Goal: Task Accomplishment & Management: Use online tool/utility

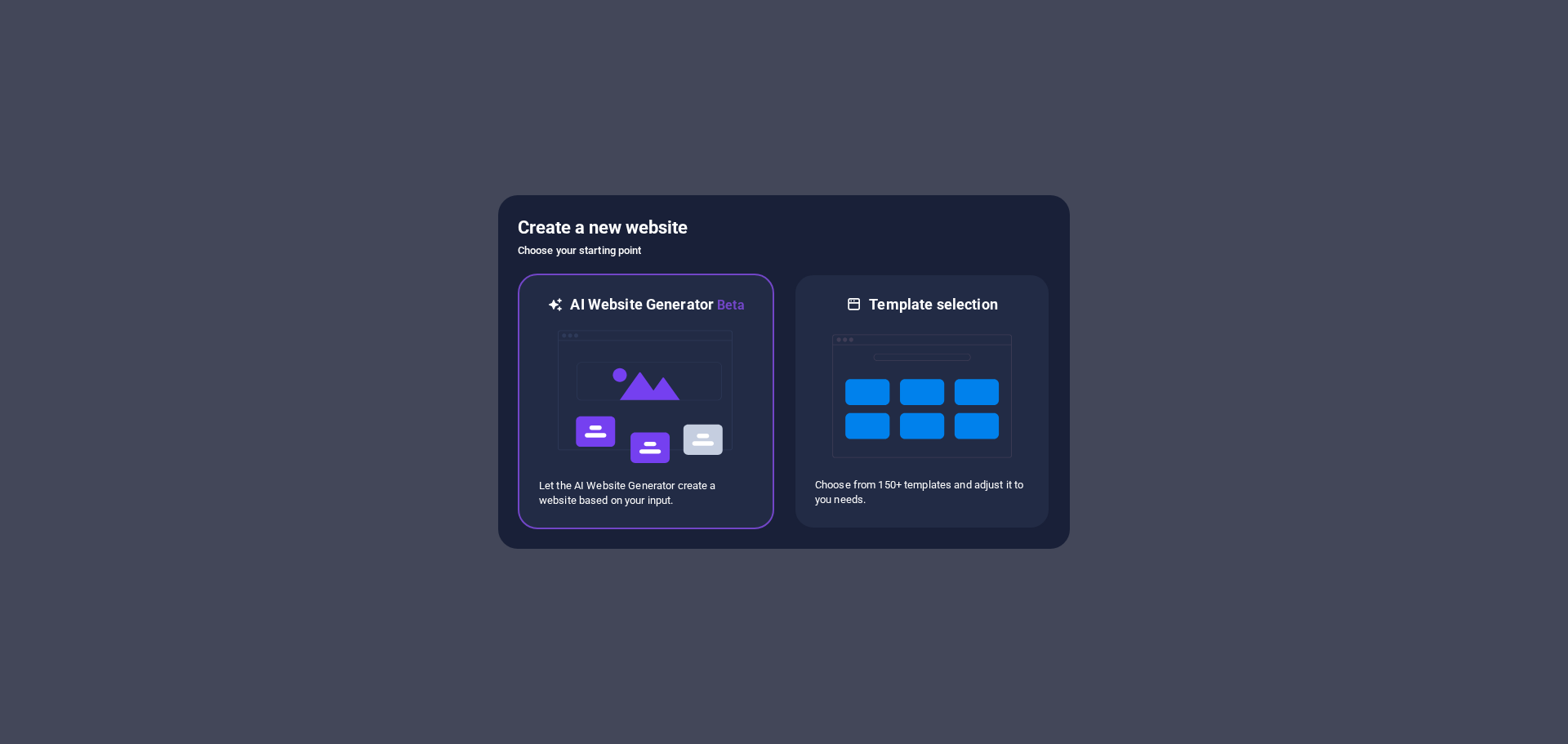
click at [614, 424] on img at bounding box center [646, 396] width 180 height 164
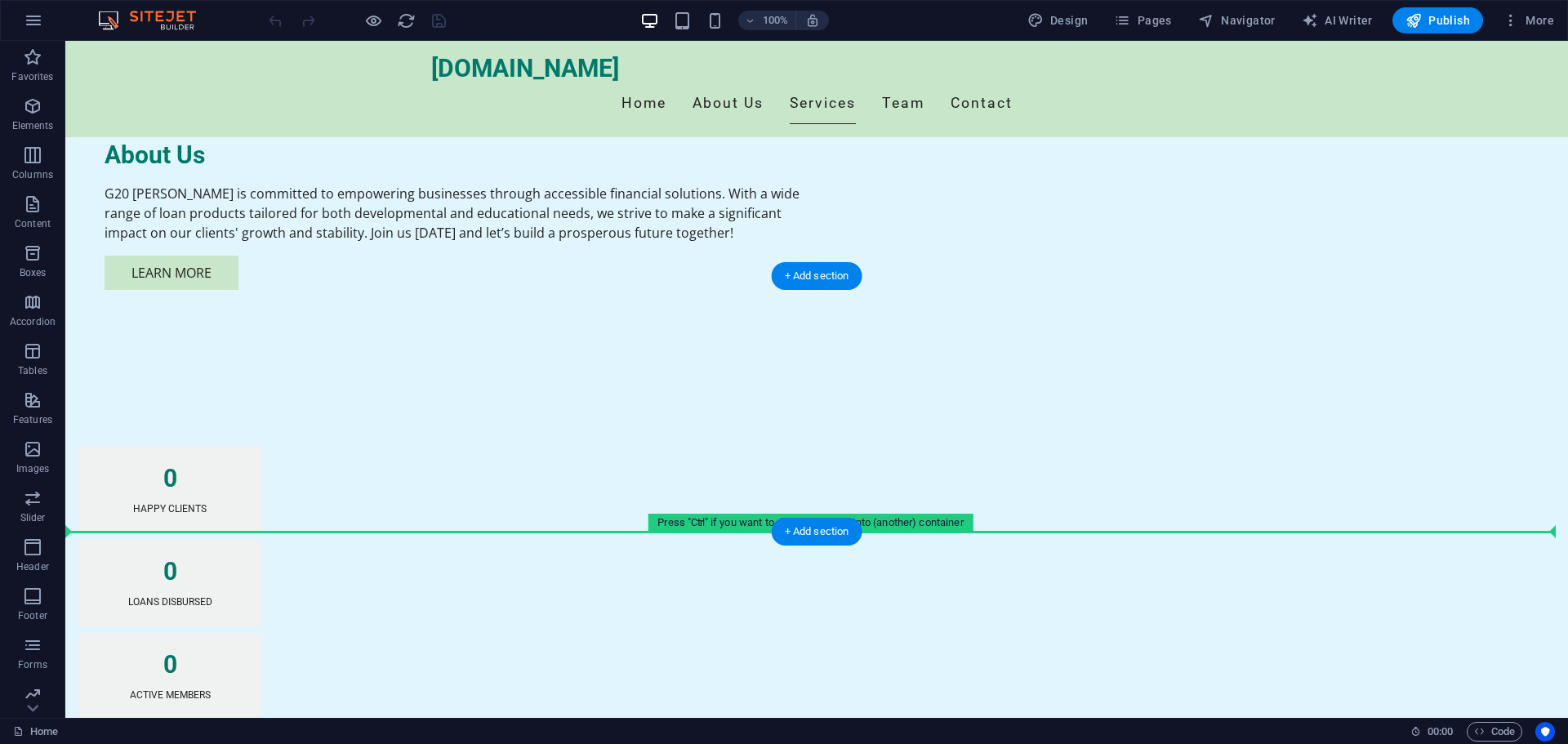
scroll to position [1388, 0]
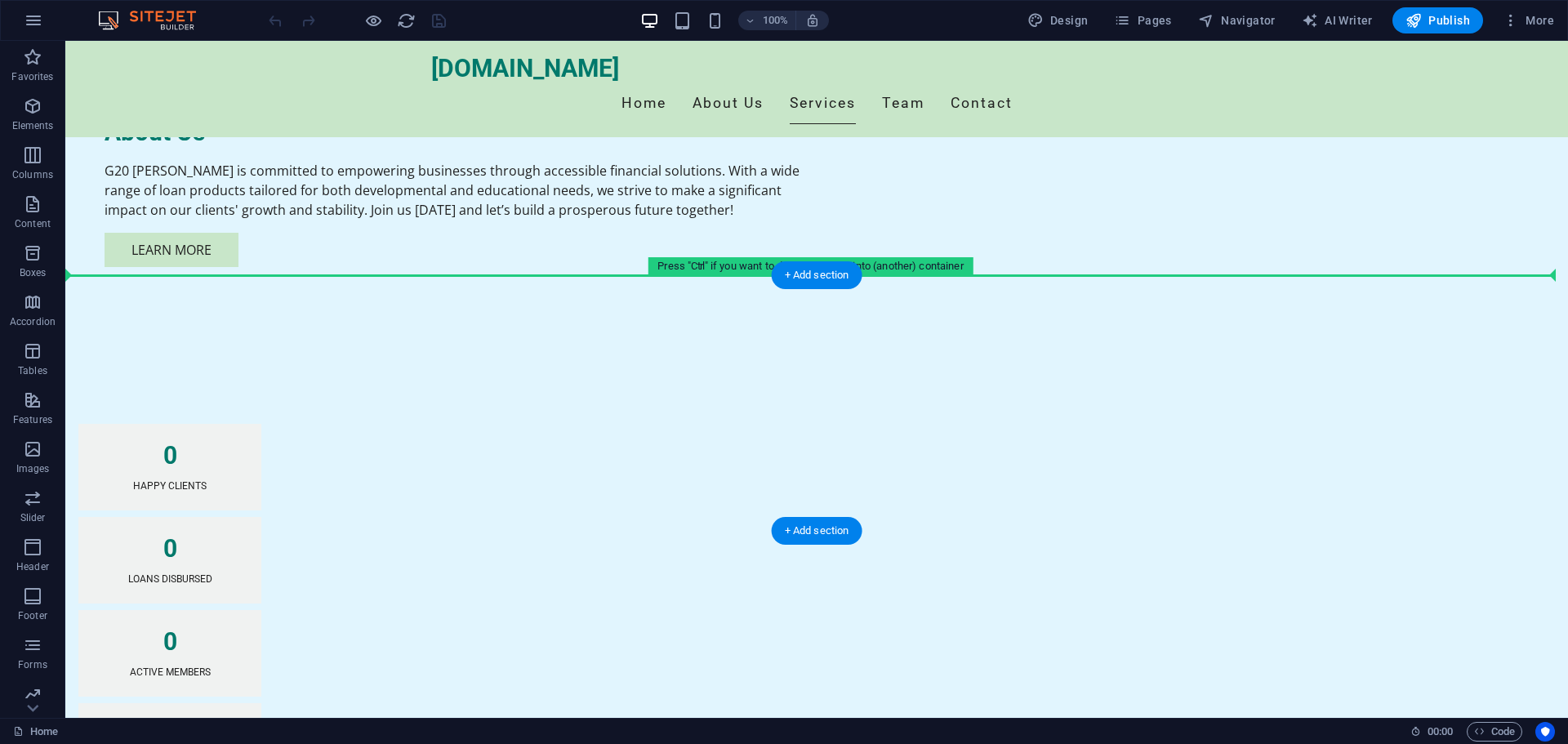
drag, startPoint x: 165, startPoint y: 276, endPoint x: 179, endPoint y: 311, distance: 37.7
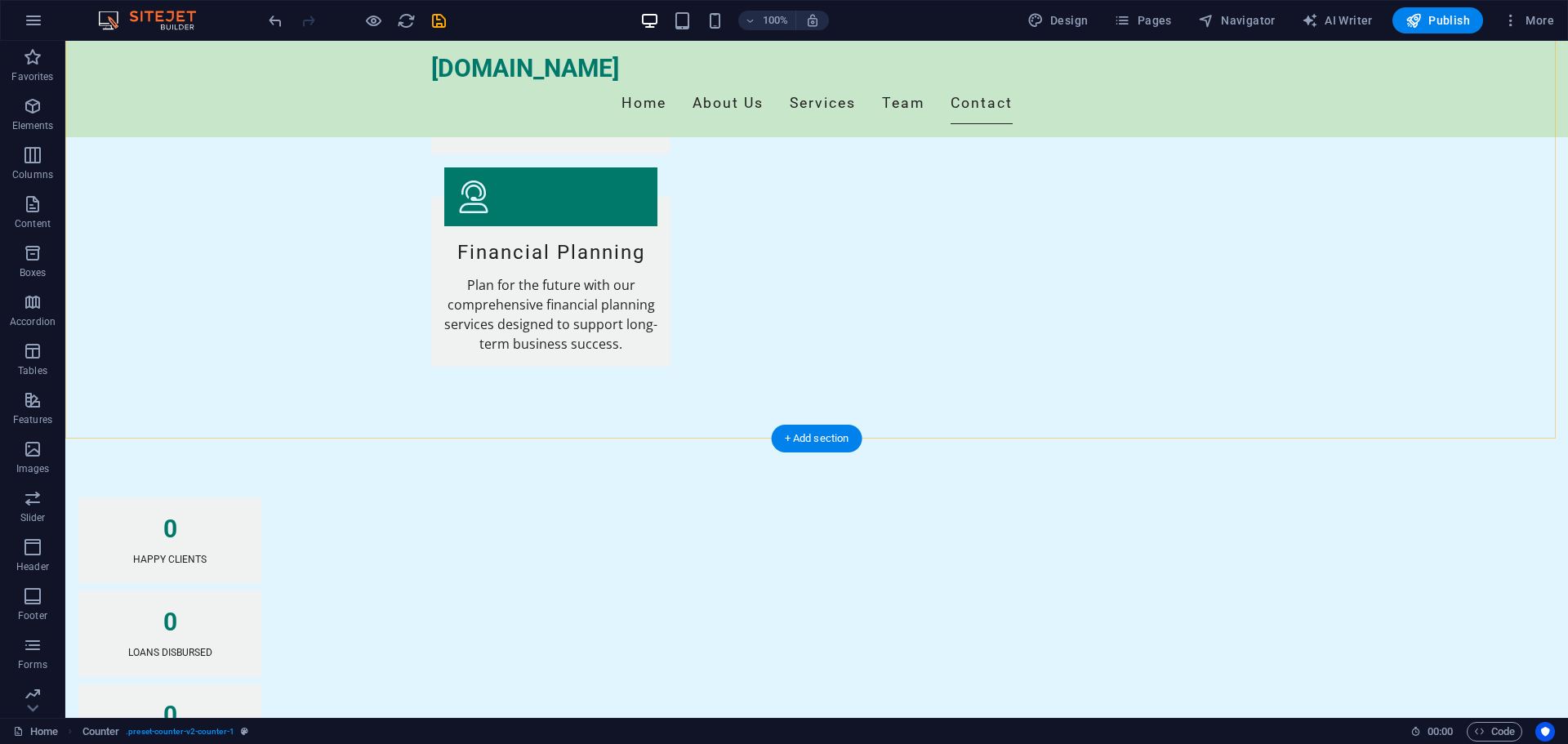
scroll to position [2789, 0]
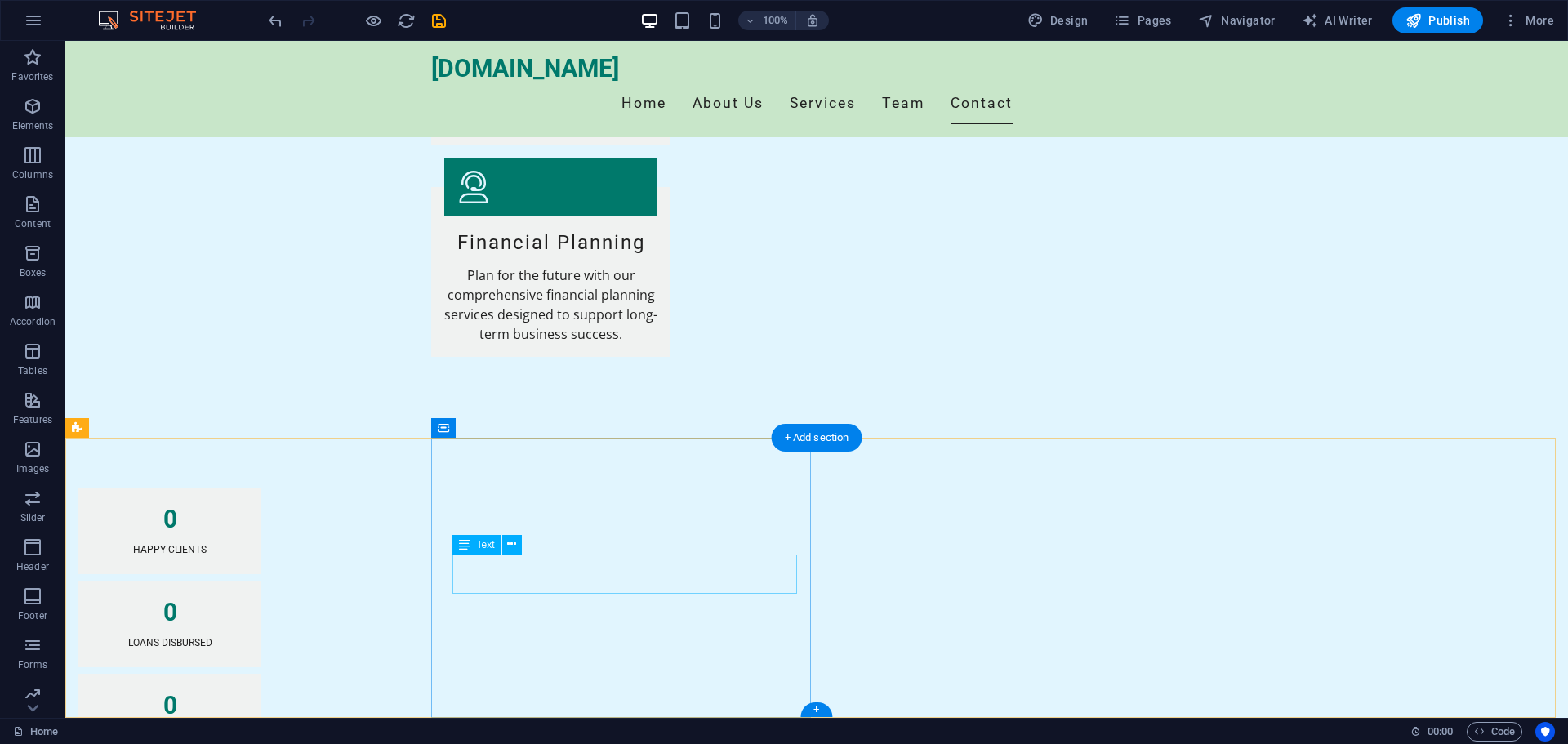
drag, startPoint x: 520, startPoint y: 562, endPoint x: 440, endPoint y: 566, distance: 80.1
click at [508, 547] on icon at bounding box center [512, 544] width 9 height 17
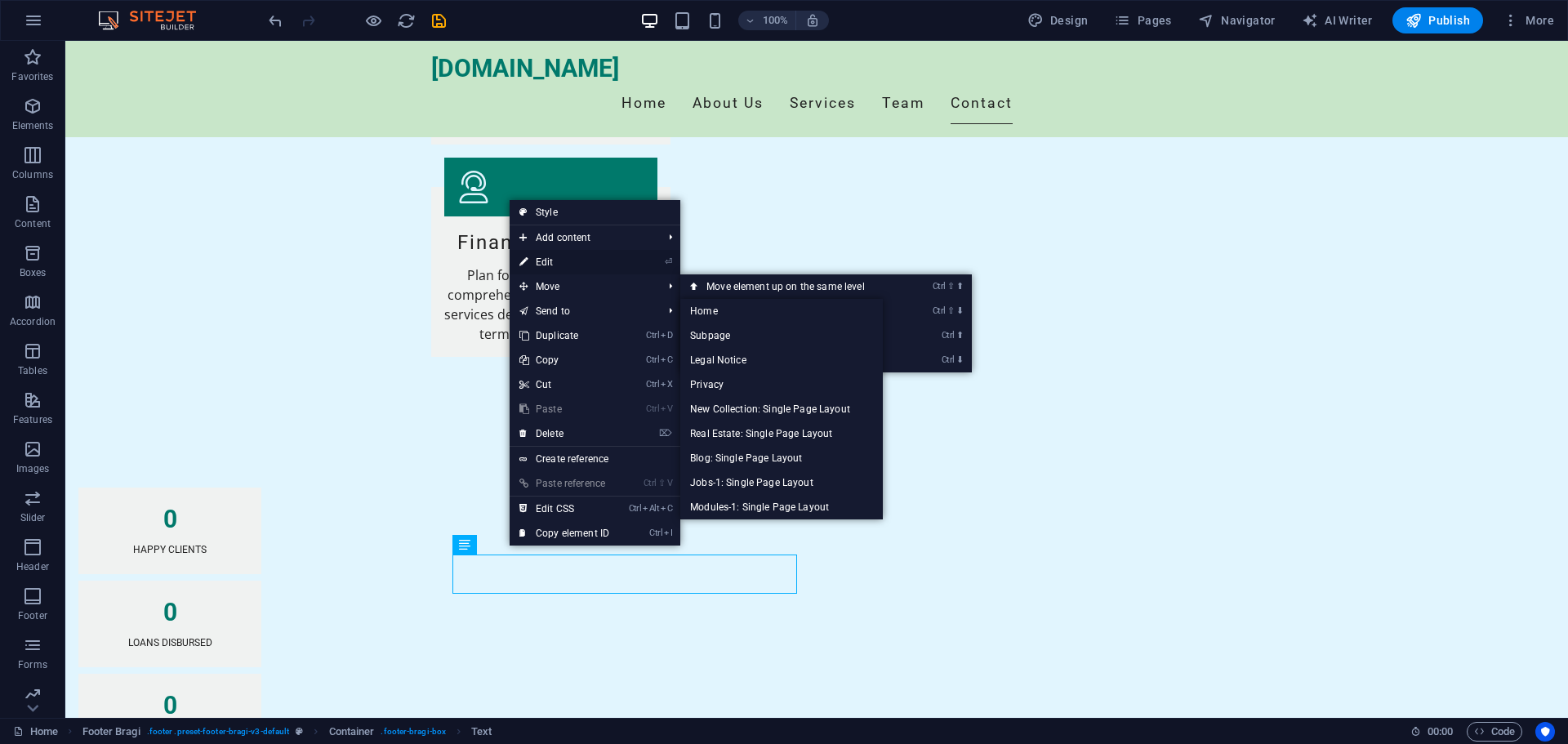
click at [555, 258] on link "⏎ Edit" at bounding box center [564, 261] width 109 height 24
drag, startPoint x: 621, startPoint y: 298, endPoint x: 383, endPoint y: 308, distance: 238.2
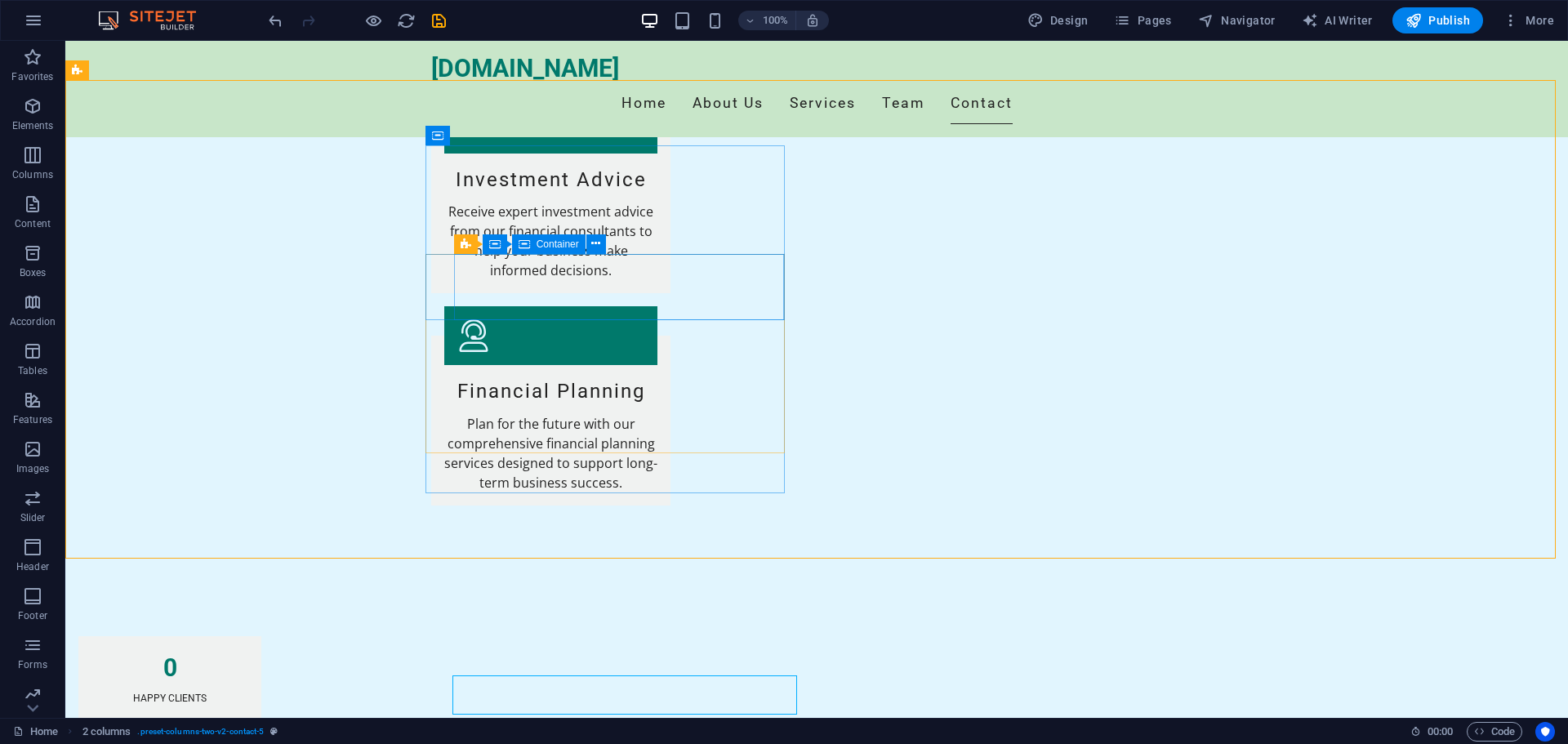
scroll to position [2626, 0]
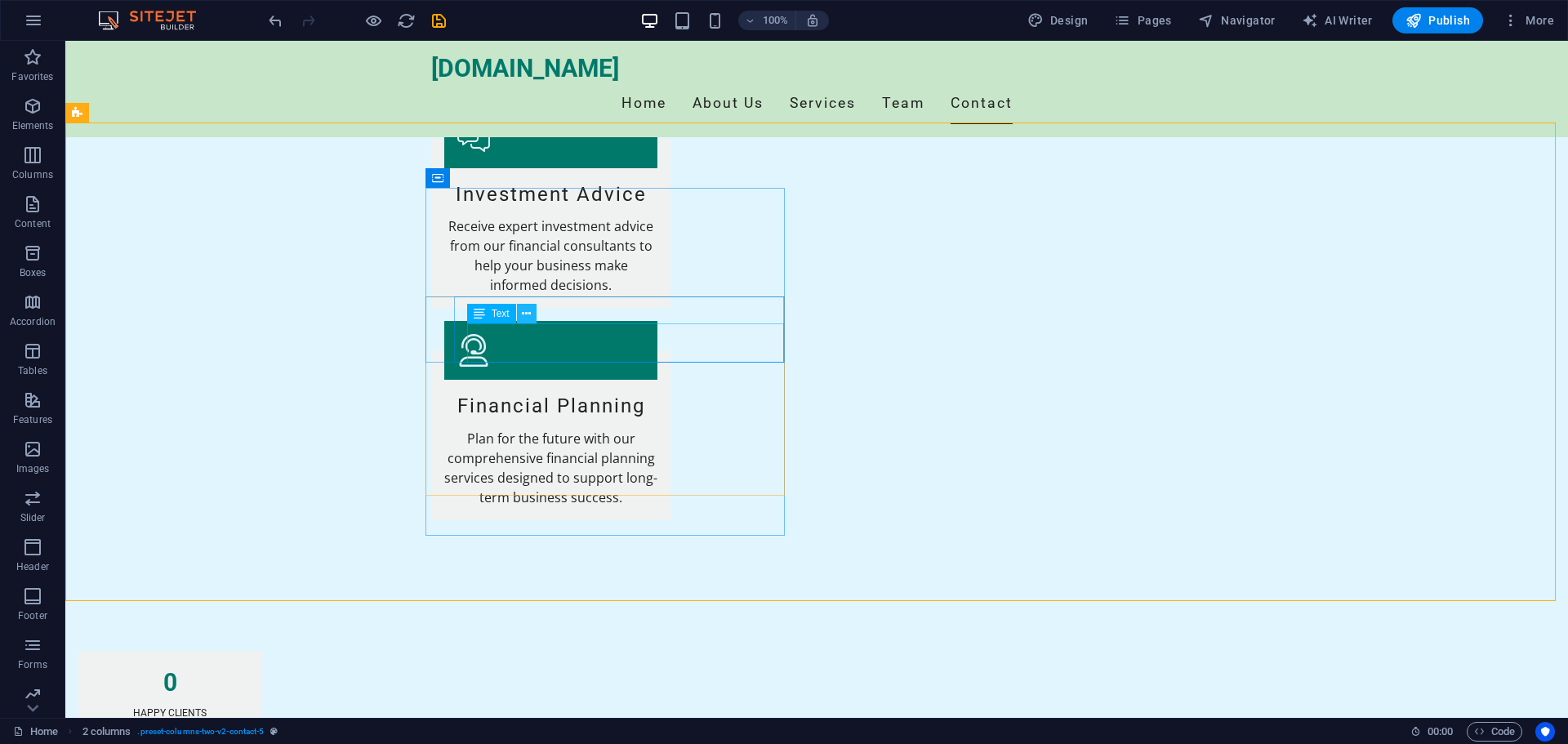
click at [524, 312] on icon at bounding box center [526, 313] width 9 height 17
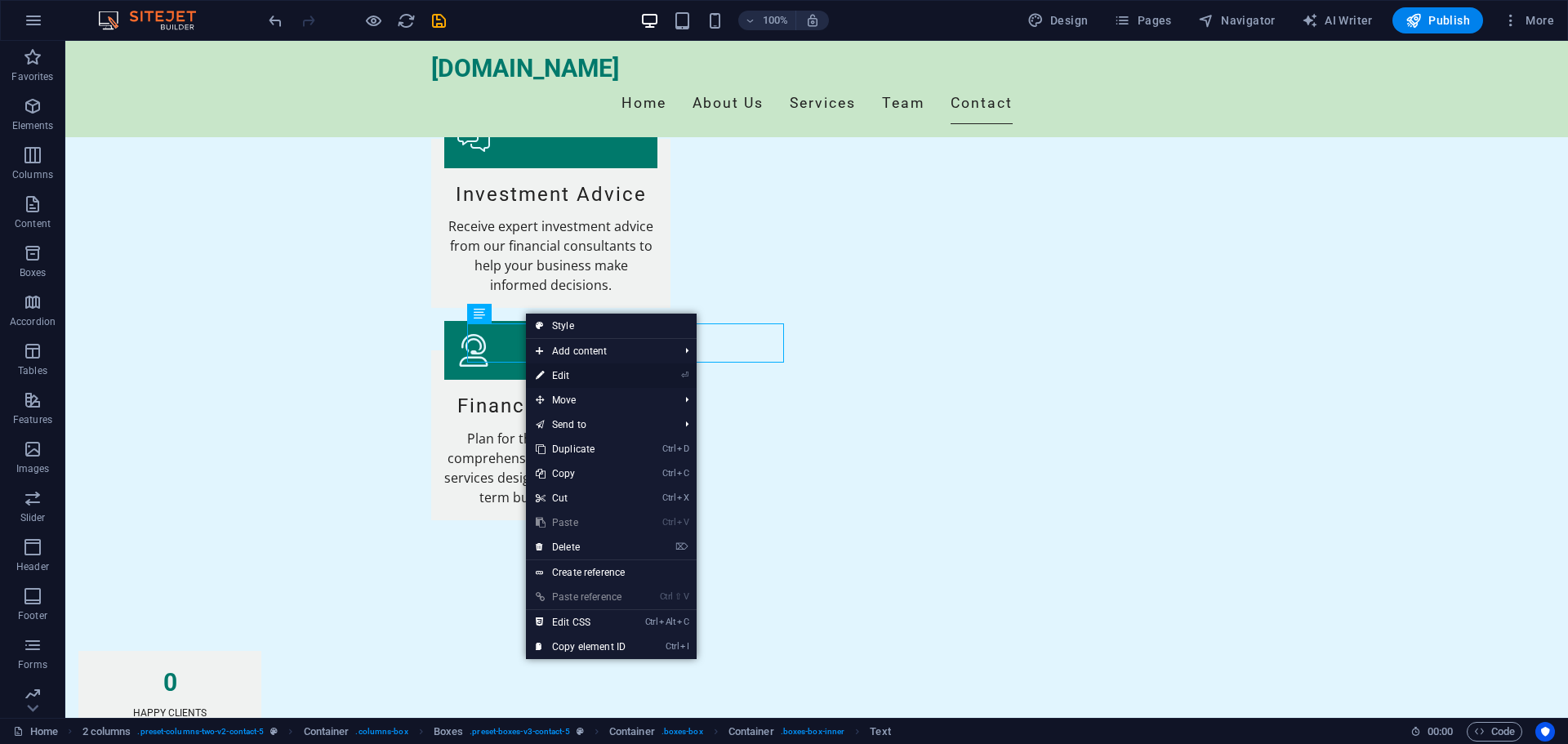
click at [572, 372] on link "⏎ Edit" at bounding box center [581, 375] width 109 height 24
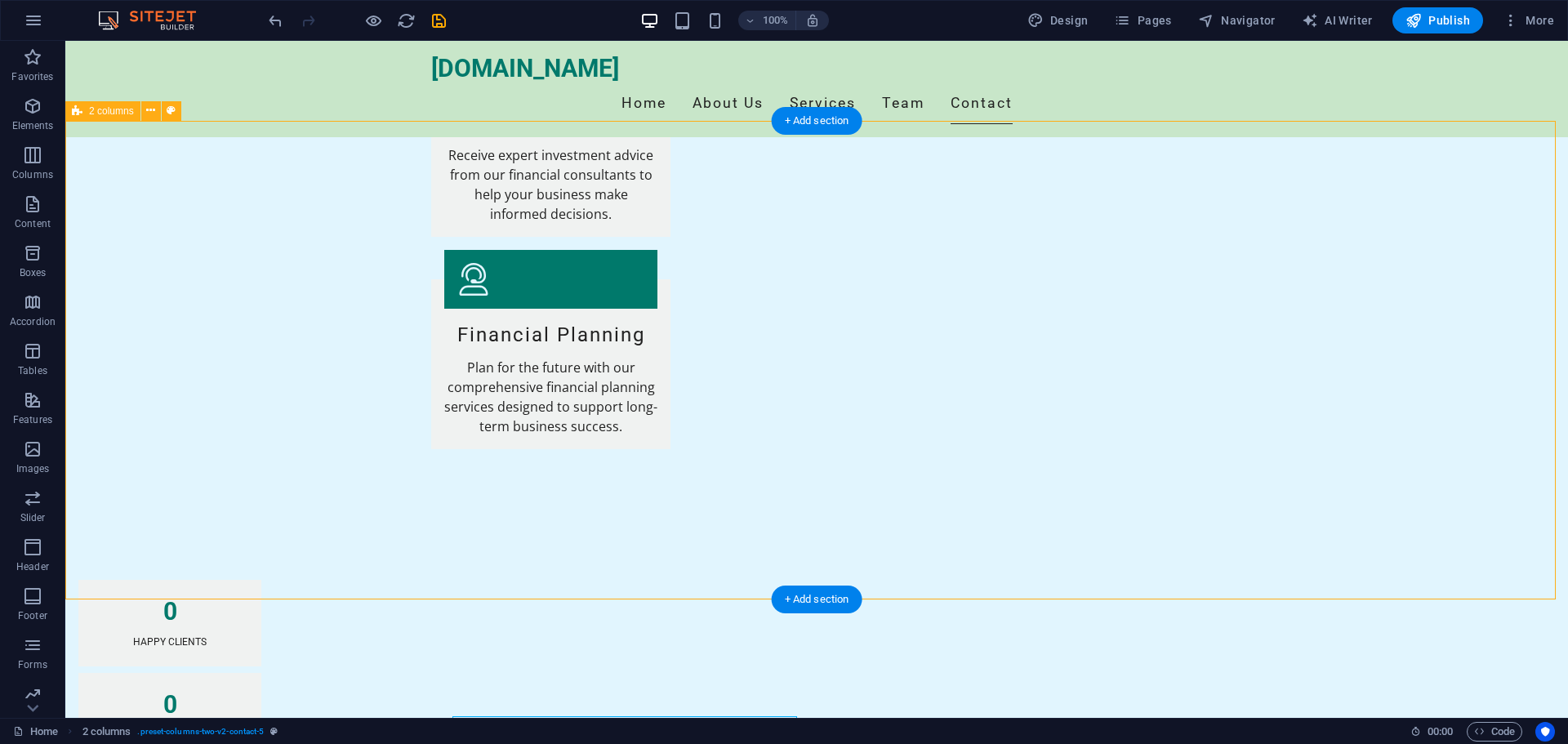
scroll to position [2789, 0]
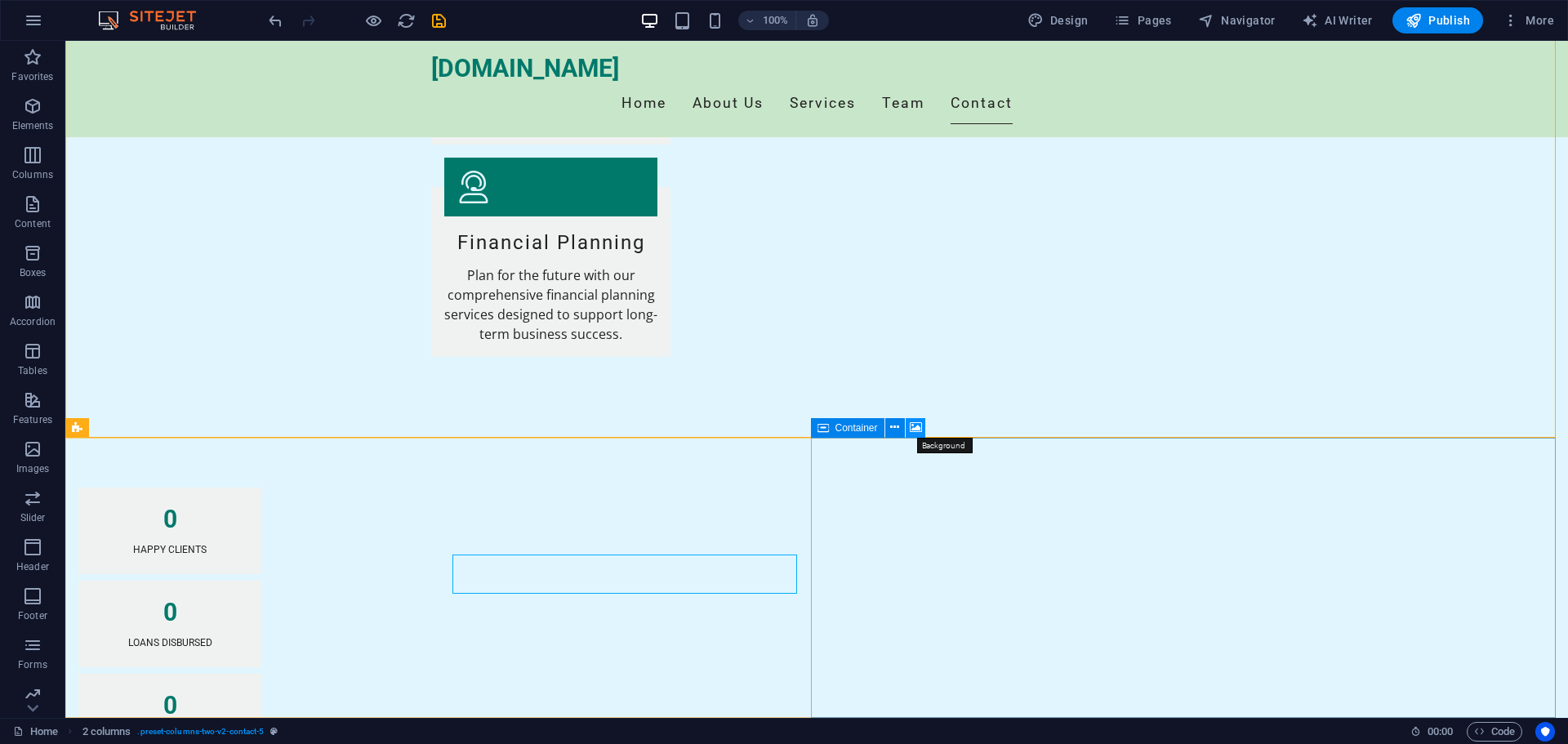
drag, startPoint x: 913, startPoint y: 424, endPoint x: 519, endPoint y: 377, distance: 396.8
click at [913, 424] on icon at bounding box center [916, 427] width 13 height 17
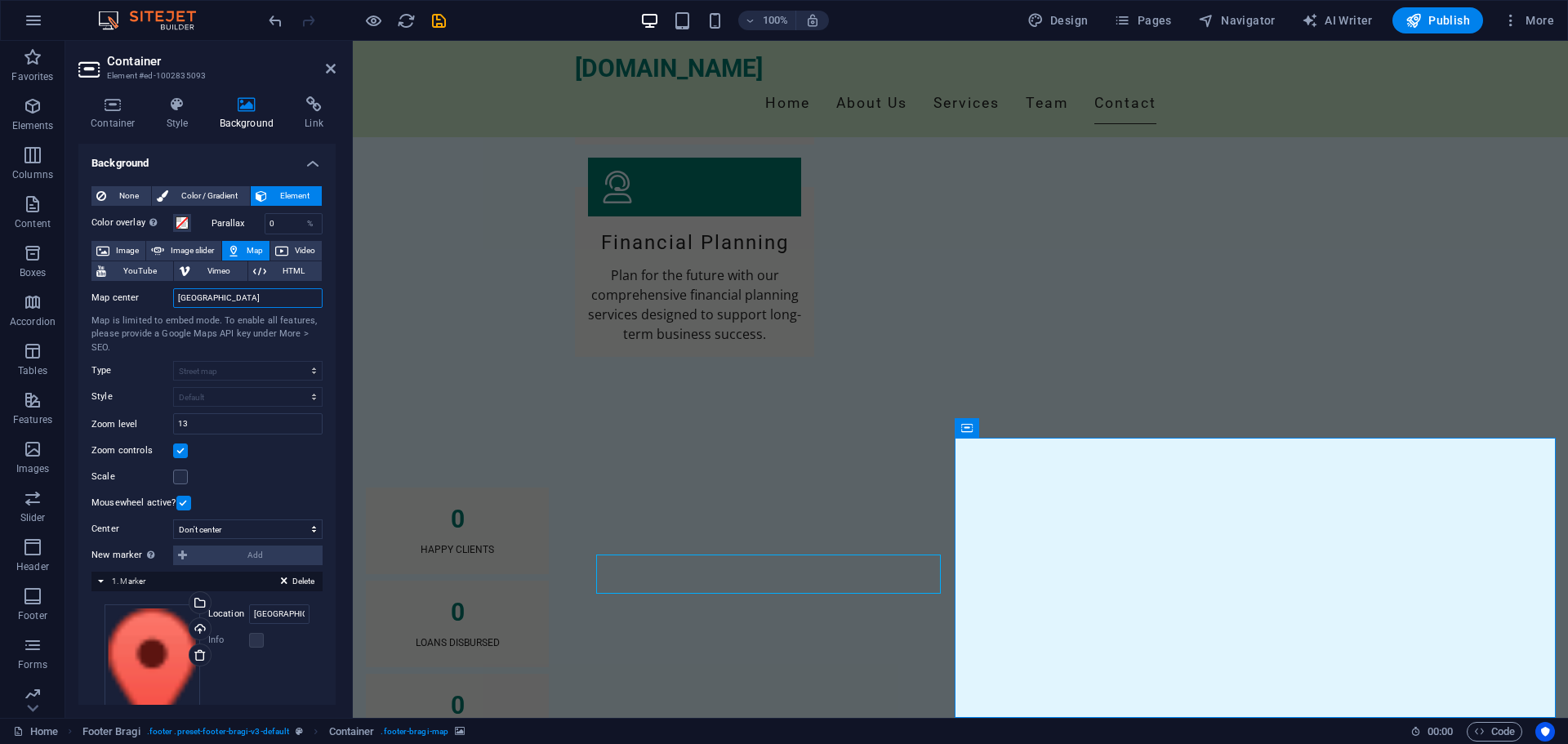
drag, startPoint x: 220, startPoint y: 293, endPoint x: 178, endPoint y: 299, distance: 42.4
click at [178, 299] on input "[GEOGRAPHIC_DATA]" at bounding box center [248, 298] width 149 height 20
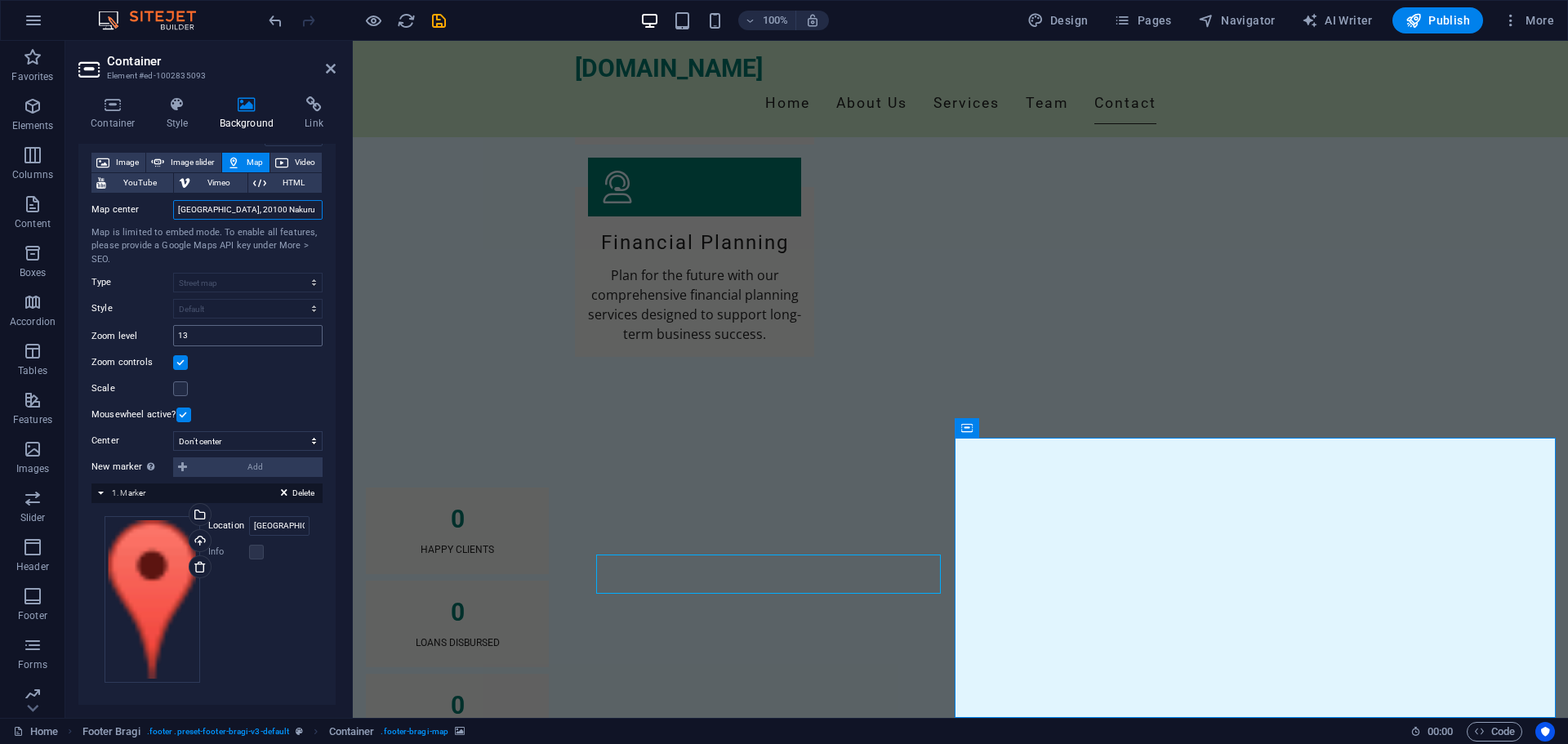
scroll to position [89, 0]
type input "[GEOGRAPHIC_DATA], 20100 Nakuru"
click at [293, 525] on input "[GEOGRAPHIC_DATA]" at bounding box center [279, 525] width 61 height 20
drag, startPoint x: 293, startPoint y: 525, endPoint x: 225, endPoint y: 519, distance: 68.3
click at [225, 519] on div "Location [GEOGRAPHIC_DATA]" at bounding box center [259, 525] width 101 height 20
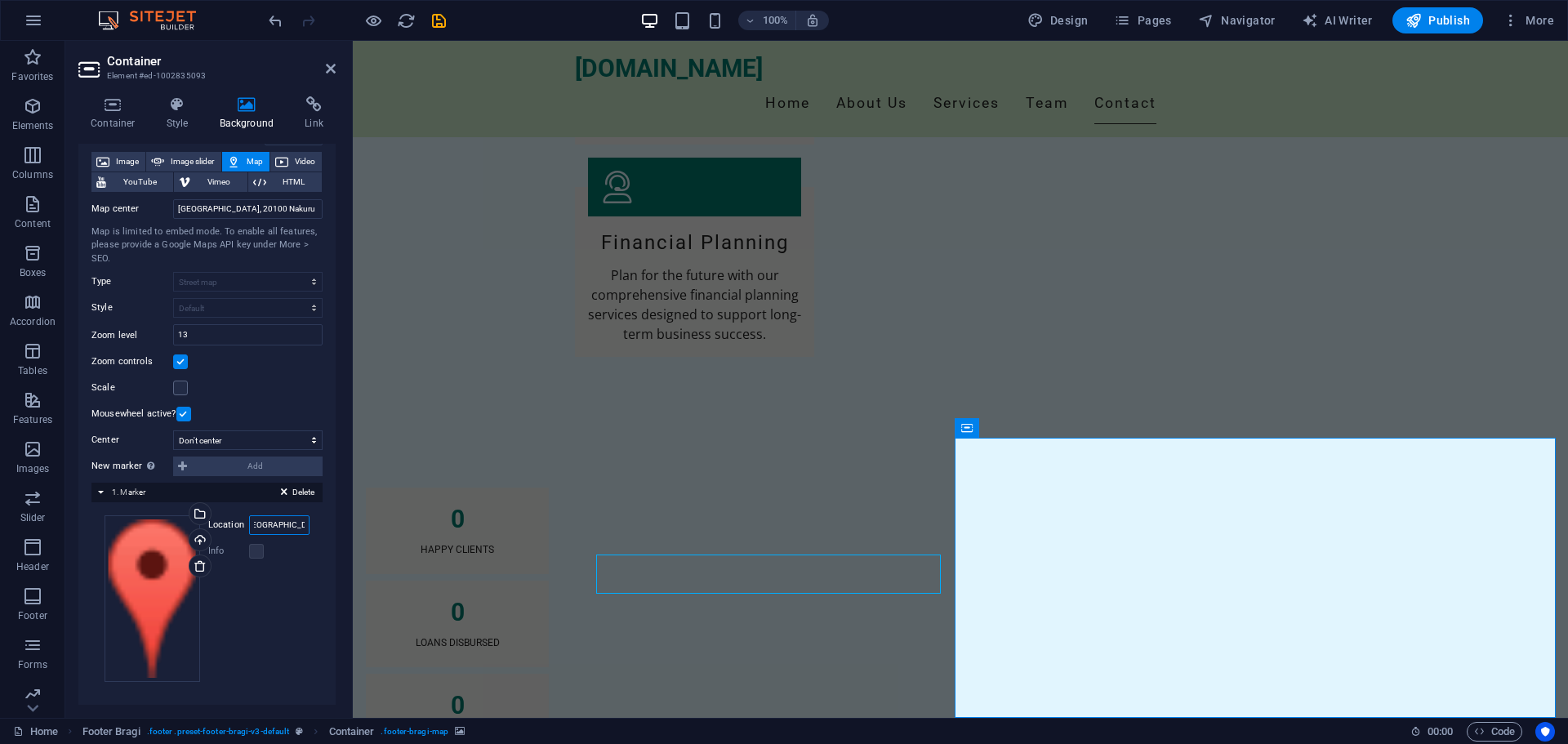
scroll to position [0, 20]
type input "[GEOGRAPHIC_DATA], 20100 Nakuru"
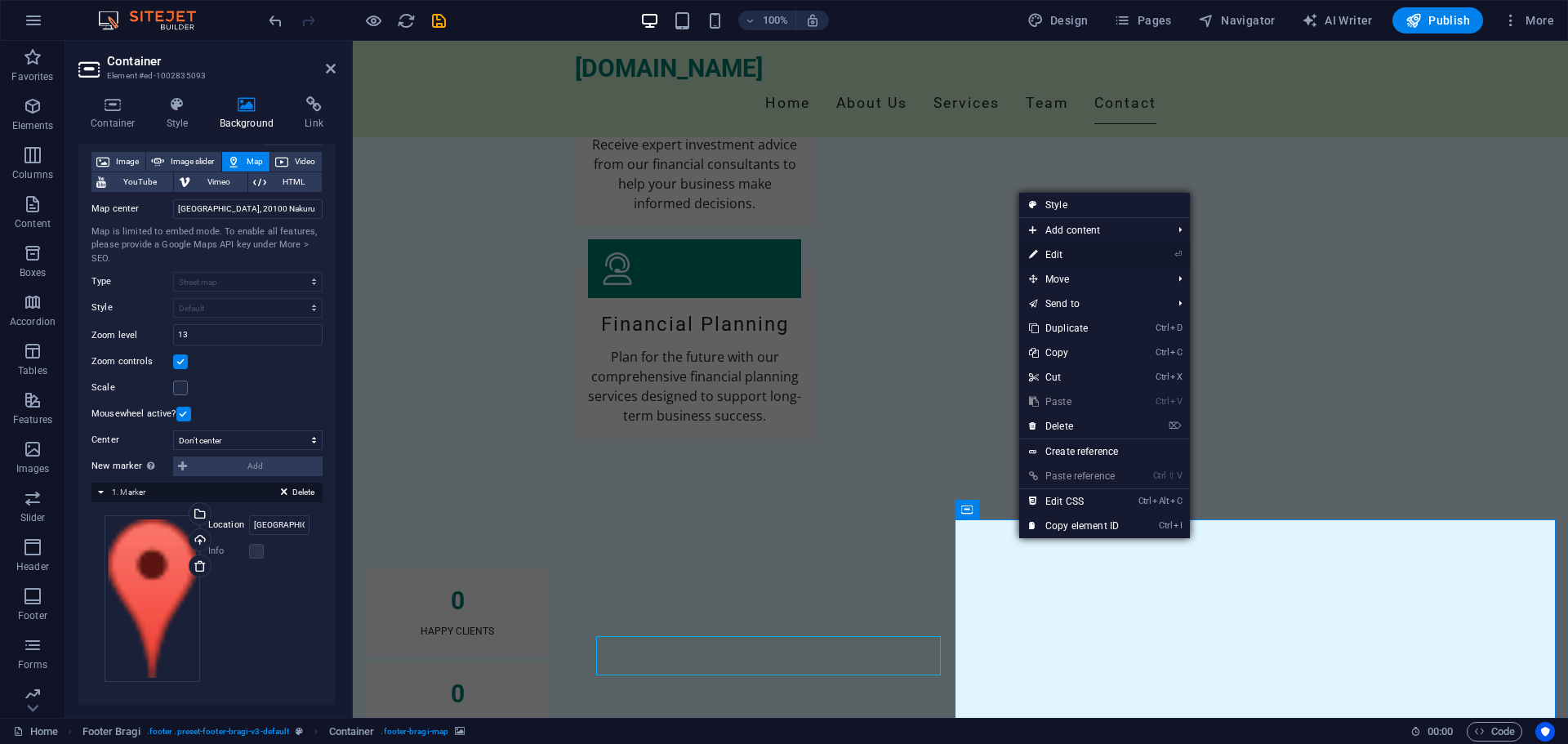
click at [1070, 258] on link "⏎ Edit" at bounding box center [1073, 254] width 109 height 24
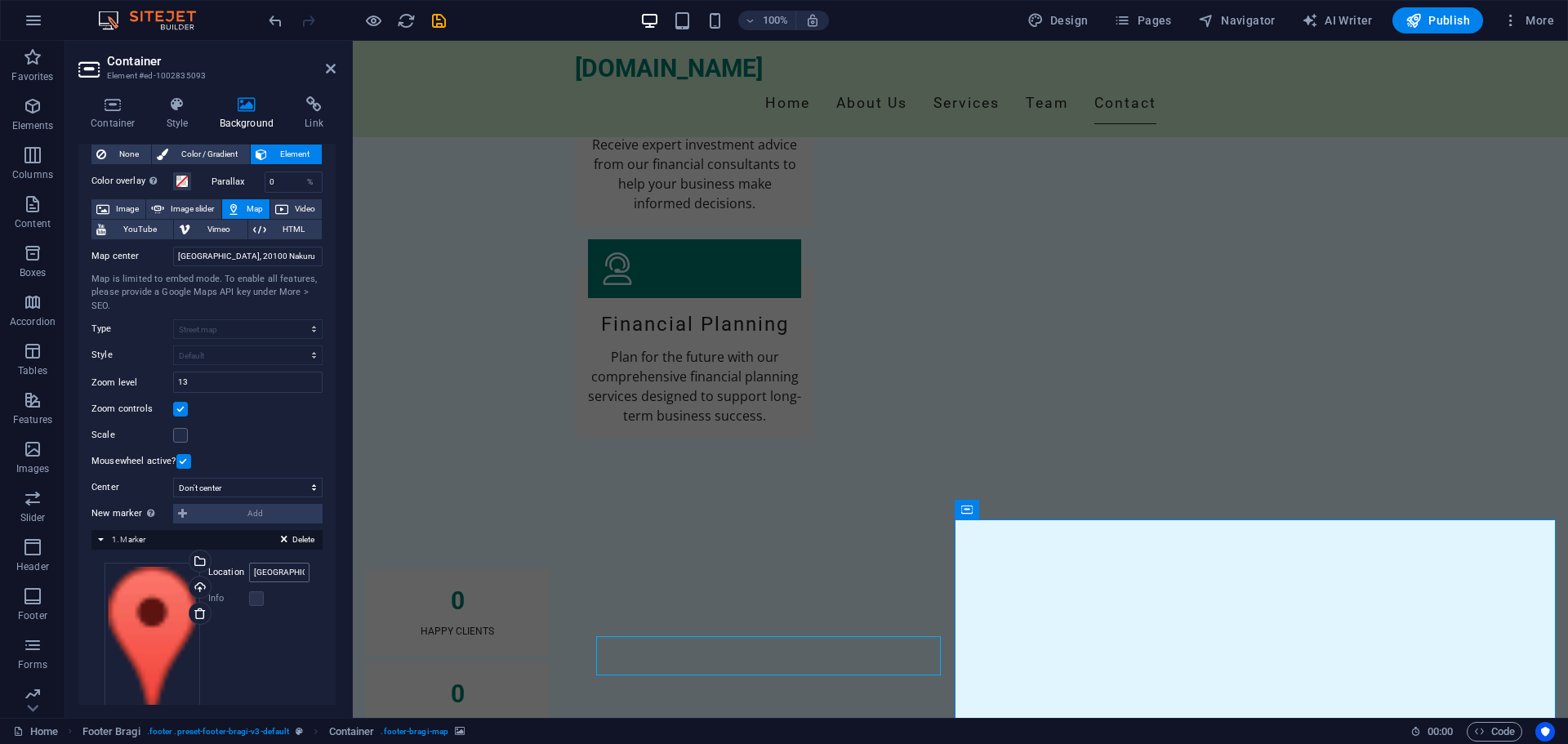
scroll to position [0, 0]
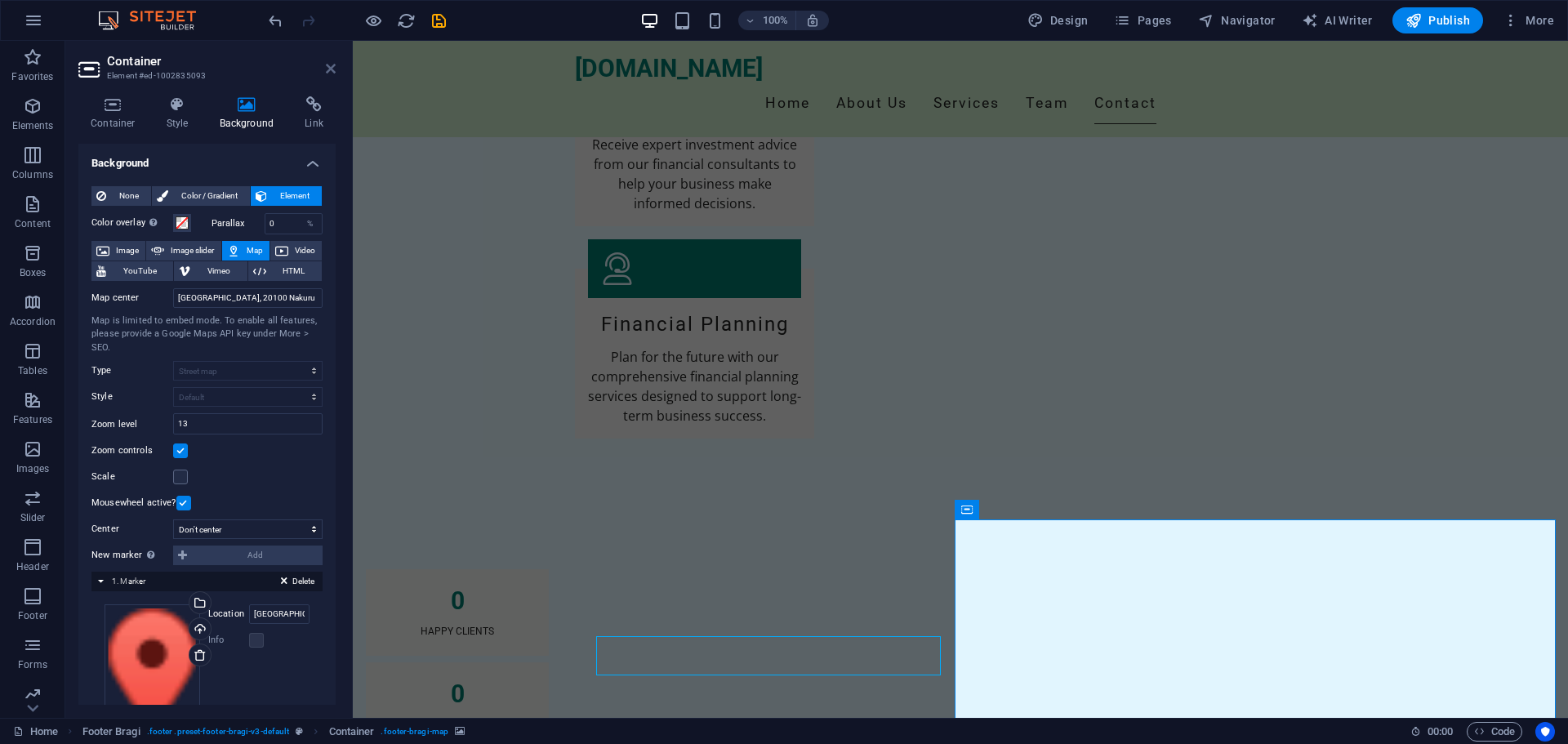
click at [328, 65] on icon at bounding box center [330, 68] width 10 height 13
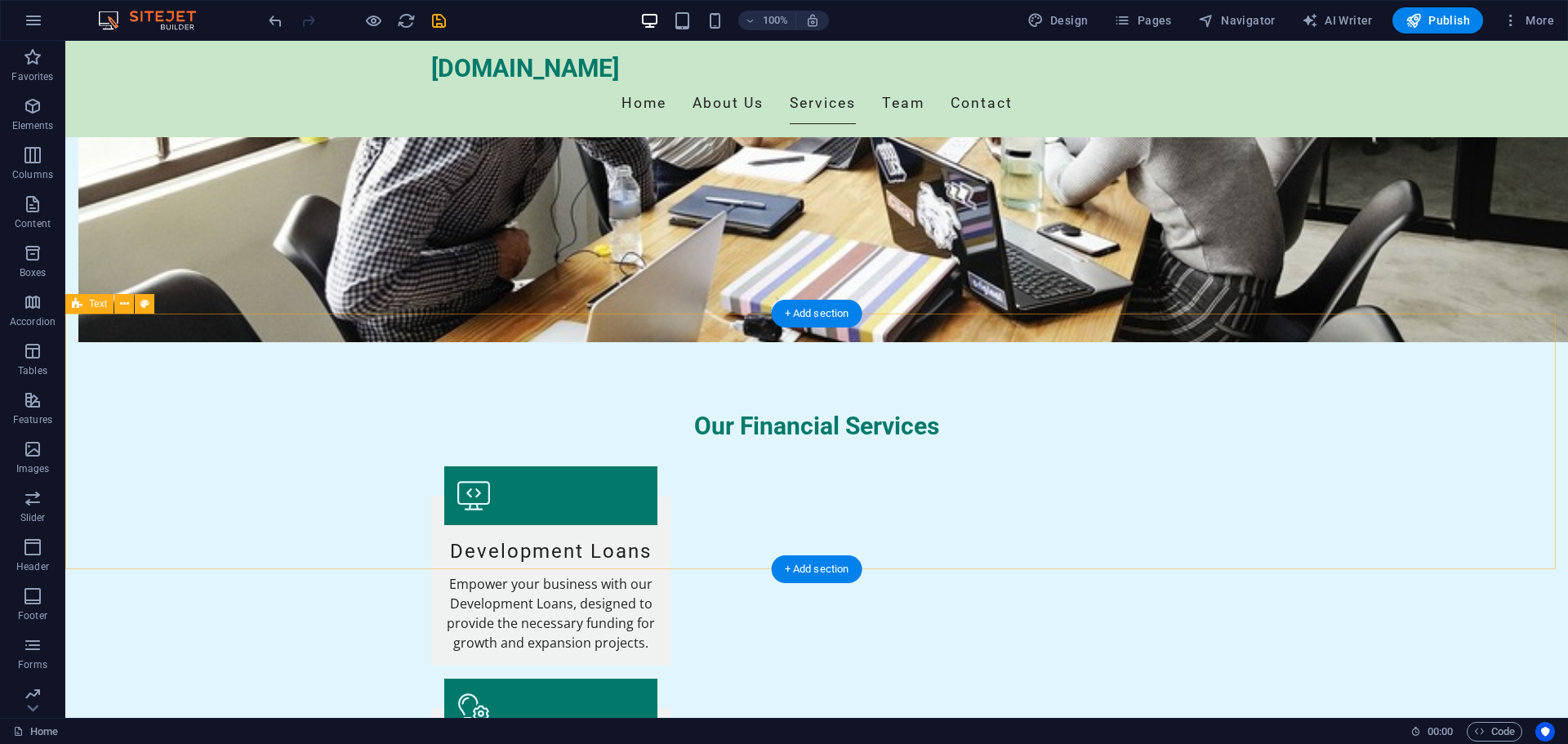
scroll to position [1239, 0]
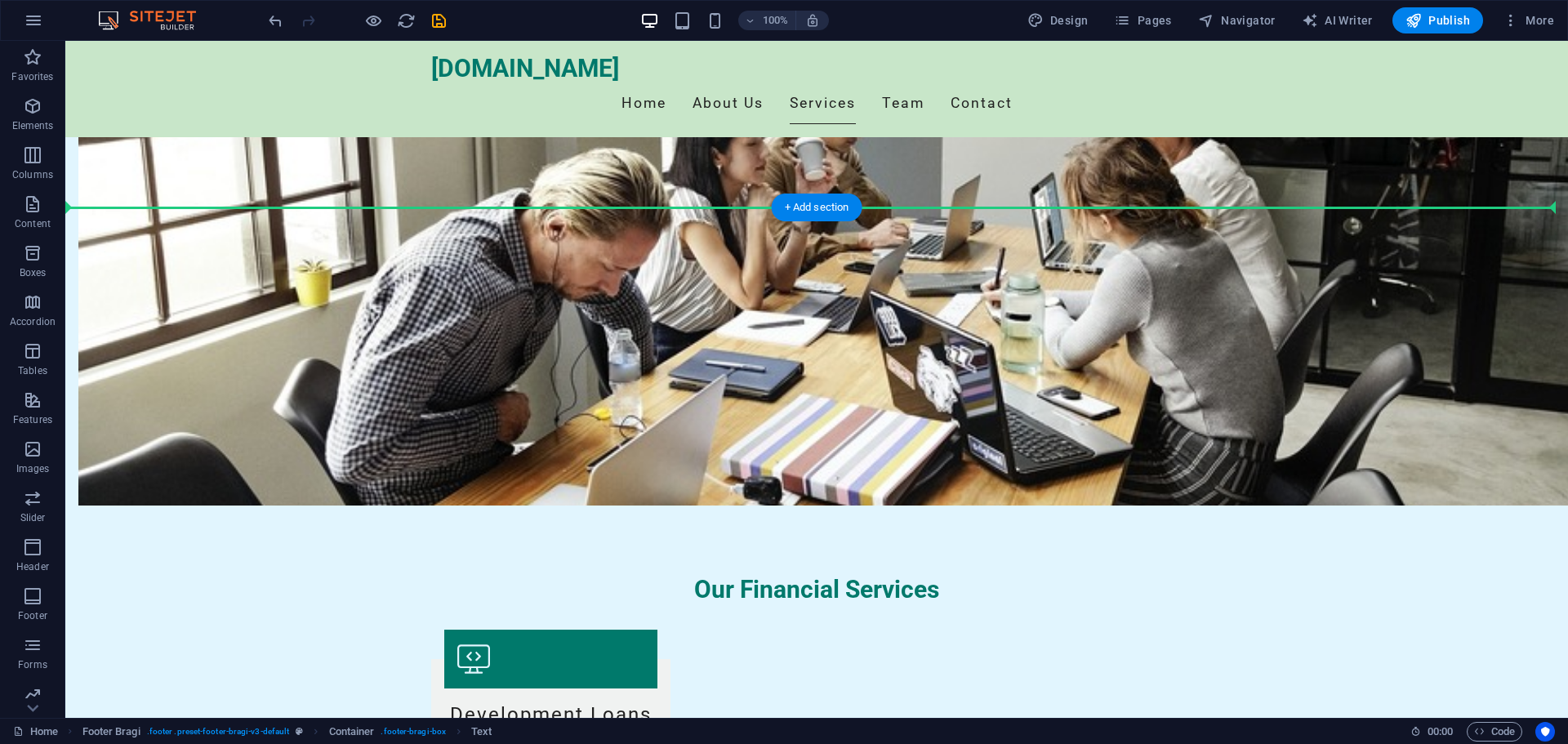
drag, startPoint x: 676, startPoint y: 440, endPoint x: 618, endPoint y: 200, distance: 246.9
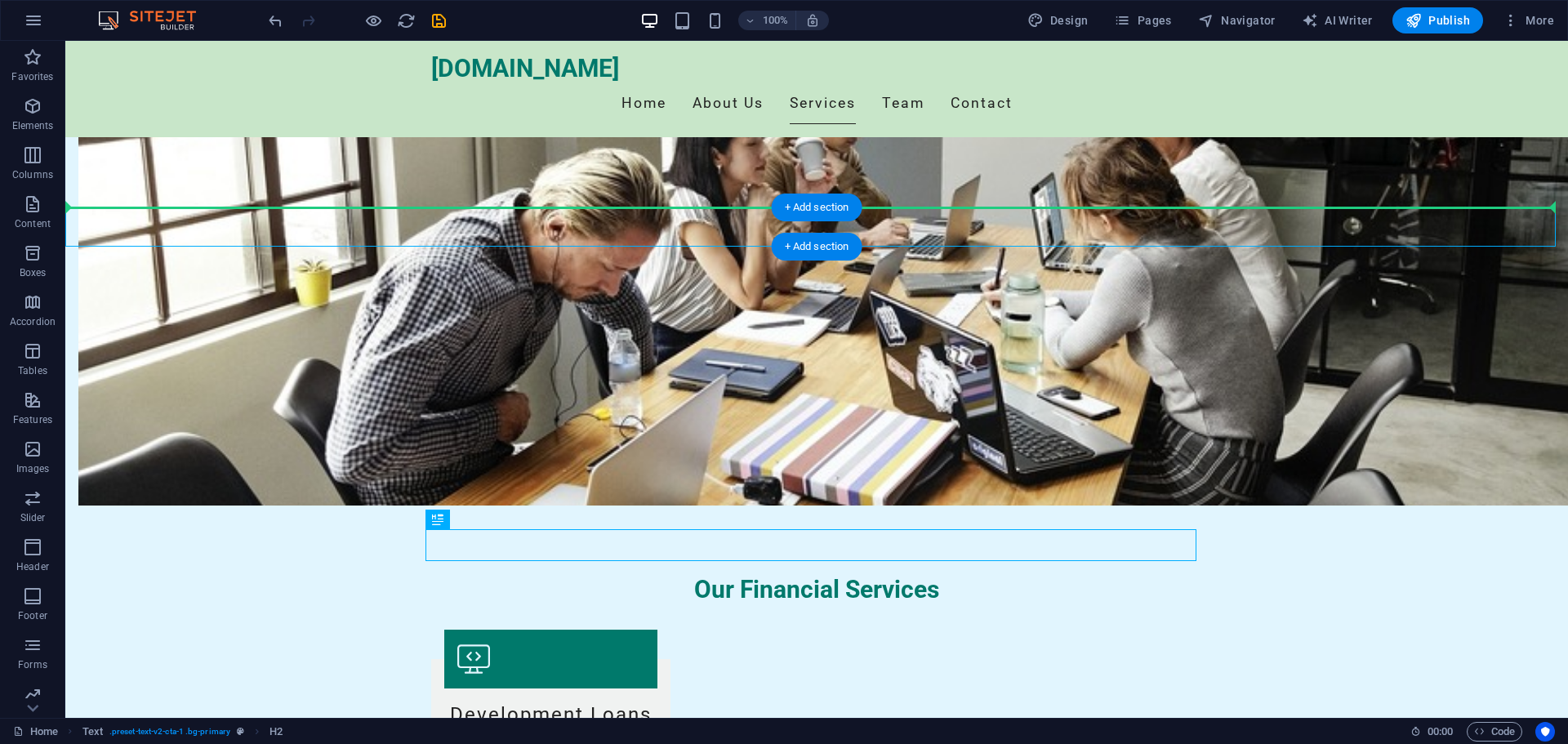
drag, startPoint x: 500, startPoint y: 532, endPoint x: 470, endPoint y: 224, distance: 309.5
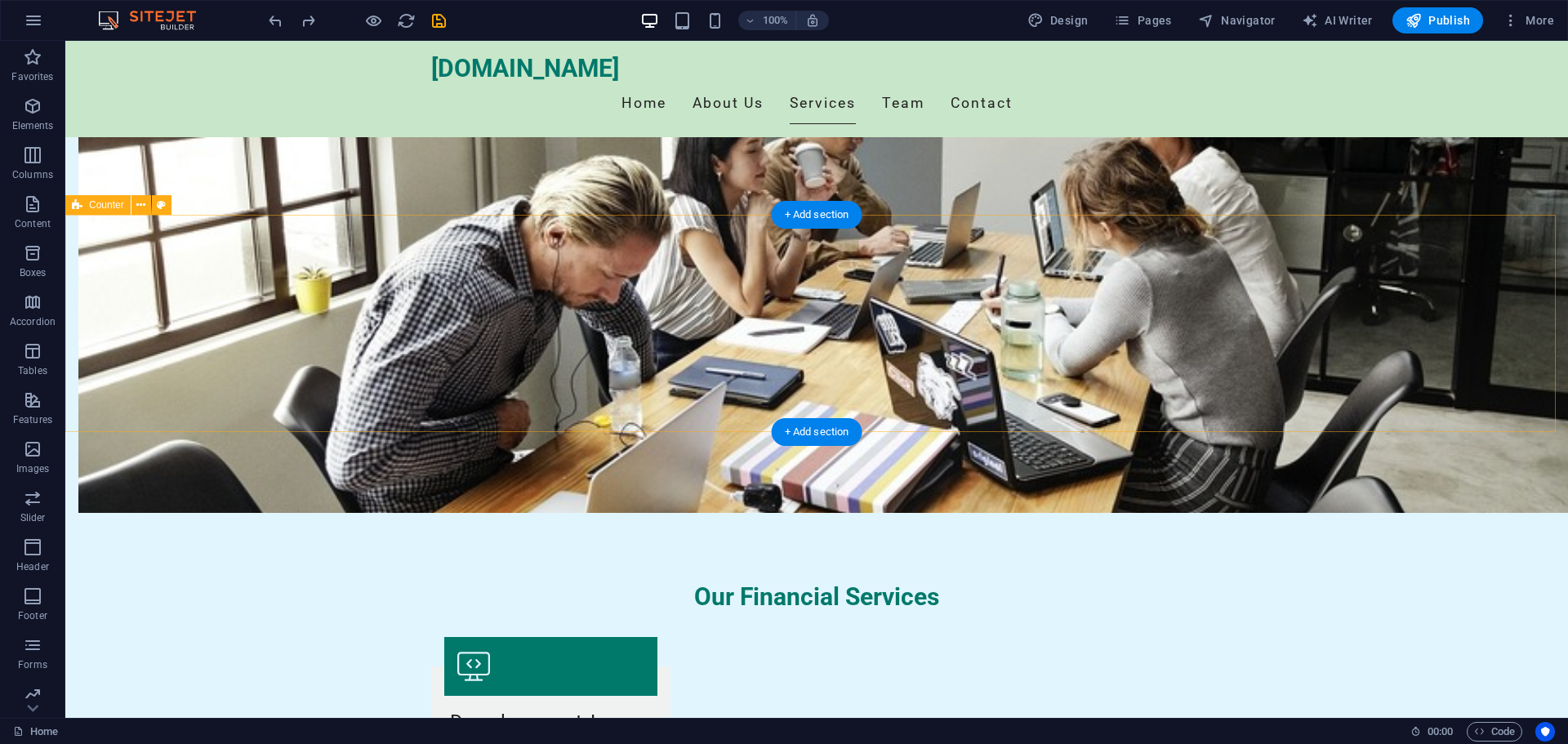
scroll to position [1075, 0]
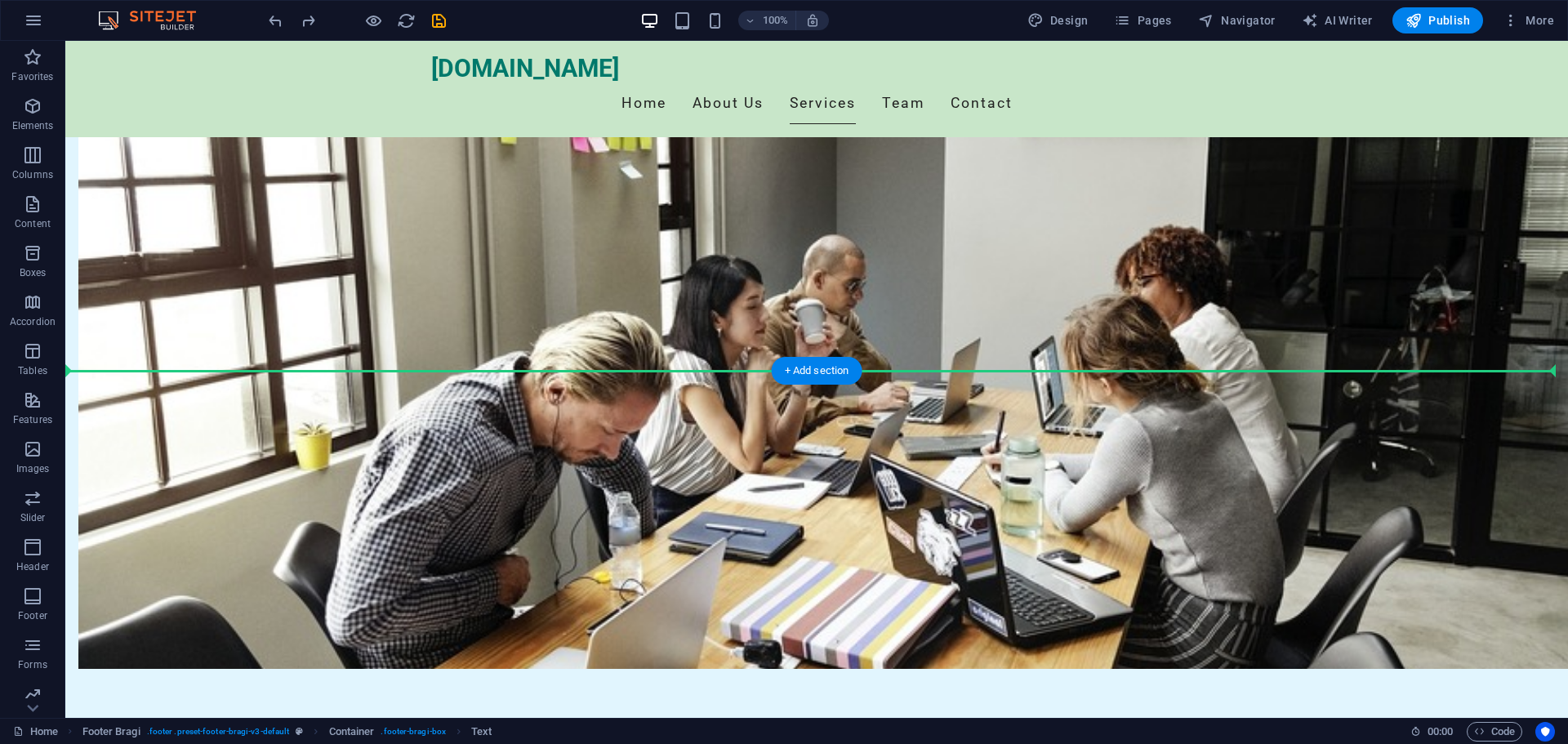
drag, startPoint x: 173, startPoint y: 591, endPoint x: 161, endPoint y: 370, distance: 221.3
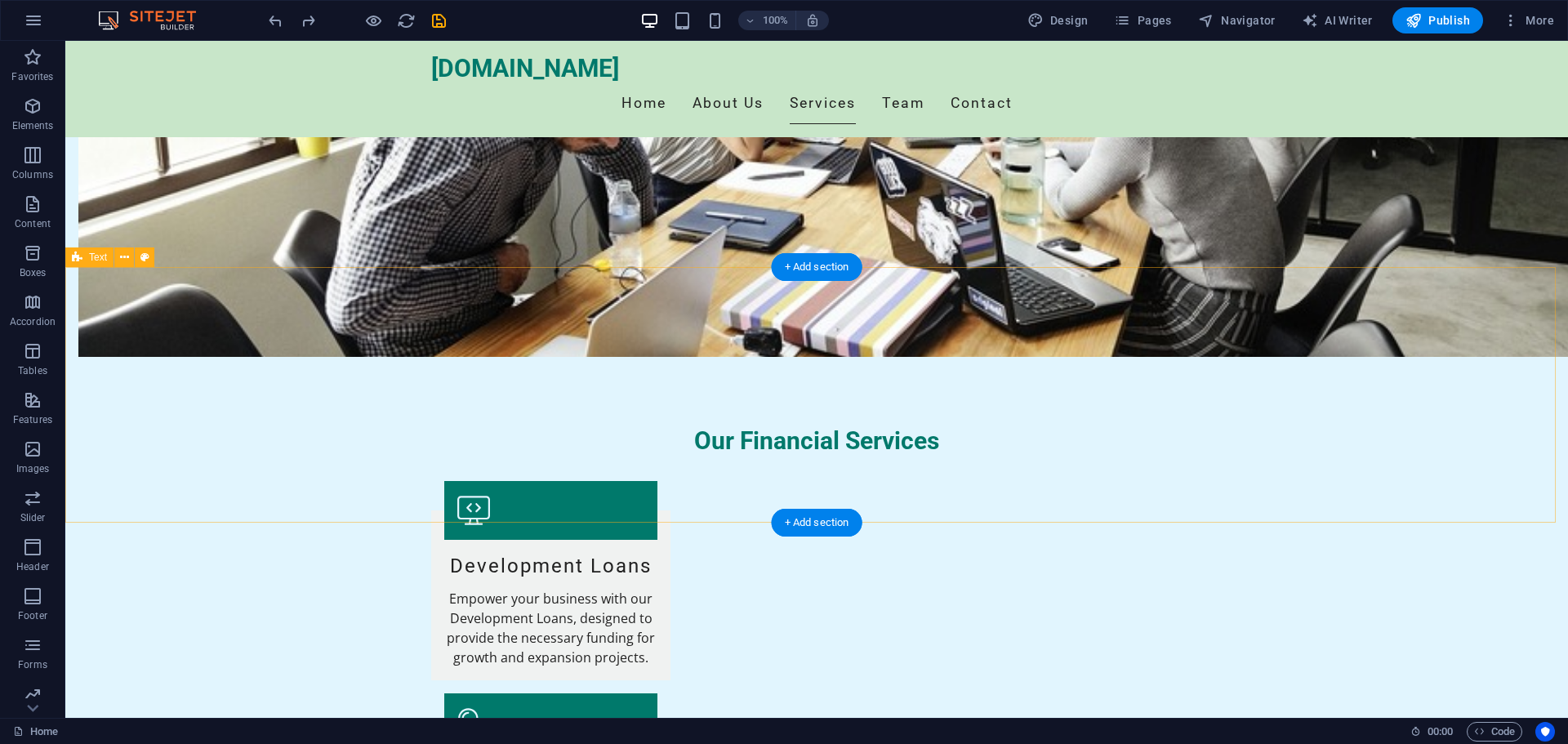
scroll to position [1239, 0]
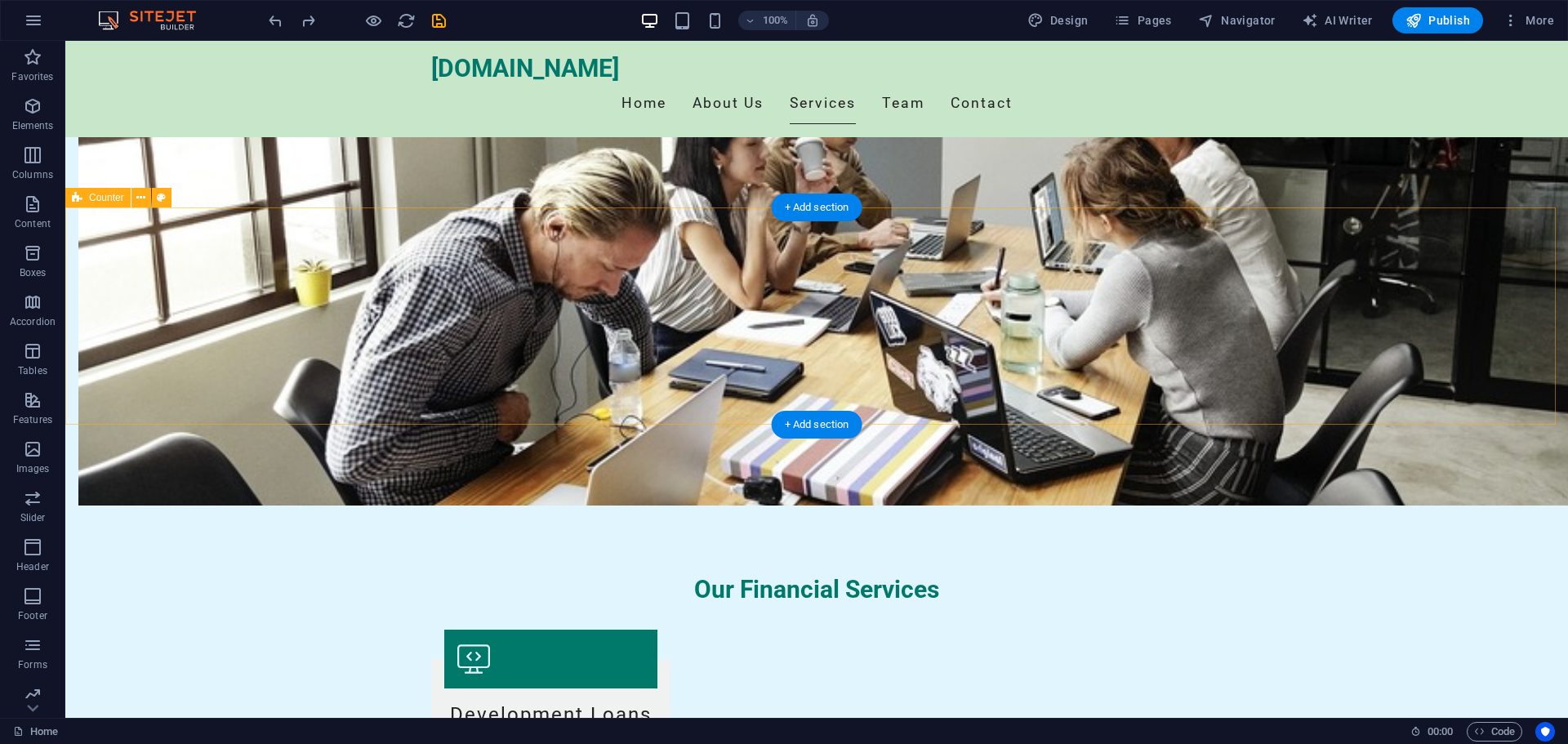
drag, startPoint x: 642, startPoint y: 207, endPoint x: 664, endPoint y: 360, distance: 154.6
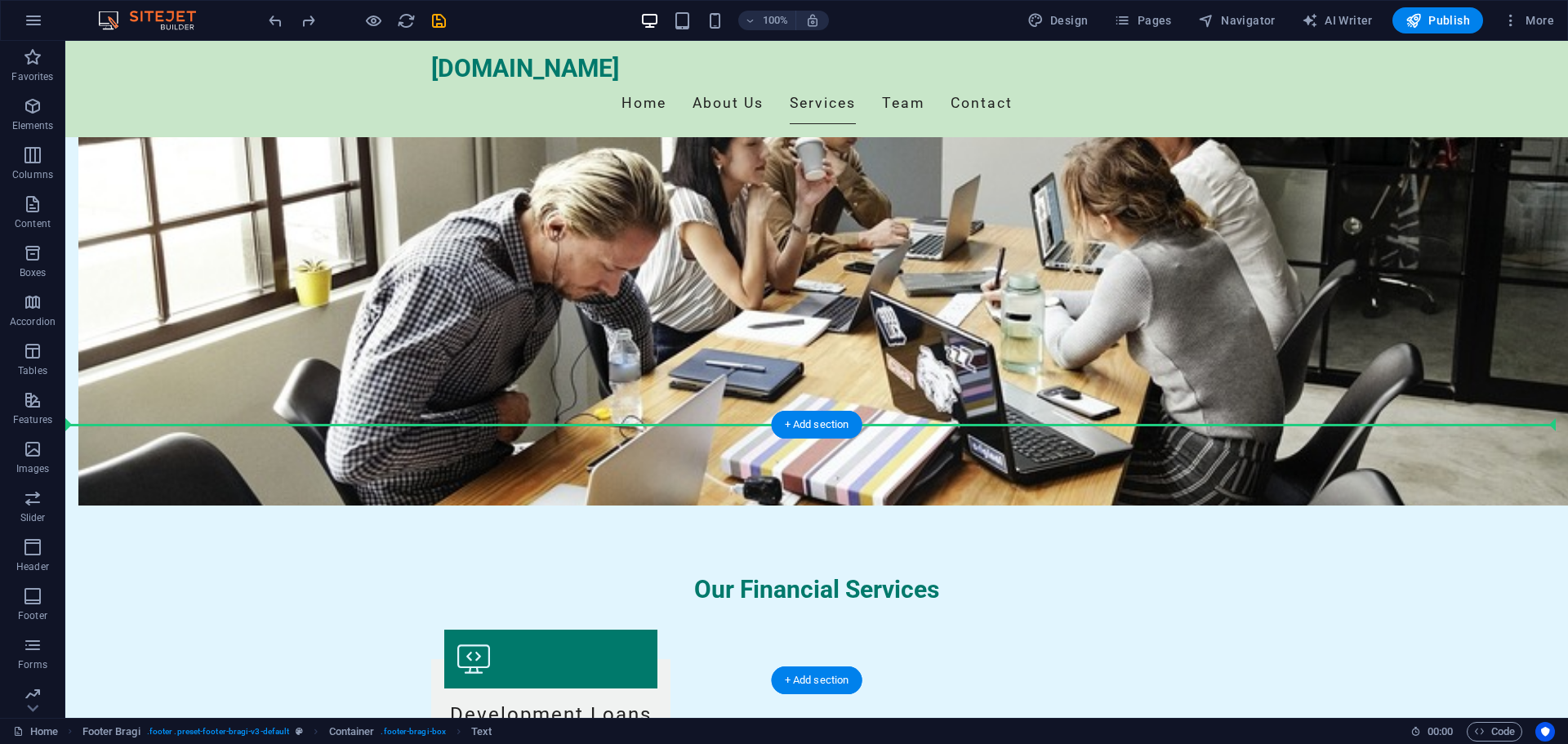
drag, startPoint x: 184, startPoint y: 238, endPoint x: 100, endPoint y: 544, distance: 317.3
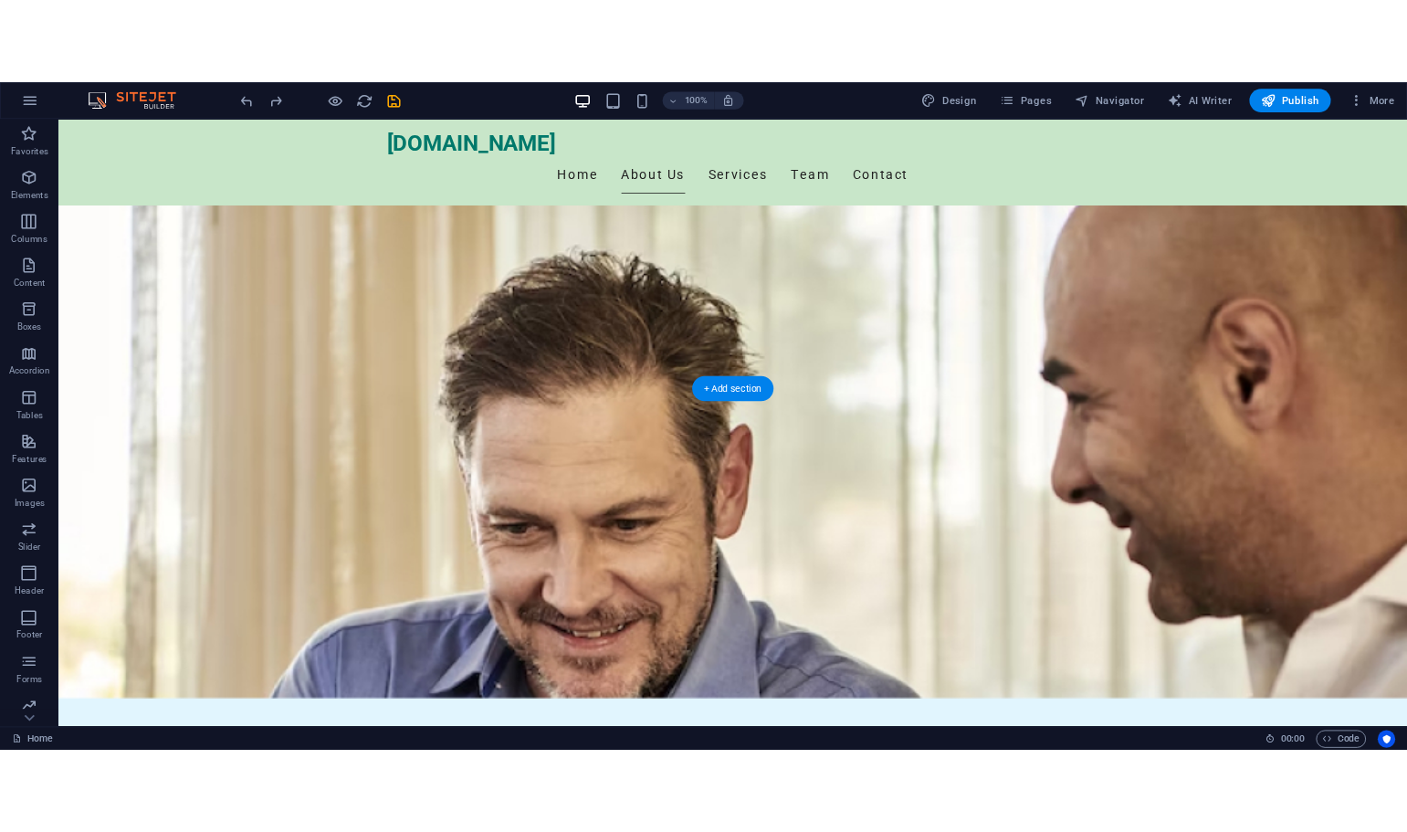
scroll to position [0, 0]
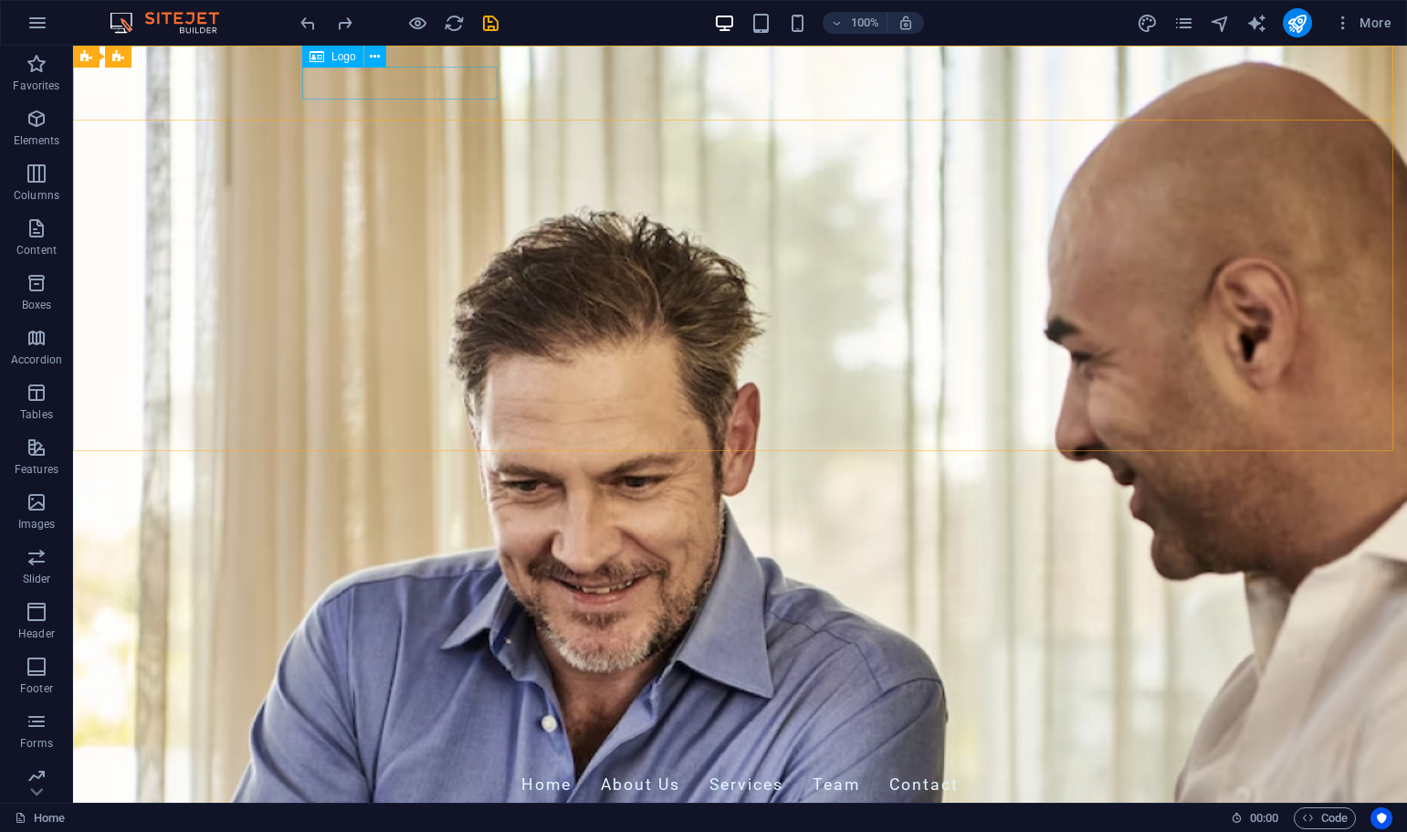
click at [338, 58] on span "Logo" at bounding box center [343, 56] width 25 height 11
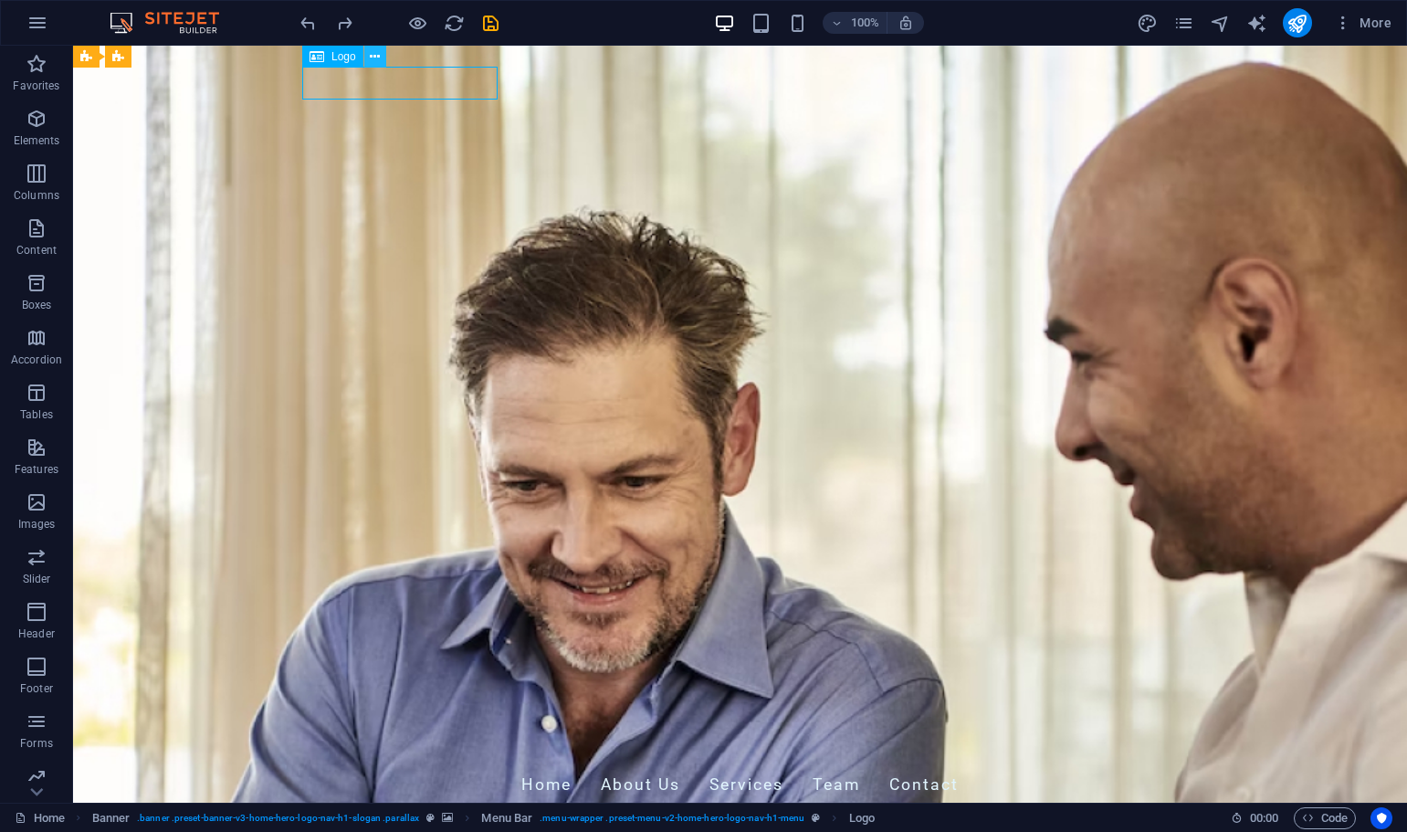
click at [375, 56] on icon at bounding box center [375, 56] width 10 height 19
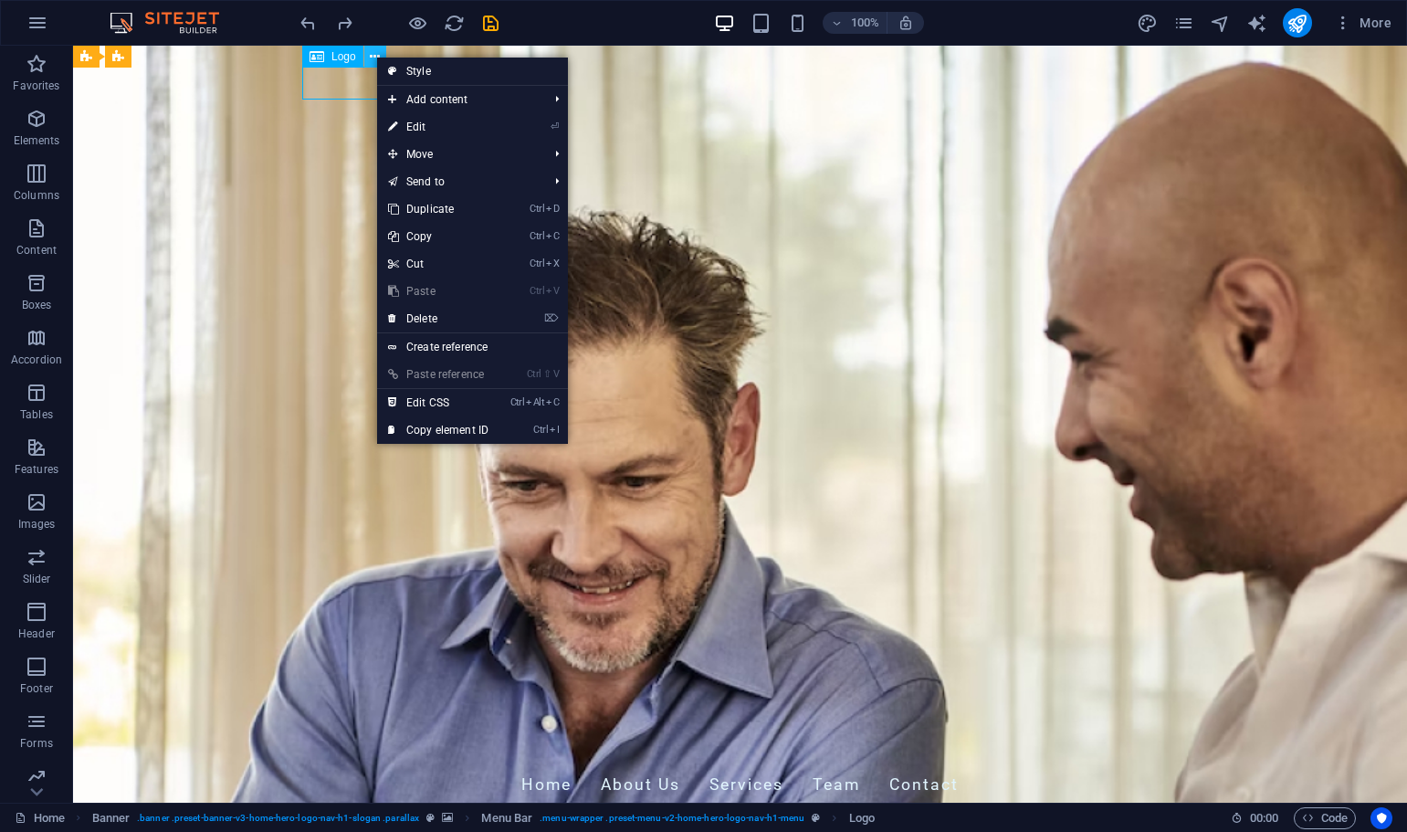
click at [375, 56] on icon at bounding box center [375, 56] width 10 height 19
click at [334, 52] on span "Logo" at bounding box center [343, 56] width 25 height 11
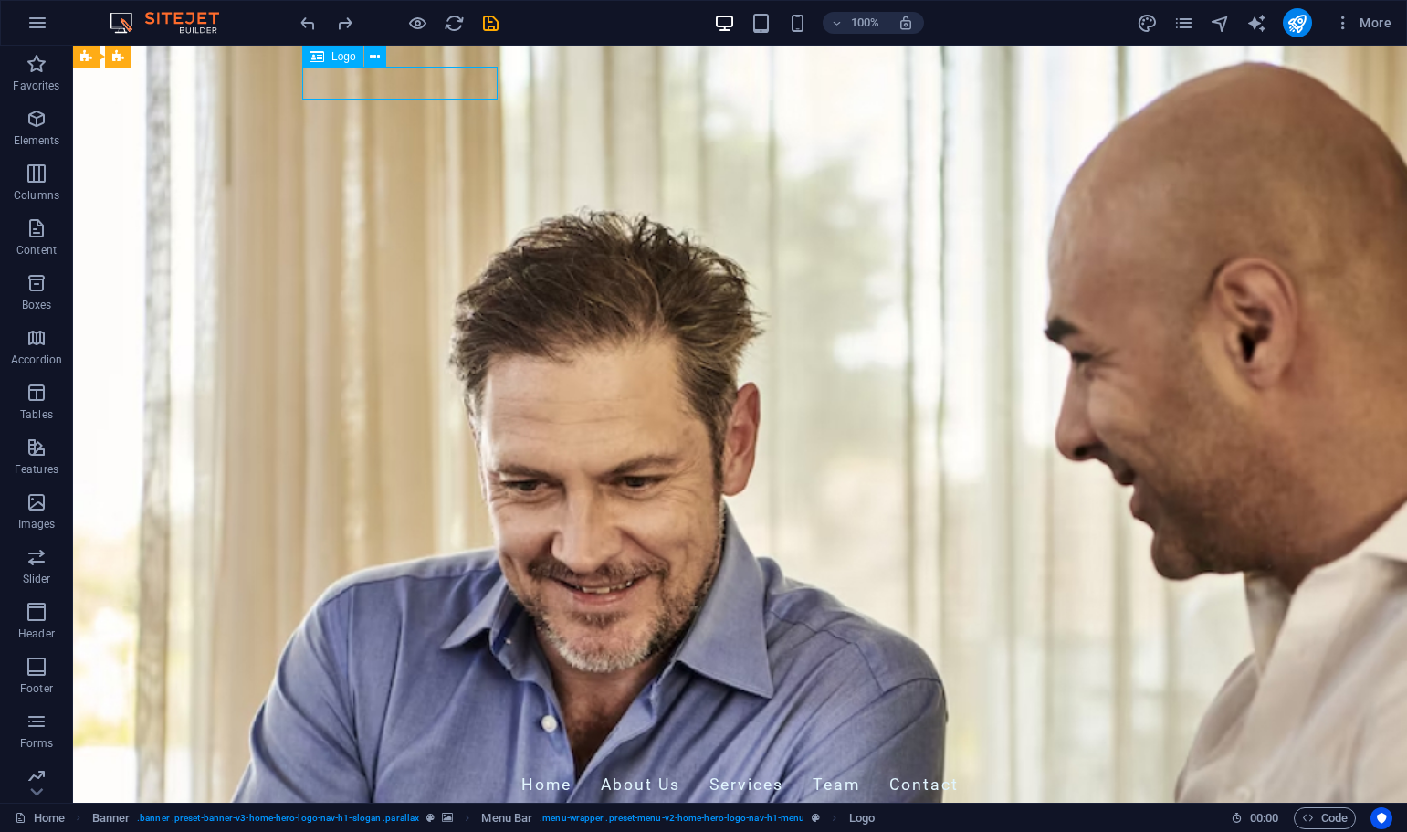
click at [335, 57] on span "Logo" at bounding box center [343, 56] width 25 height 11
select select "px"
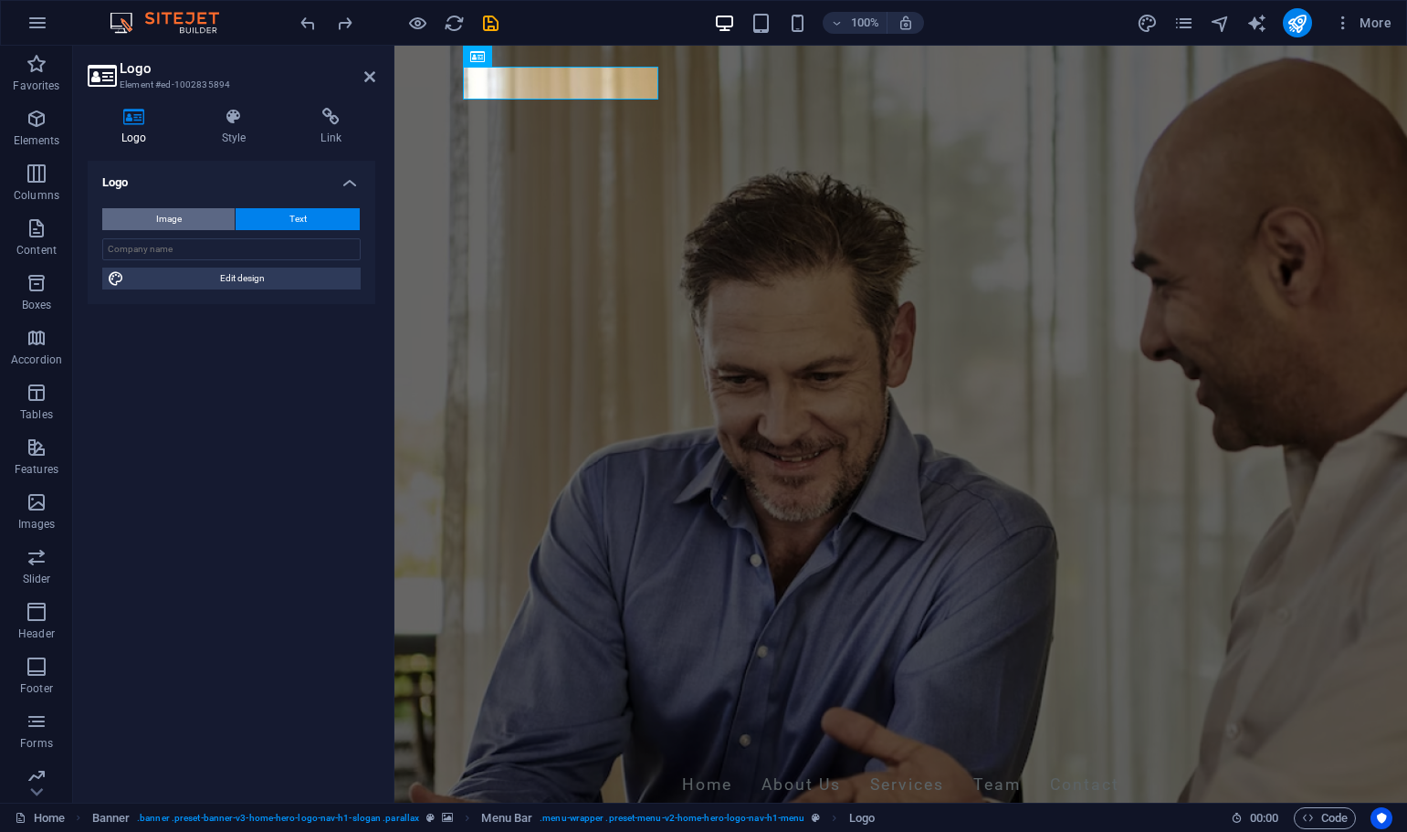
click at [183, 213] on button "Image" at bounding box center [168, 219] width 132 height 22
select select "DISABLED_OPTION_VALUE"
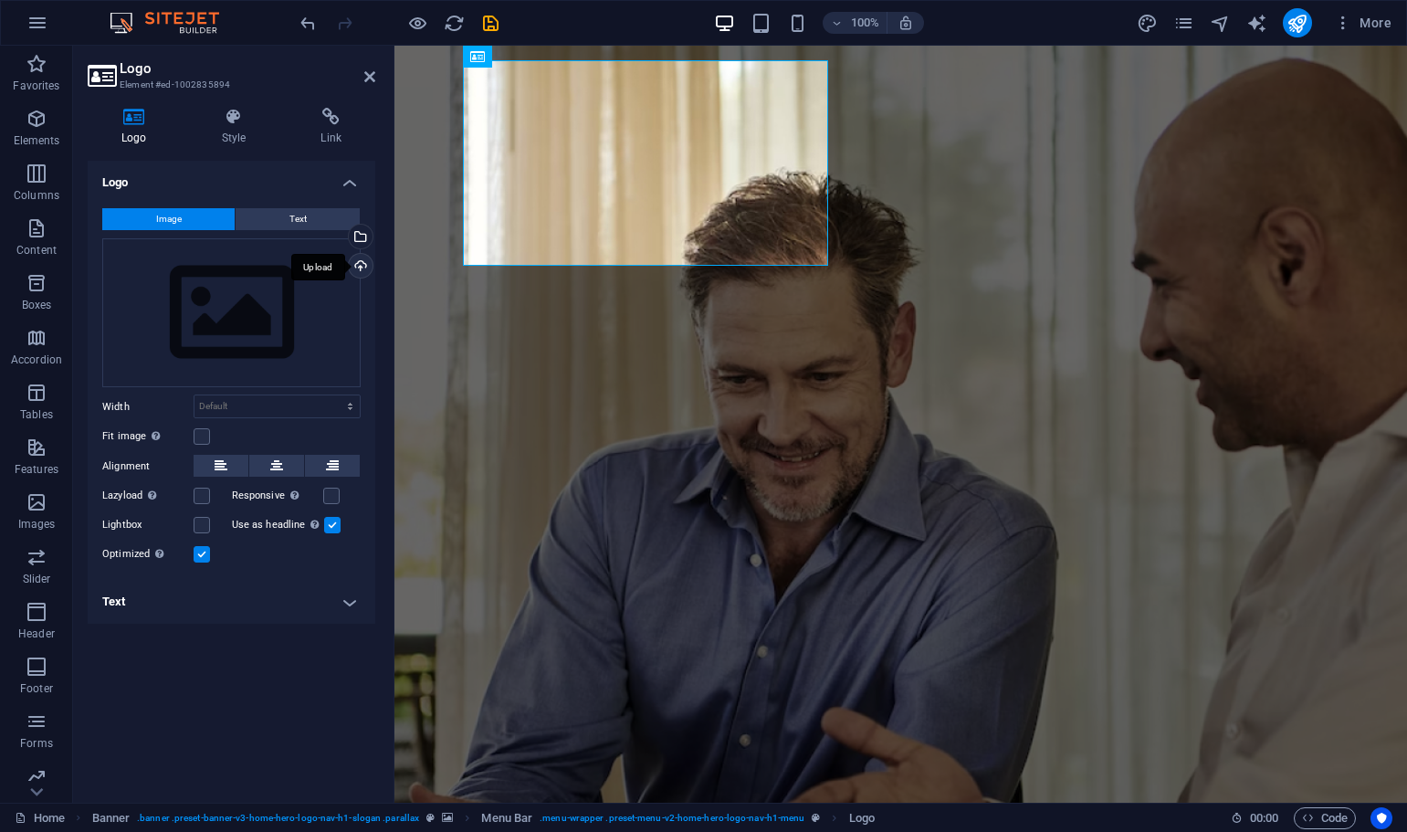
click at [361, 260] on div "Upload" at bounding box center [358, 267] width 27 height 27
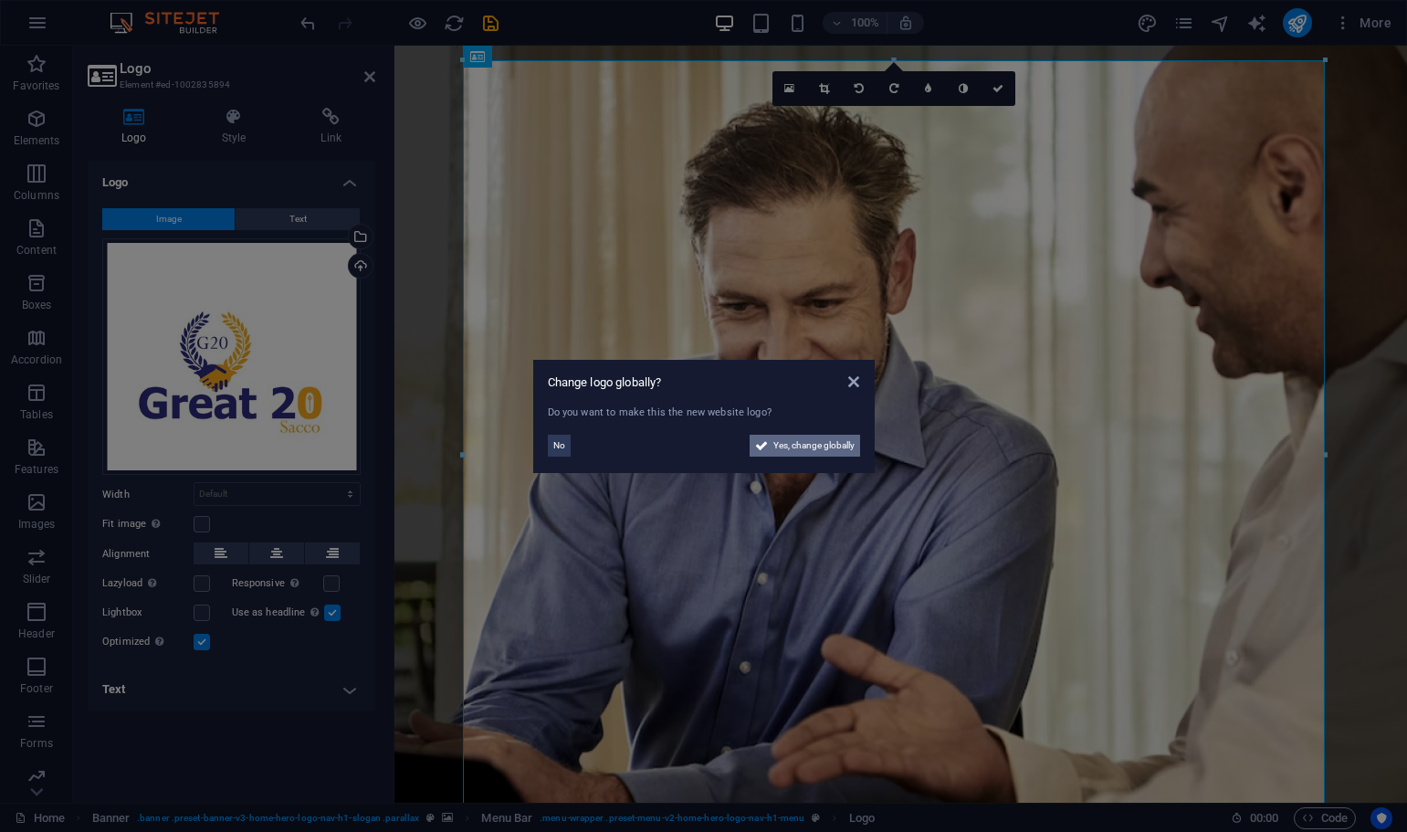
drag, startPoint x: 794, startPoint y: 442, endPoint x: 660, endPoint y: 658, distance: 254.6
click at [794, 442] on span "Yes, change globally" at bounding box center [813, 446] width 81 height 22
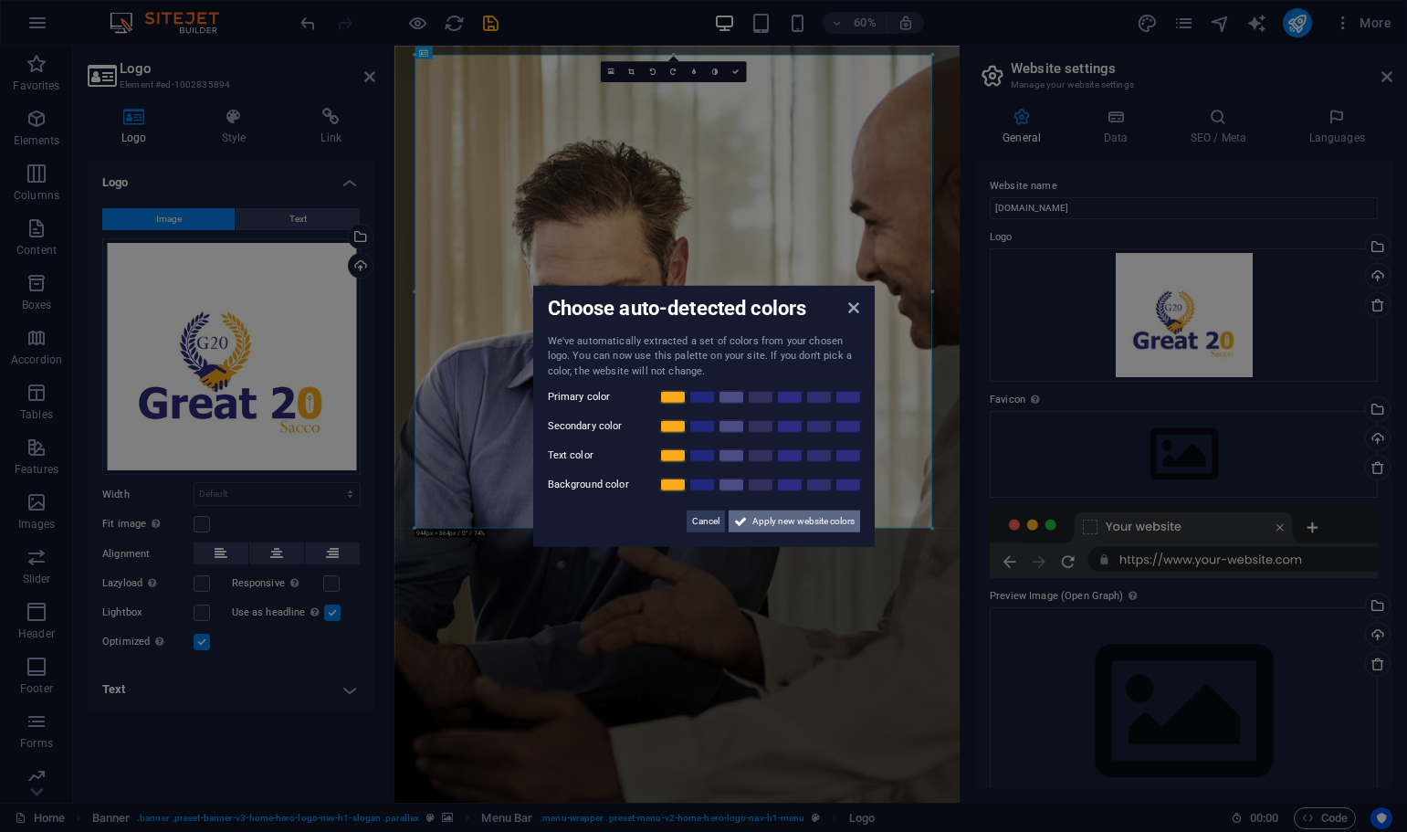
click at [792, 518] on span "Apply new website colors" at bounding box center [803, 521] width 102 height 22
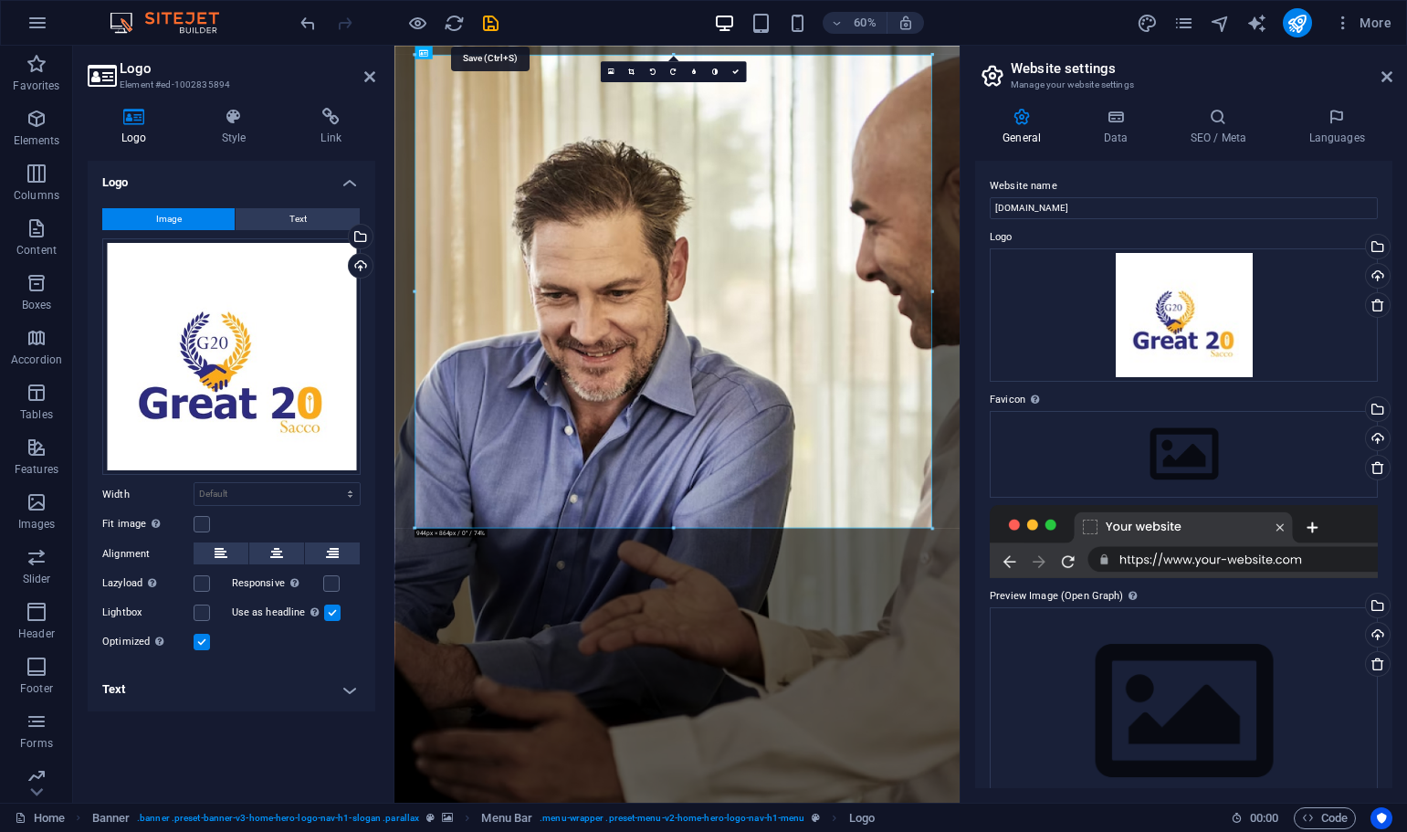
click at [493, 19] on icon "save" at bounding box center [490, 23] width 21 height 21
checkbox input "false"
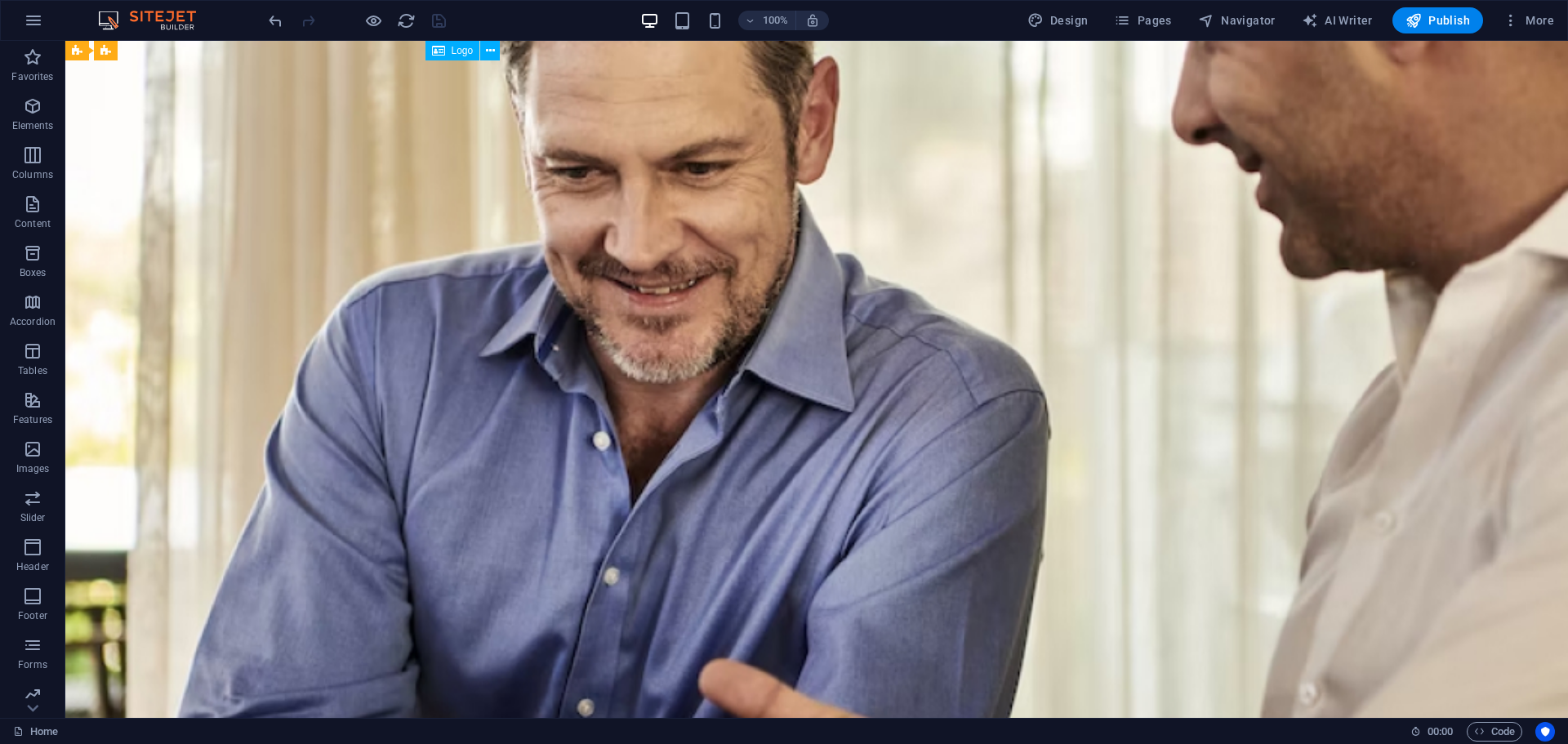
click at [456, 49] on span "Logo" at bounding box center [462, 50] width 22 height 10
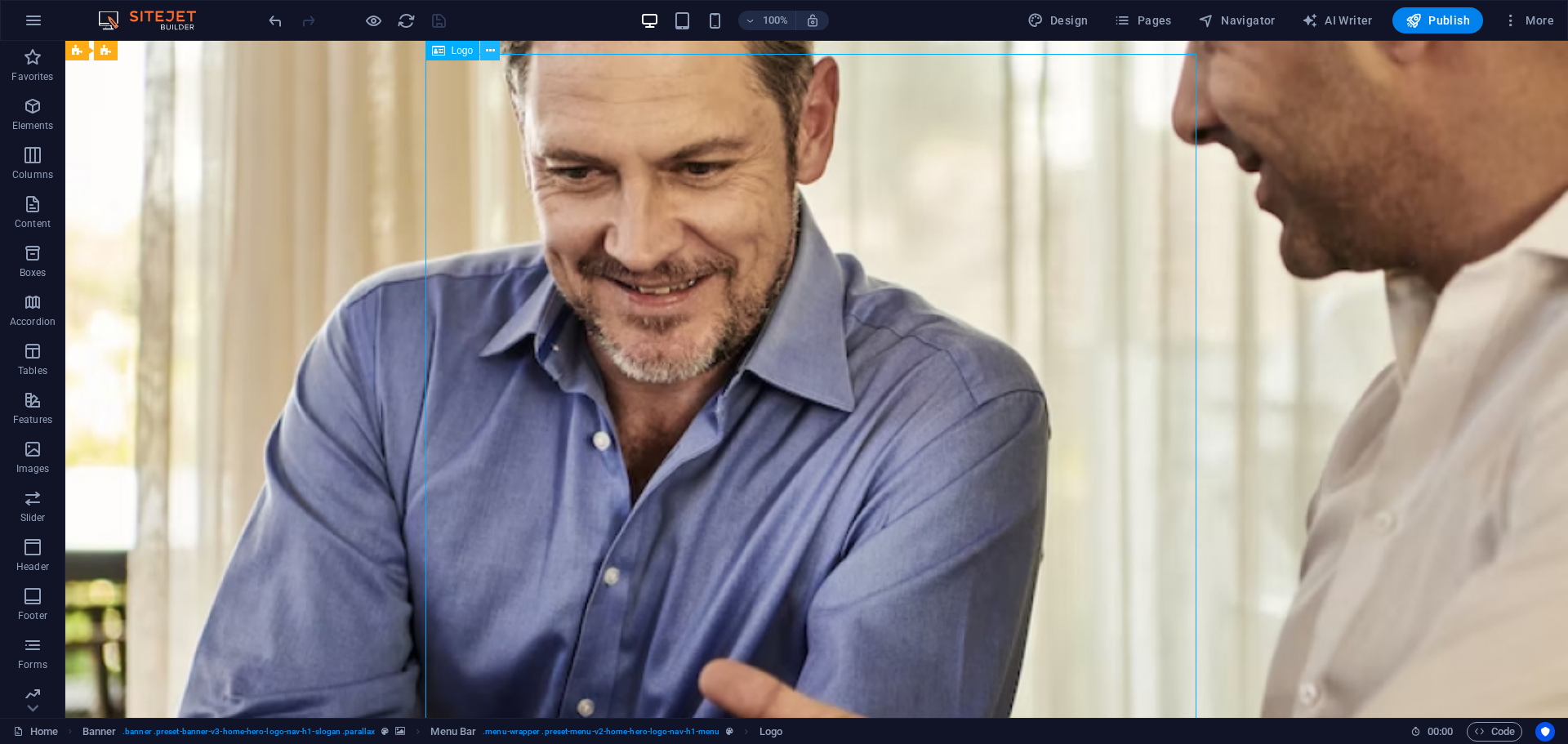
click at [488, 48] on icon at bounding box center [490, 50] width 9 height 17
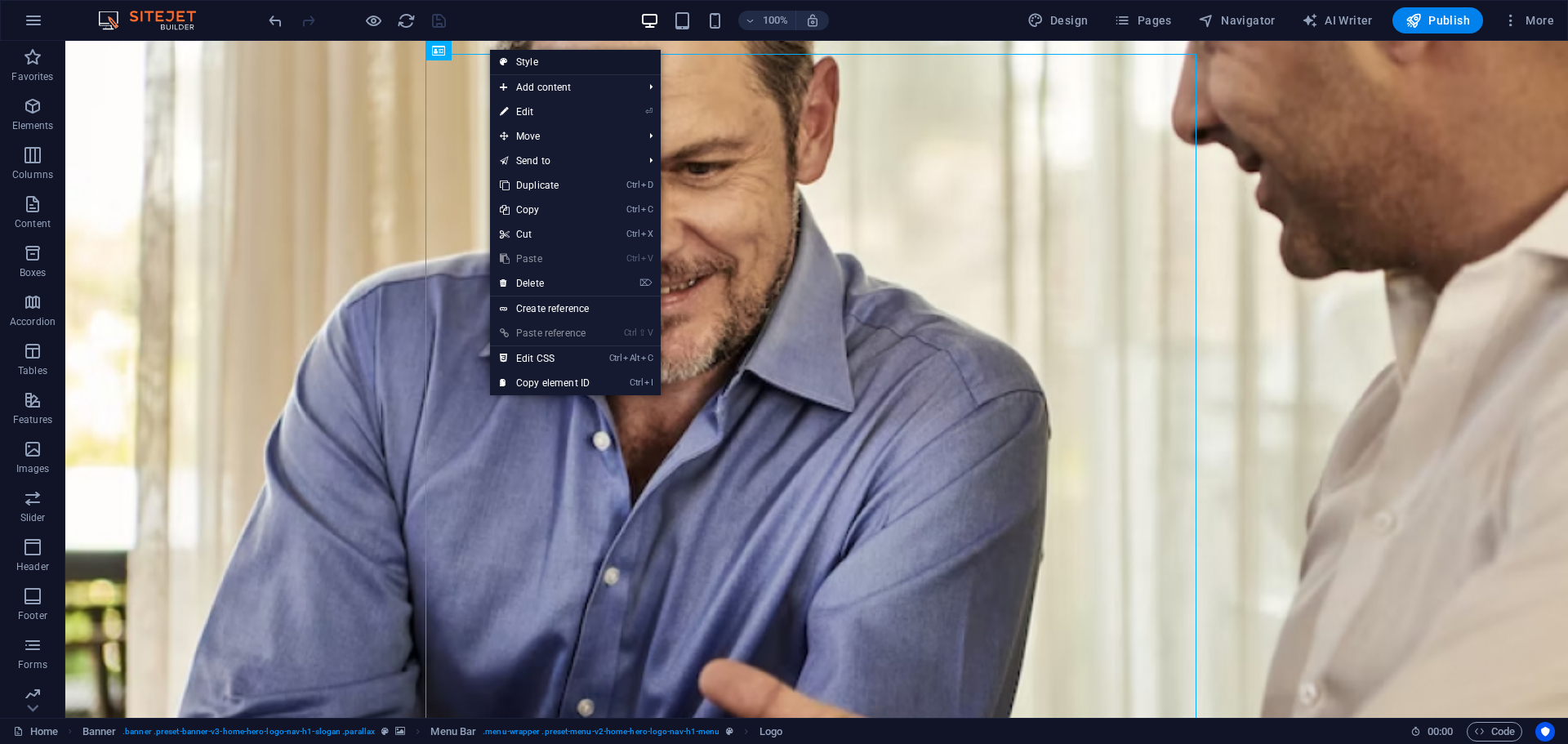
click at [538, 63] on link "Style" at bounding box center [575, 62] width 171 height 24
select select "rem"
select select "preset-menu-v2-home-hero-logo-nav-h1-menu"
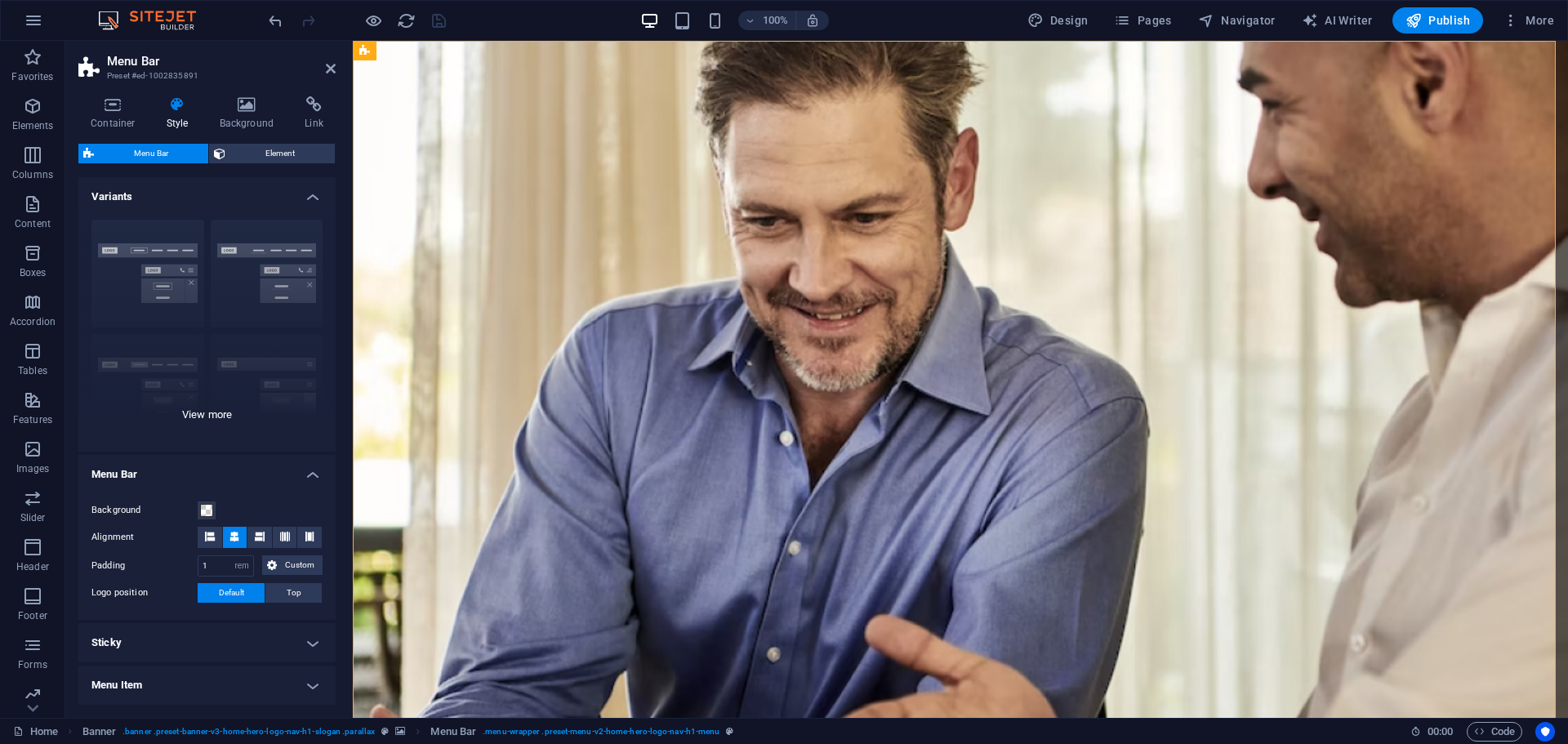
click at [107, 248] on div "Border Centered Default Fixed Loki Trigger Wide XXL" at bounding box center [208, 329] width 258 height 245
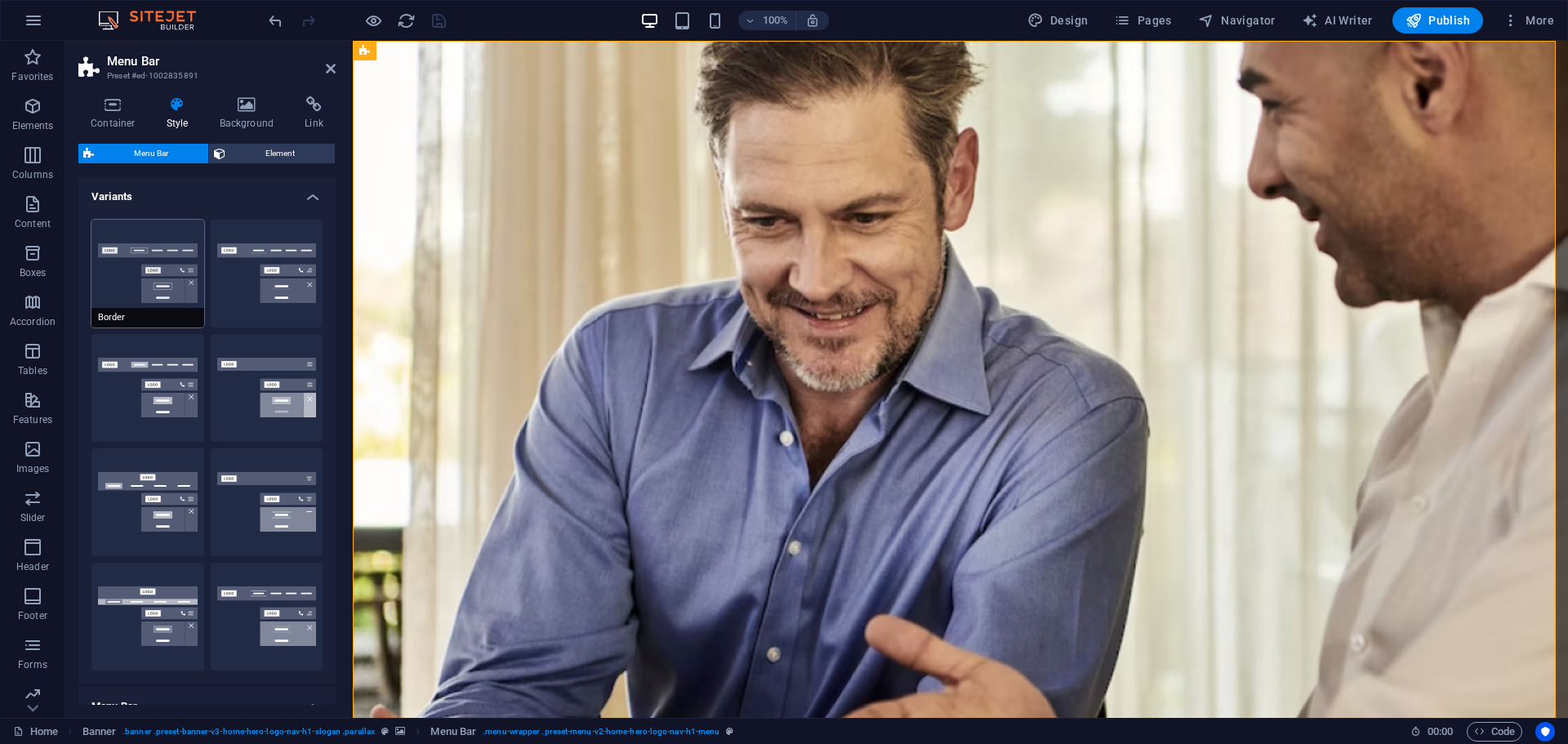
click at [131, 285] on button "Border" at bounding box center [148, 274] width 113 height 107
click at [268, 145] on span "Element" at bounding box center [279, 154] width 99 height 20
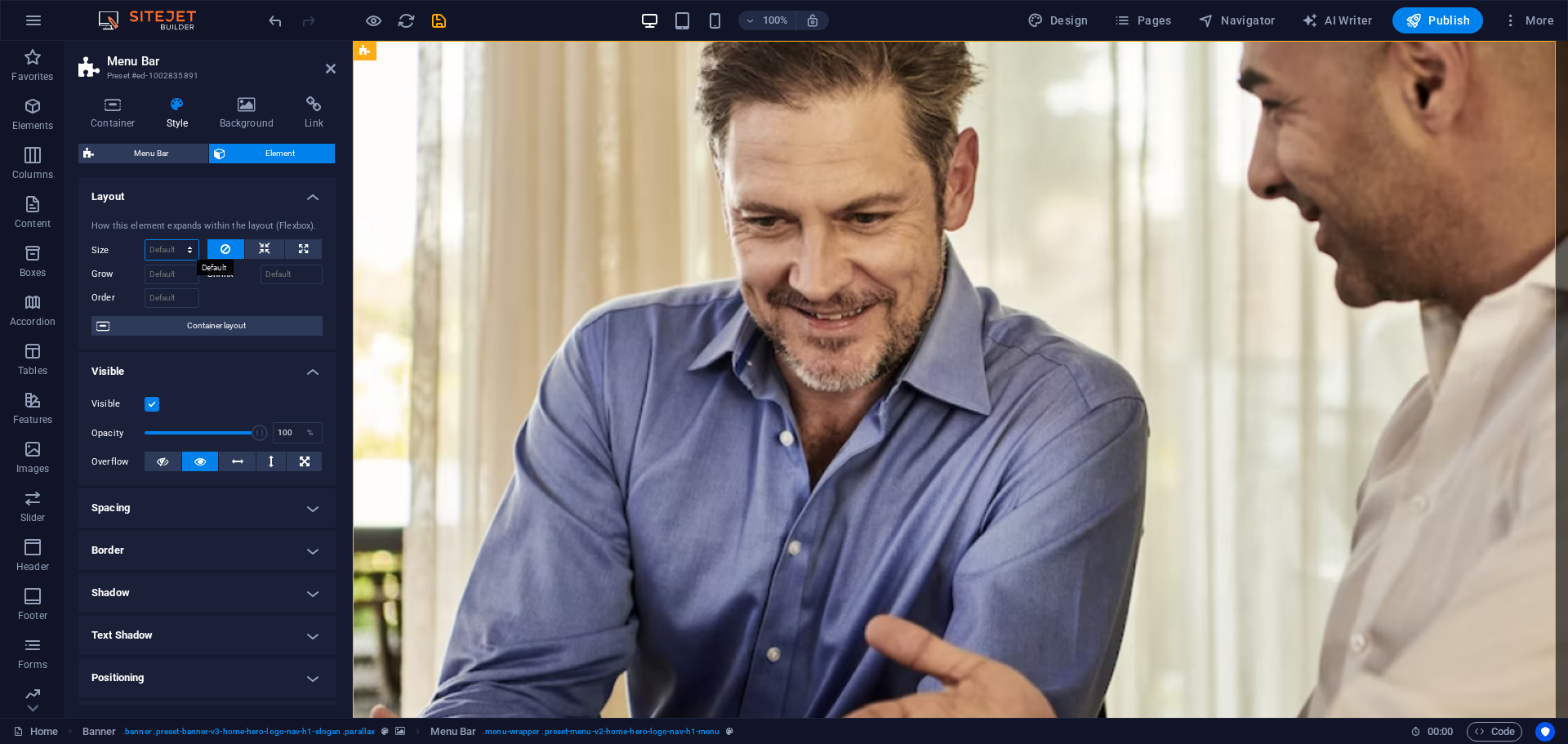
click at [166, 249] on select "Default auto px % 1/1 1/2 1/3 1/4 1/5 1/6 1/7 1/8 1/9 1/10" at bounding box center [171, 249] width 53 height 20
select select "1/1"
click at [174, 240] on select "Default auto px % 1/1 1/2 1/3 1/4 1/5 1/6 1/7 1/8 1/9 1/10" at bounding box center [171, 249] width 53 height 20
type input "100"
click at [182, 246] on select "Default auto px % 1/1 1/2 1/3 1/4 1/5 1/6 1/7 1/8 1/9 1/10" at bounding box center [187, 249] width 23 height 20
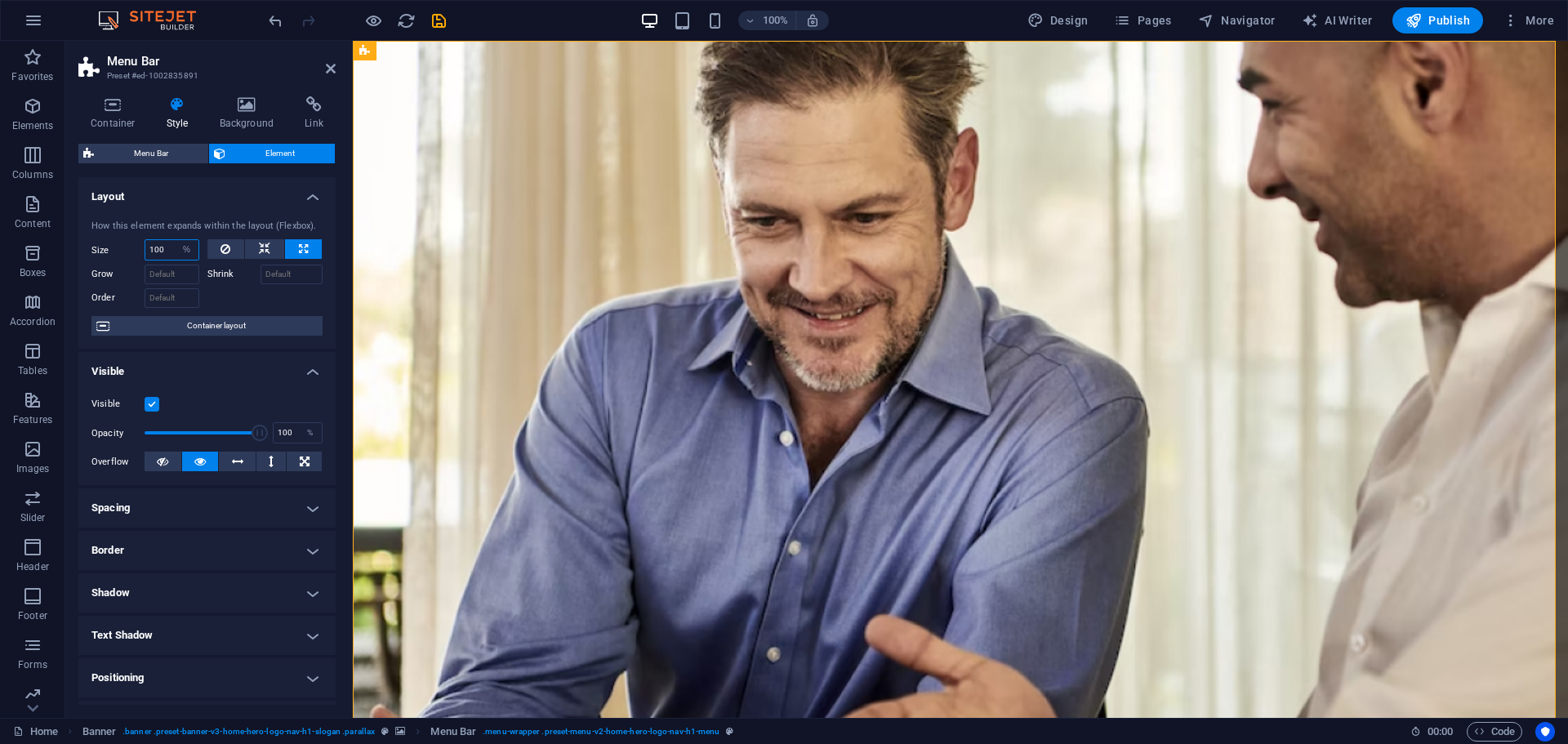
select select "1/10"
click at [175, 240] on select "Default auto px % 1/1 1/2 1/3 1/4 1/5 1/6 1/7 1/8 1/9 1/10" at bounding box center [187, 249] width 23 height 20
type input "10"
select select "%"
click at [439, 21] on icon "save" at bounding box center [438, 21] width 19 height 19
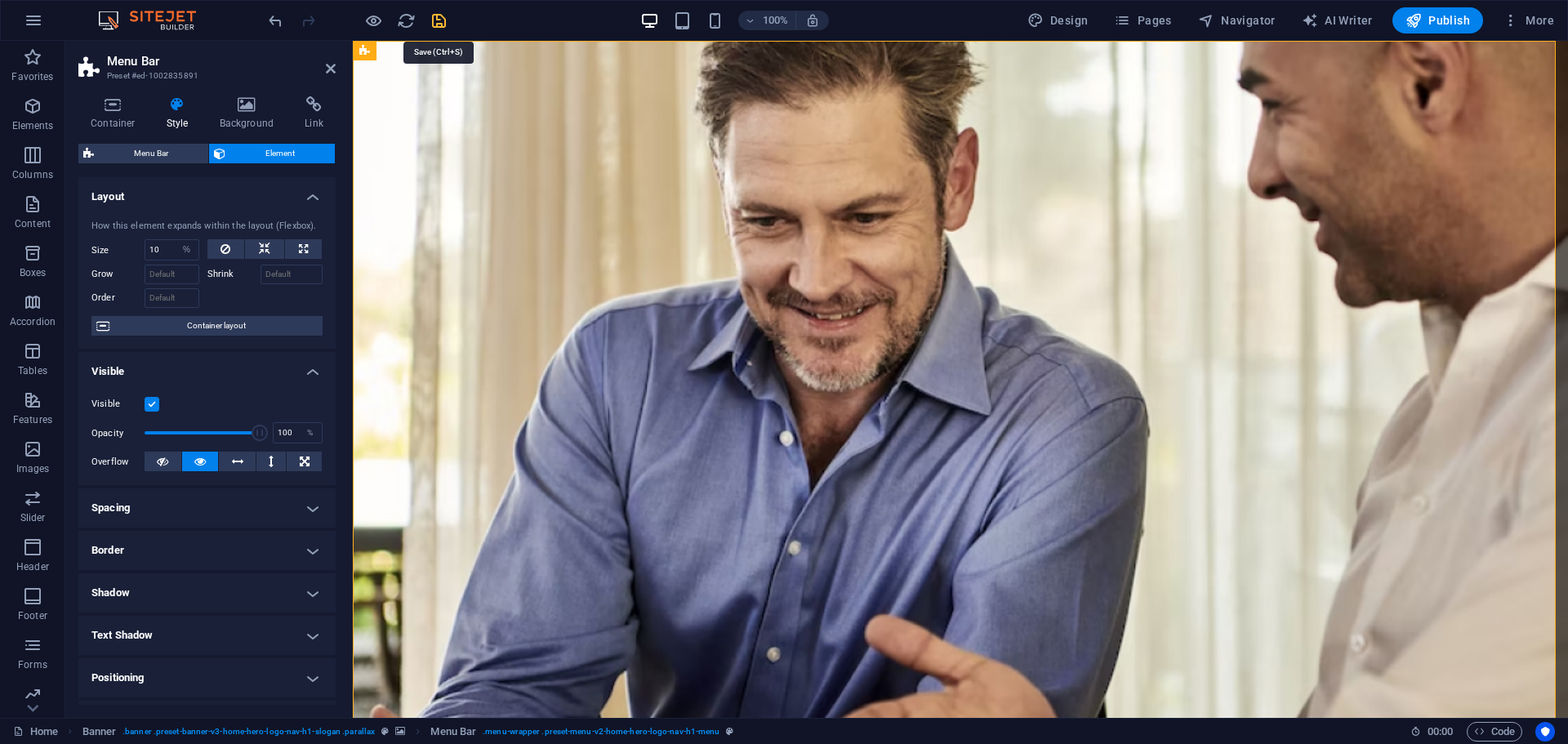
checkbox input "false"
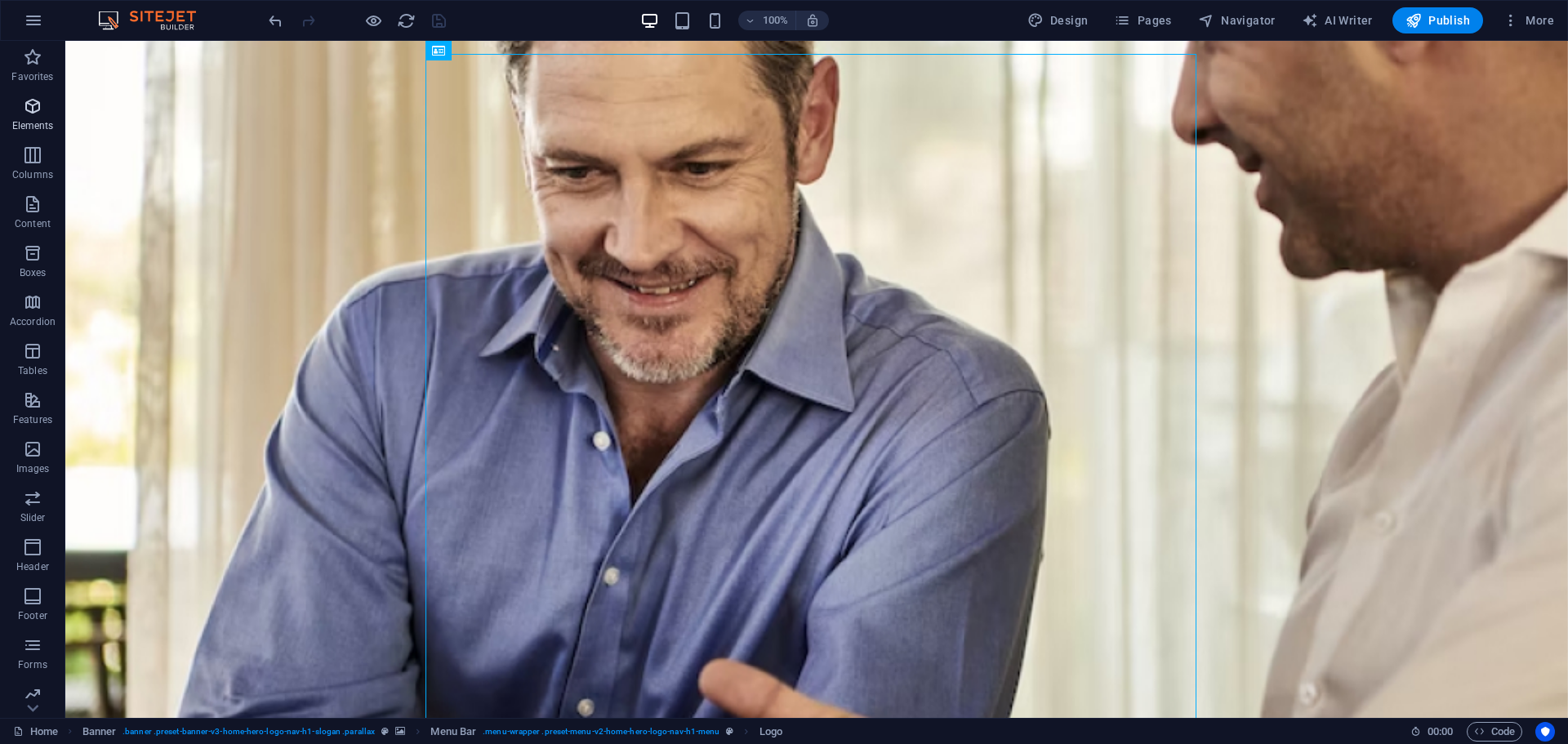
click at [16, 114] on span "Elements" at bounding box center [32, 116] width 65 height 39
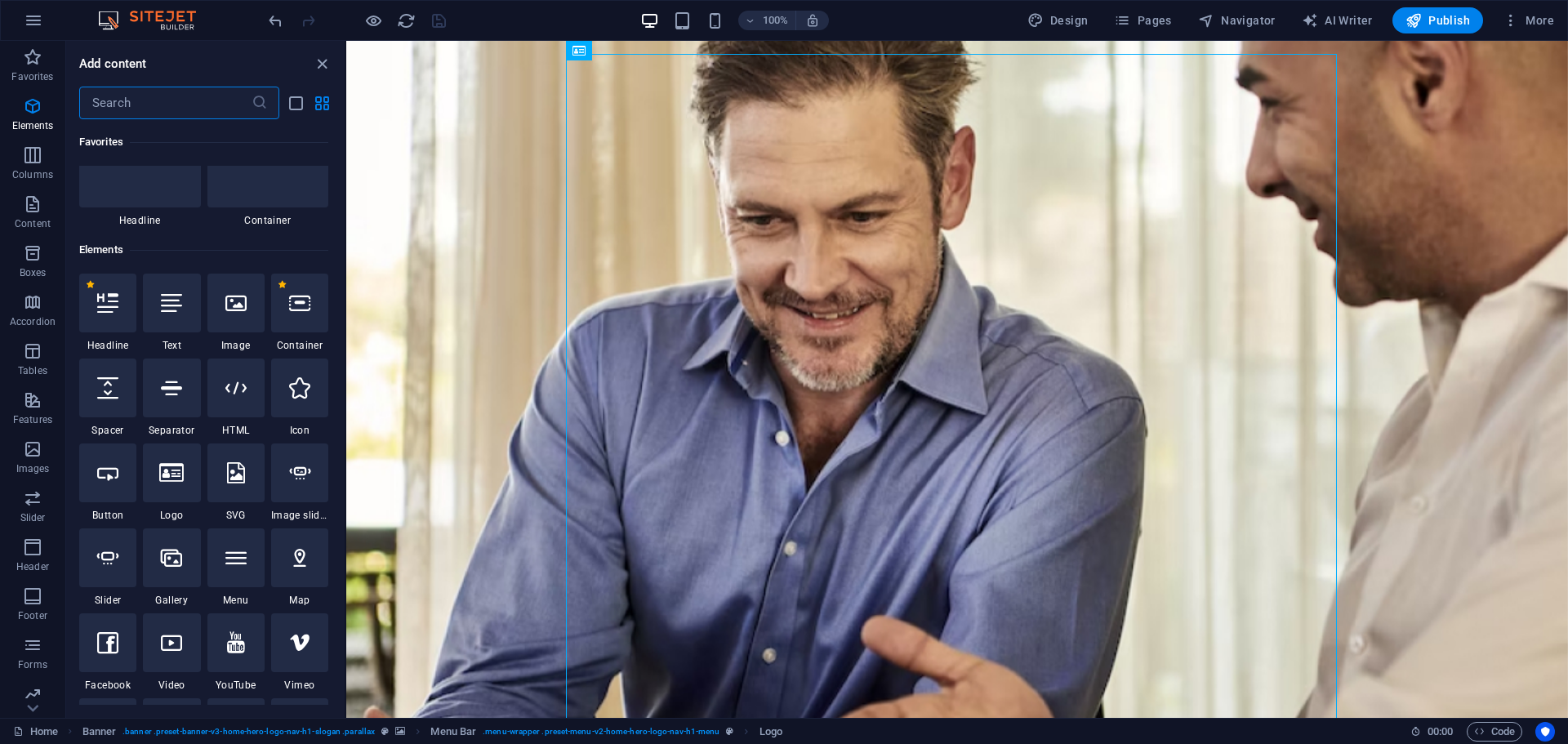
scroll to position [173, 0]
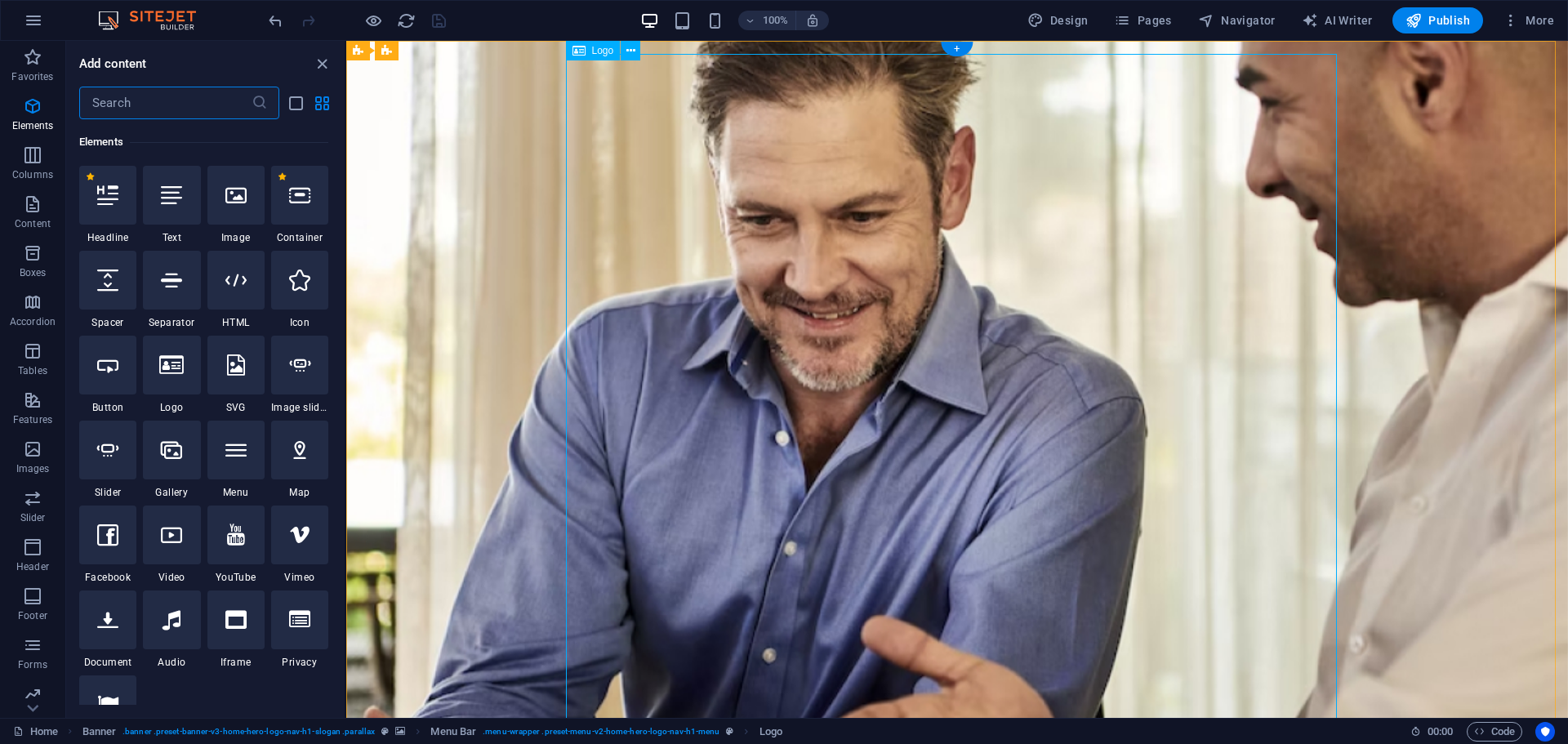
click at [591, 56] on div "Logo" at bounding box center [593, 51] width 55 height 20
click at [594, 51] on span "Logo" at bounding box center [603, 50] width 22 height 10
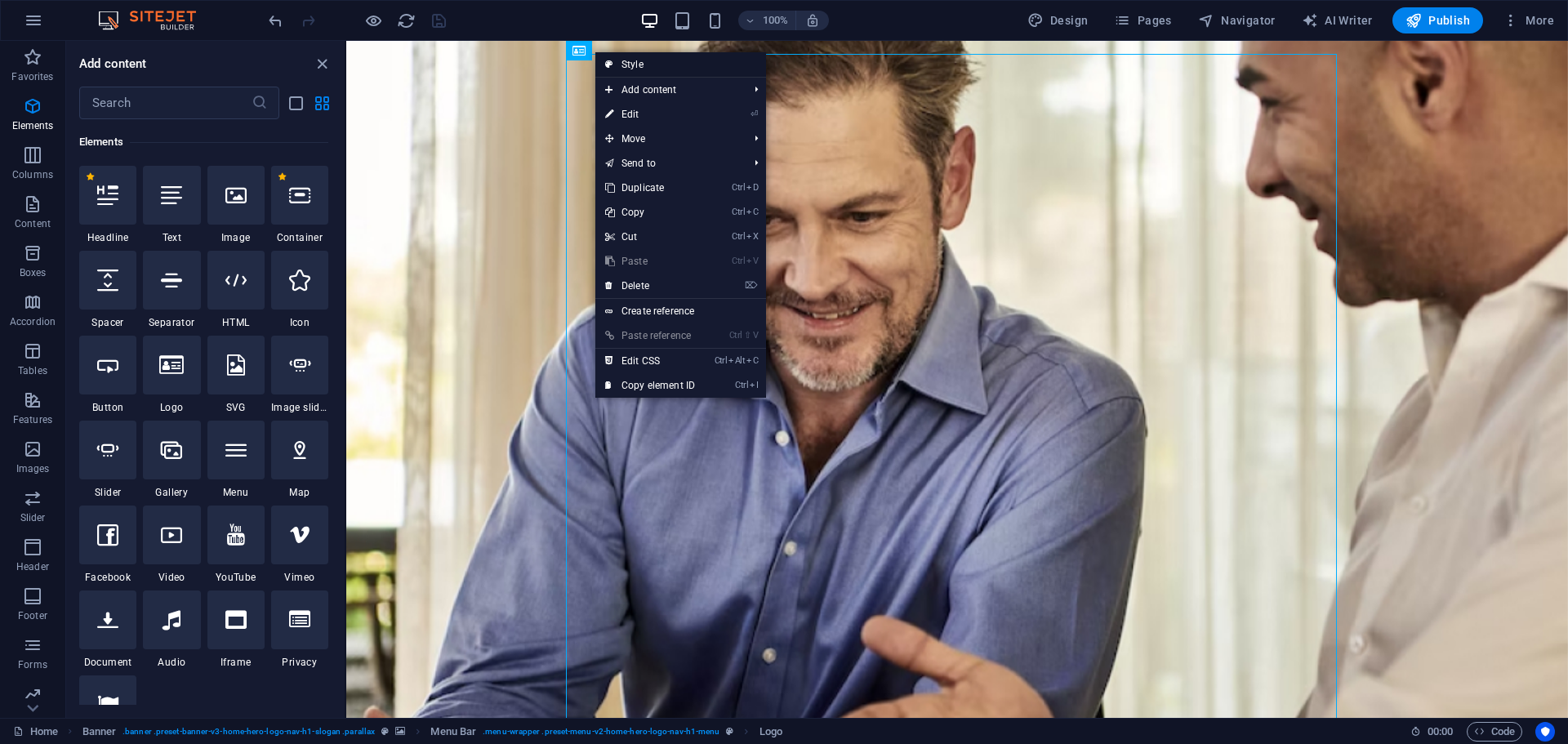
click at [630, 70] on link "Style" at bounding box center [680, 63] width 171 height 24
select select "rem"
select select "preset-menu-v2-home-hero-logo-nav-h1-menu"
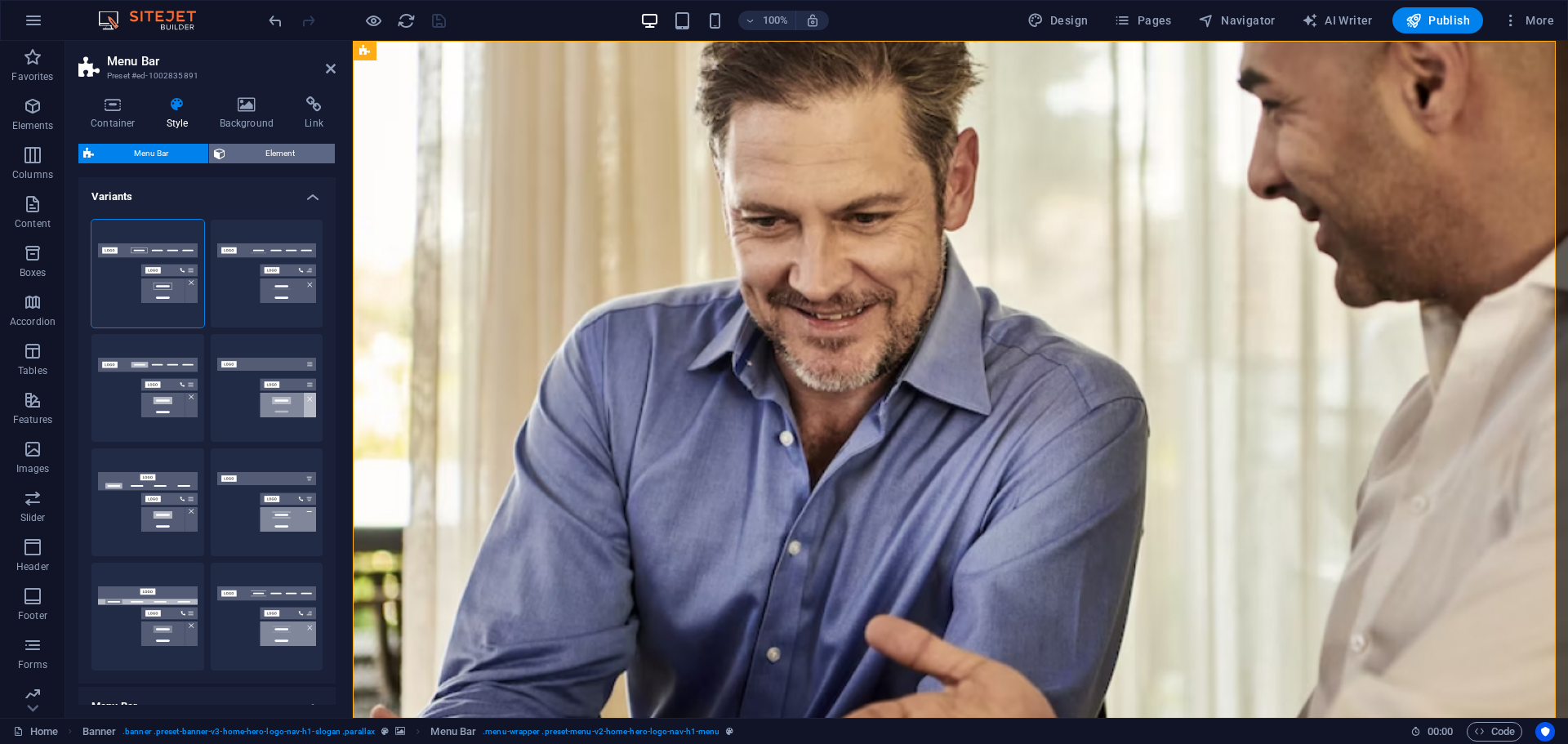
click at [257, 152] on span "Element" at bounding box center [279, 154] width 99 height 20
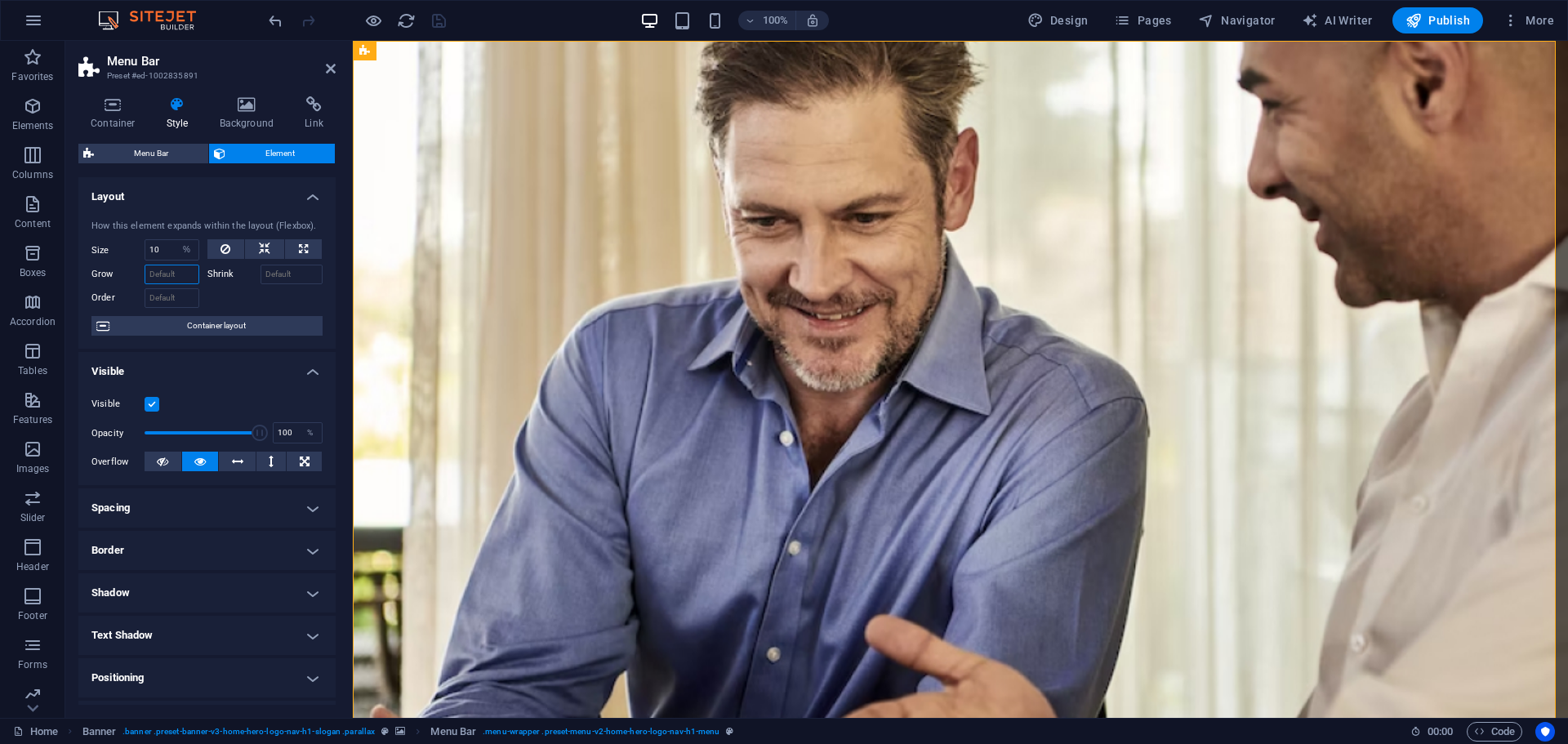
click at [175, 272] on input "Grow" at bounding box center [172, 275] width 55 height 20
click at [181, 272] on input "Grow" at bounding box center [172, 275] width 55 height 20
click at [284, 276] on input "Shrink" at bounding box center [292, 275] width 63 height 20
type input "10"
click at [163, 278] on input "Grow" at bounding box center [172, 275] width 55 height 20
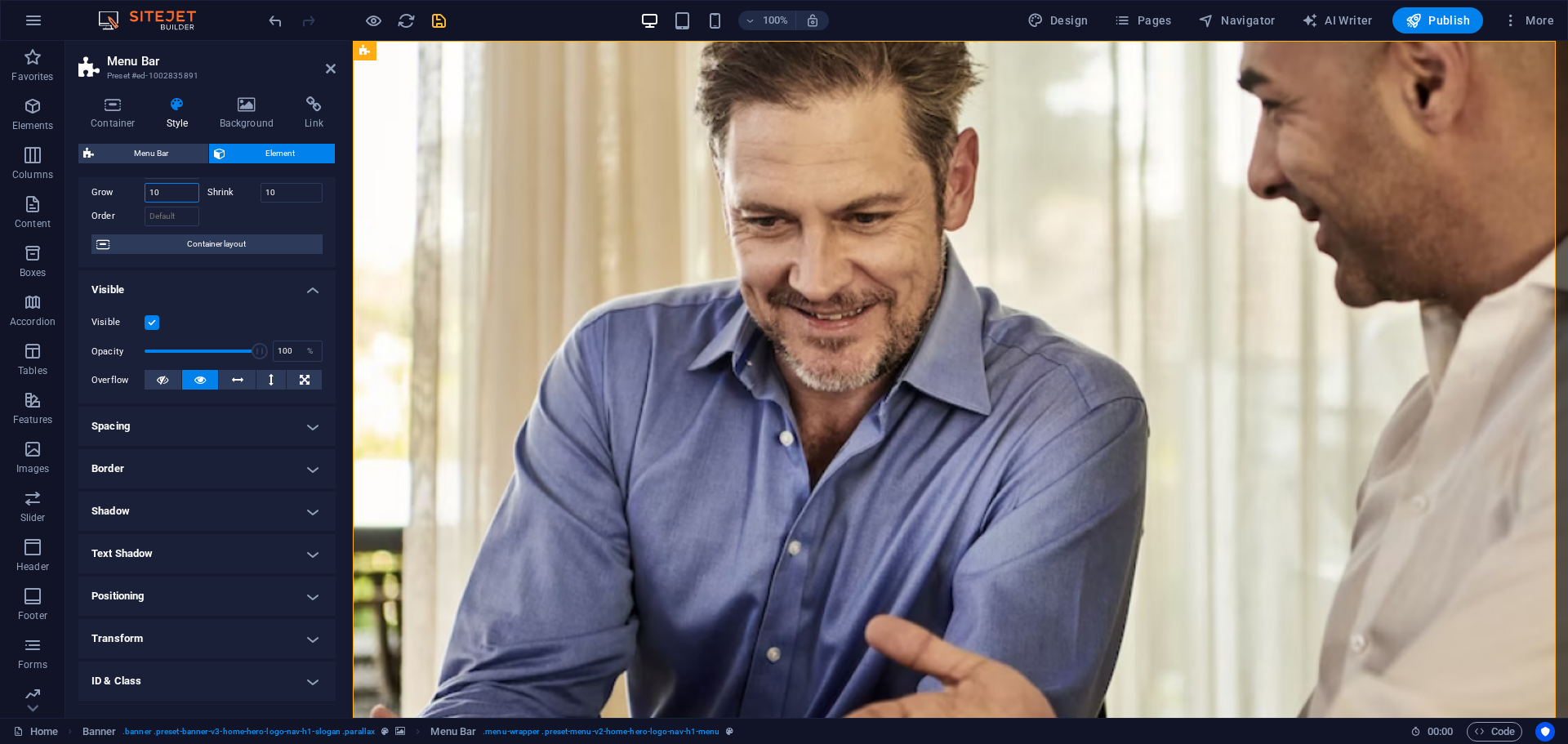
scroll to position [163, 0]
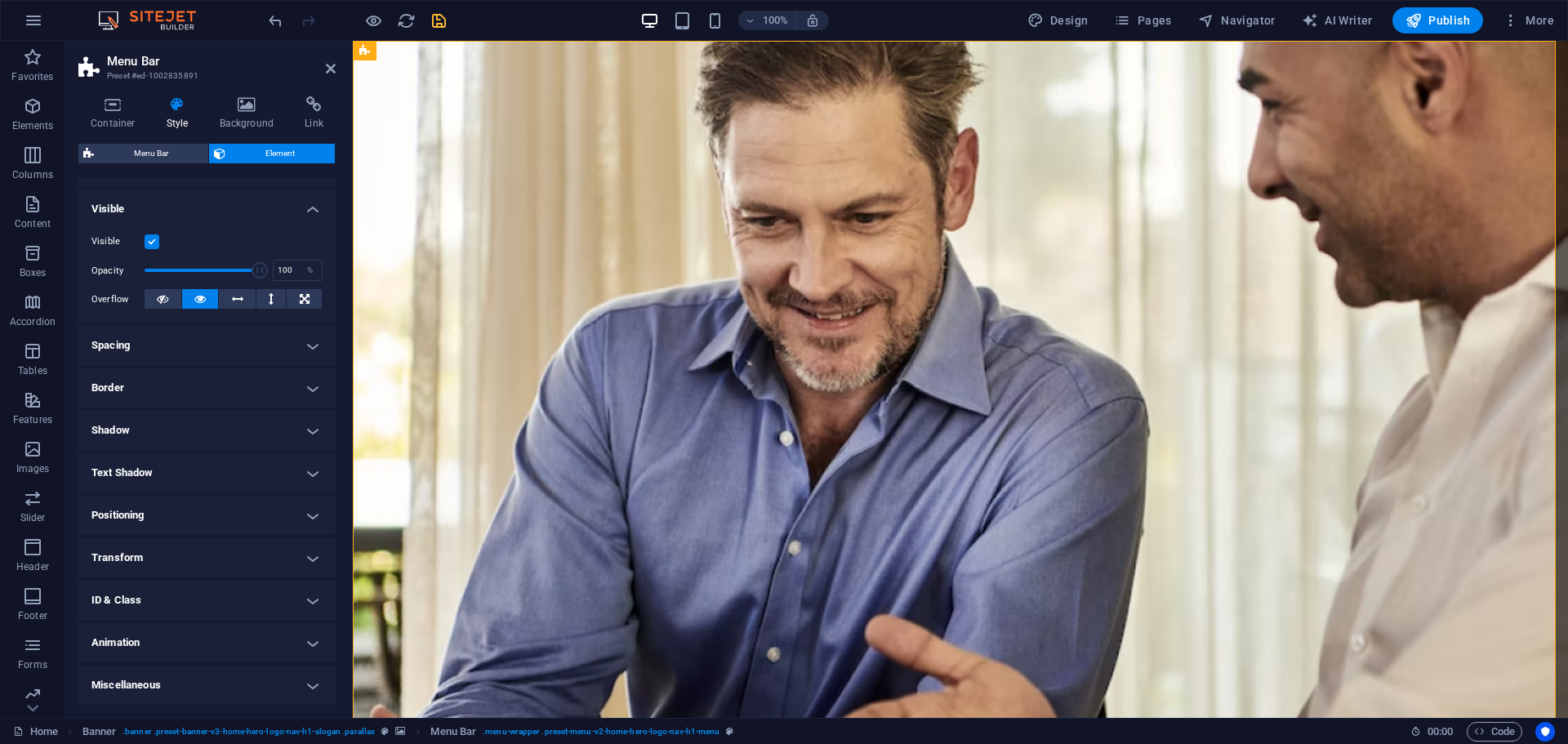
type input "10"
click at [172, 506] on h4 "Positioning" at bounding box center [208, 515] width 258 height 39
click at [176, 542] on span "Relative" at bounding box center [185, 548] width 27 height 20
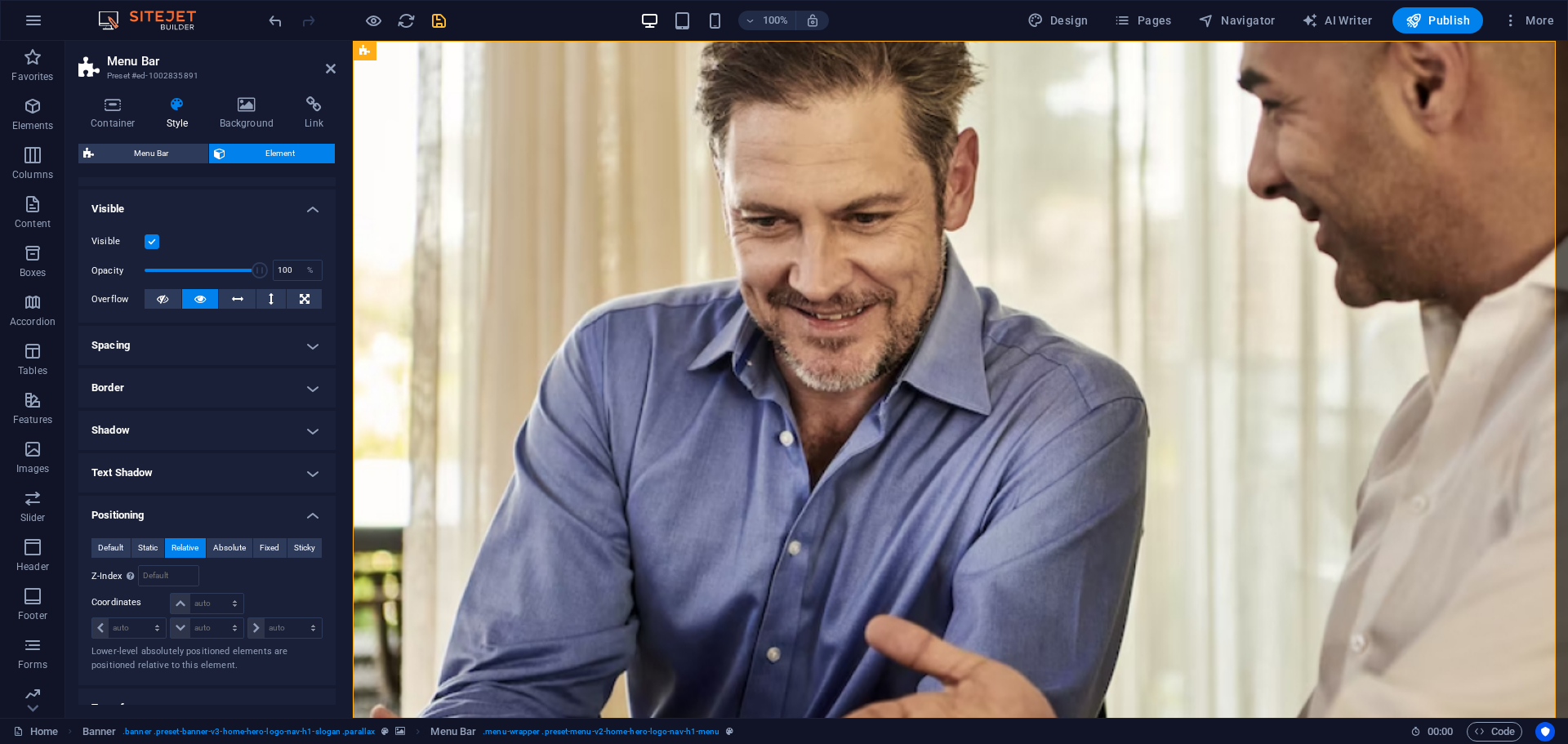
scroll to position [313, 0]
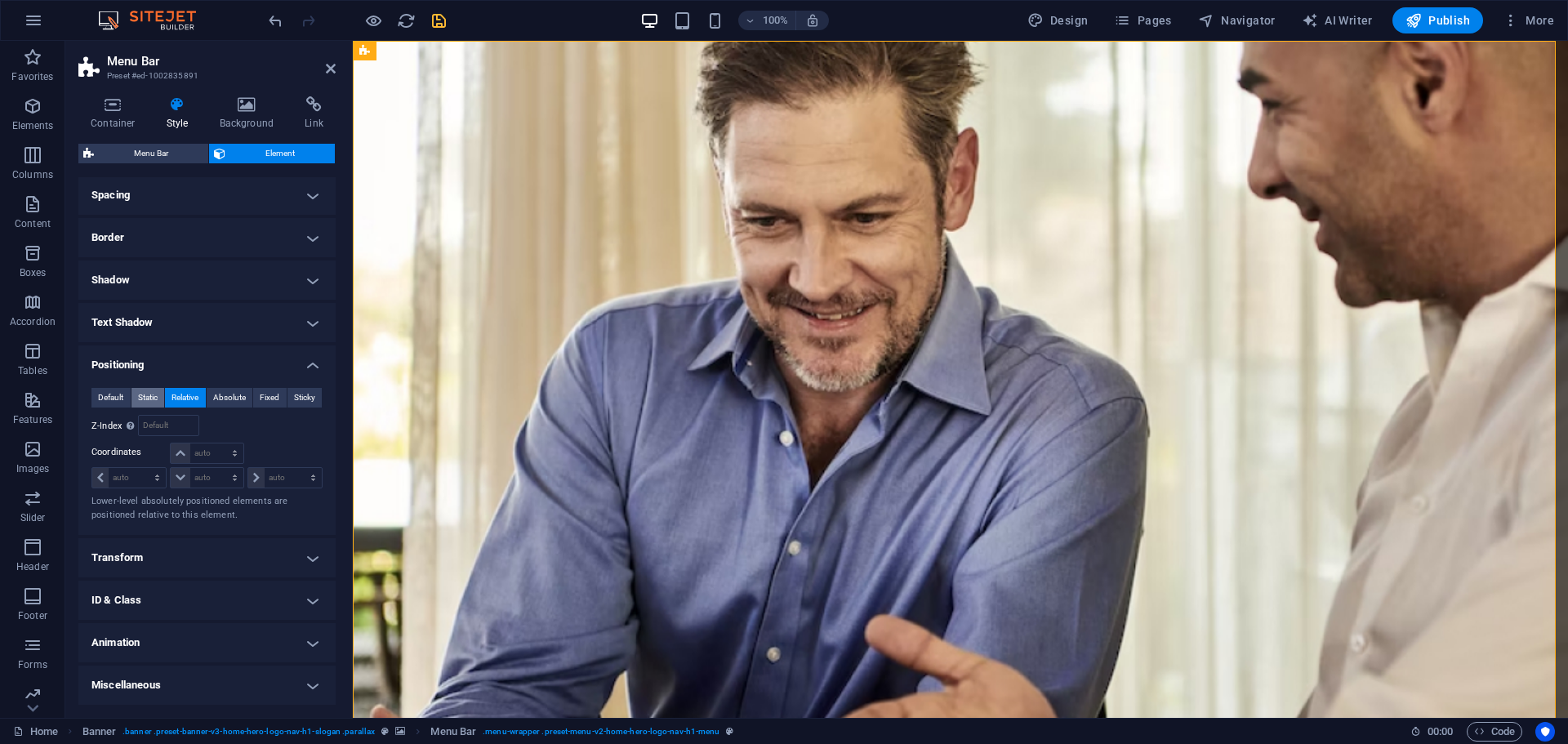
click at [144, 394] on span "Static" at bounding box center [148, 398] width 20 height 20
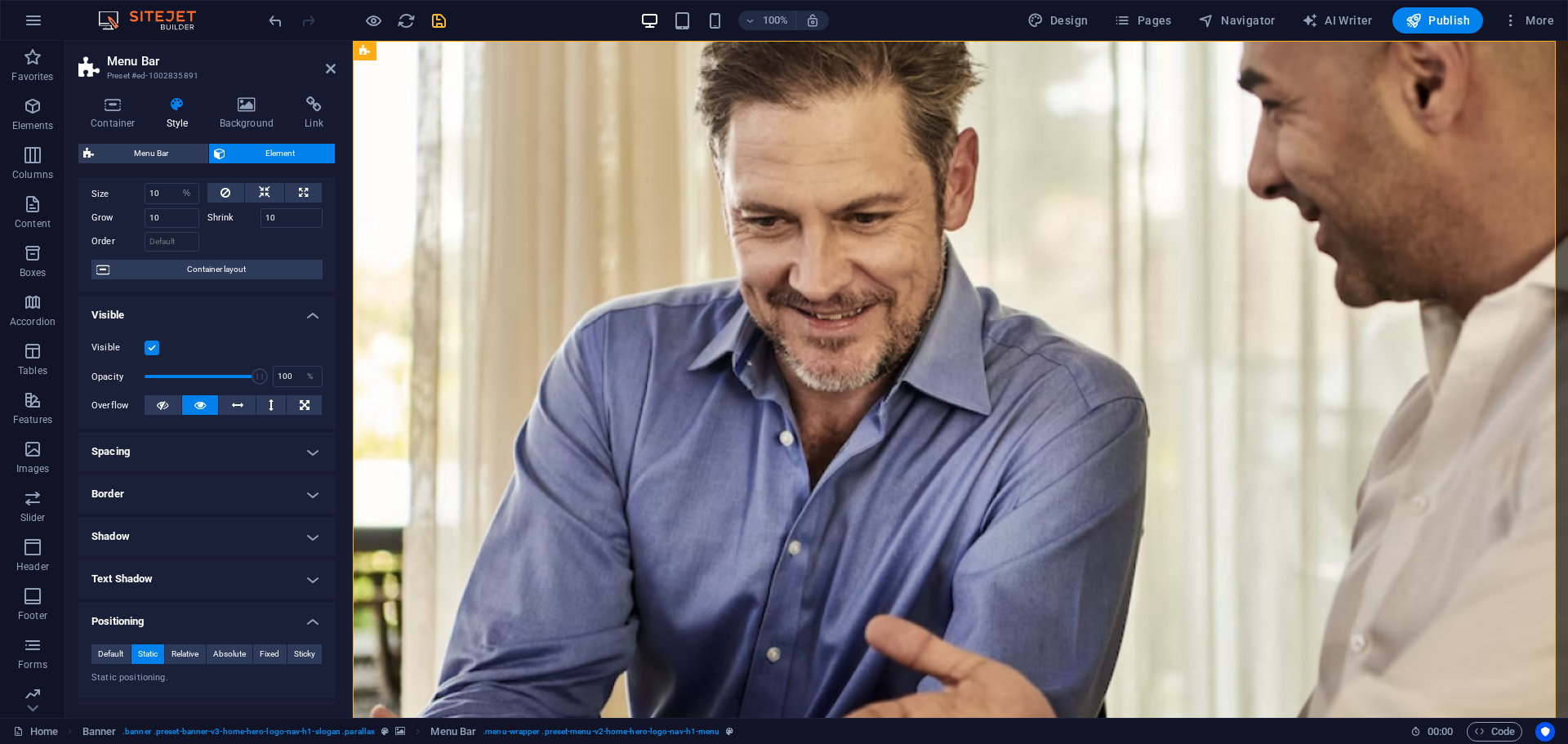
scroll to position [0, 0]
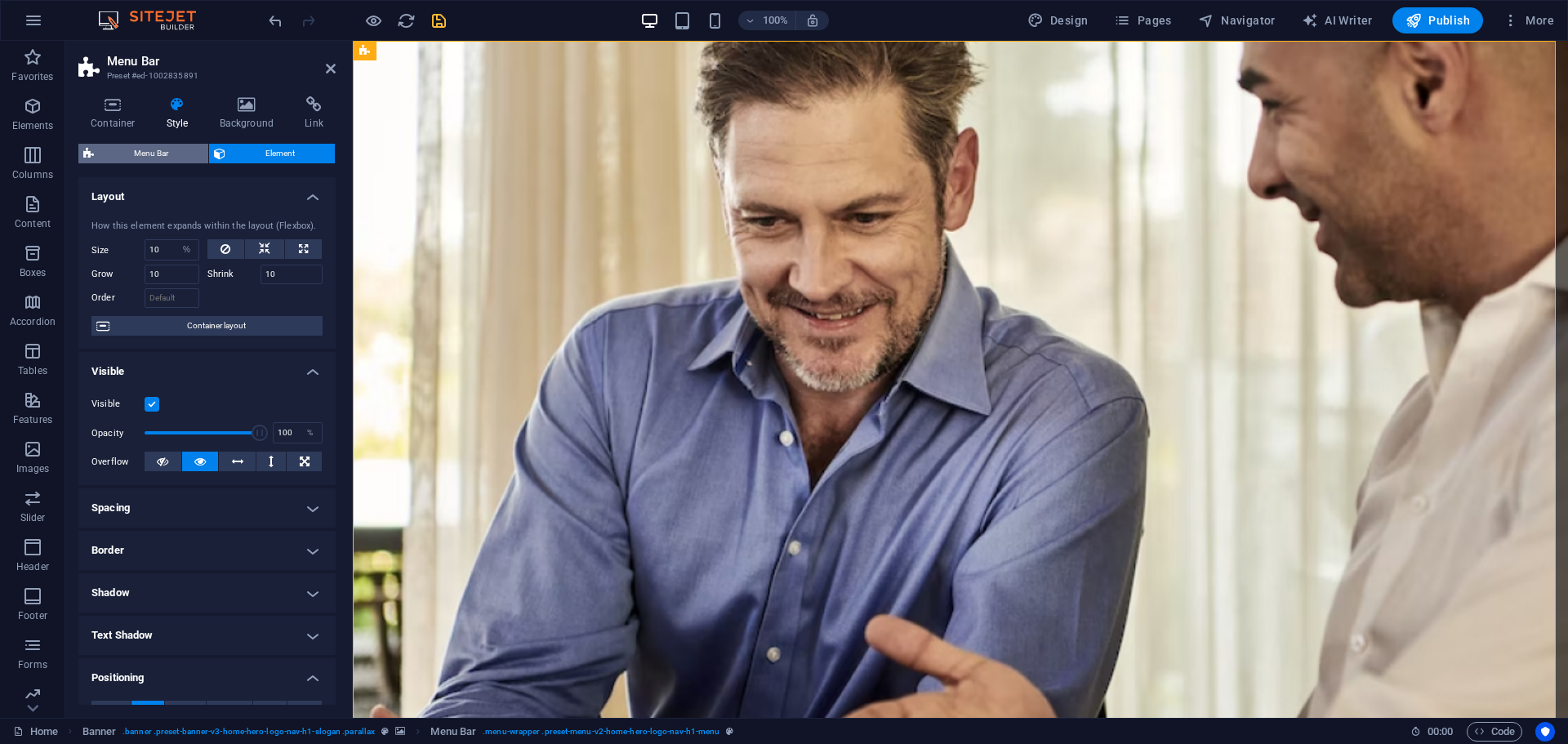
click at [135, 150] on span "Menu Bar" at bounding box center [150, 154] width 105 height 20
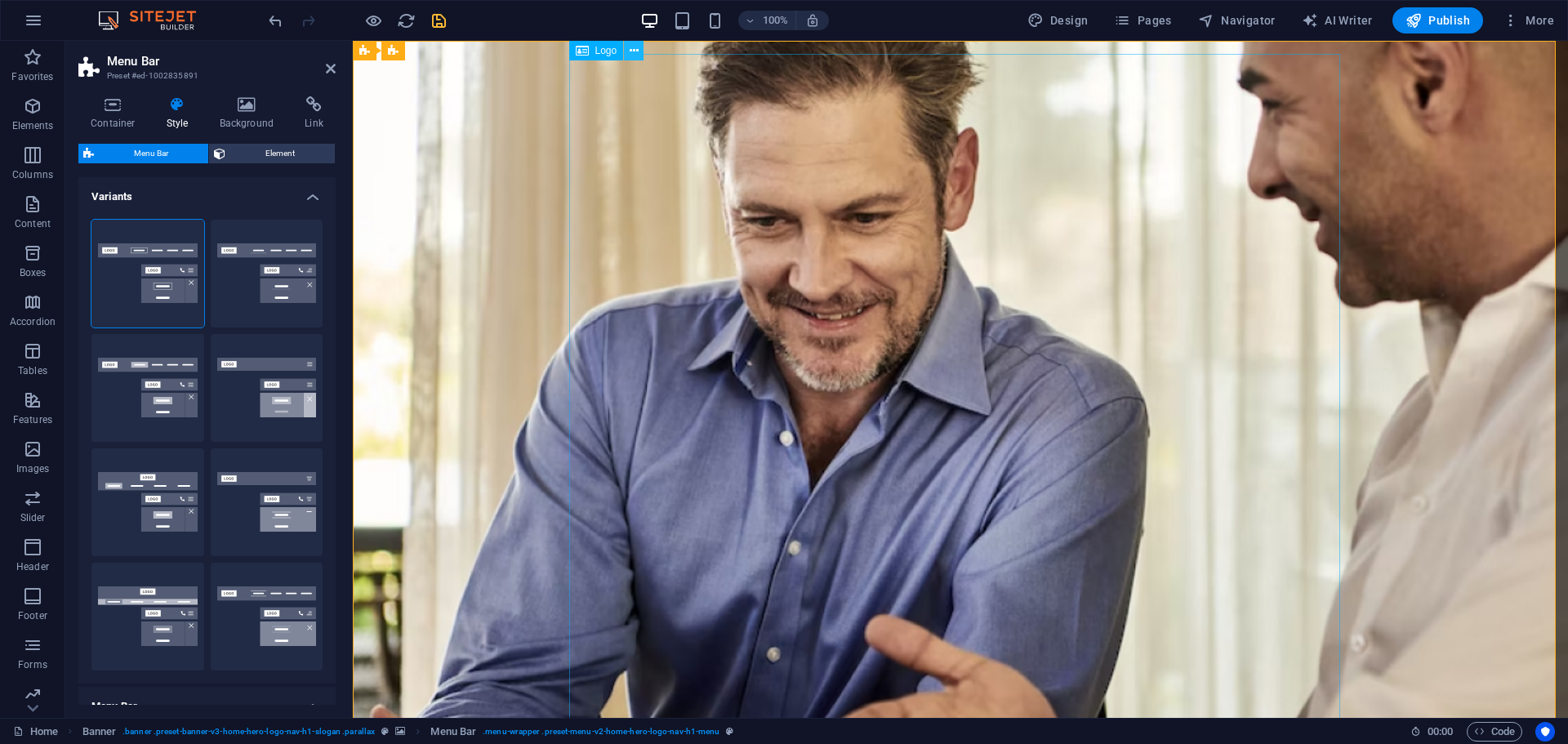
click at [639, 45] on button at bounding box center [633, 51] width 20 height 20
click at [424, 52] on span "Menu Bar" at bounding box center [426, 50] width 42 height 10
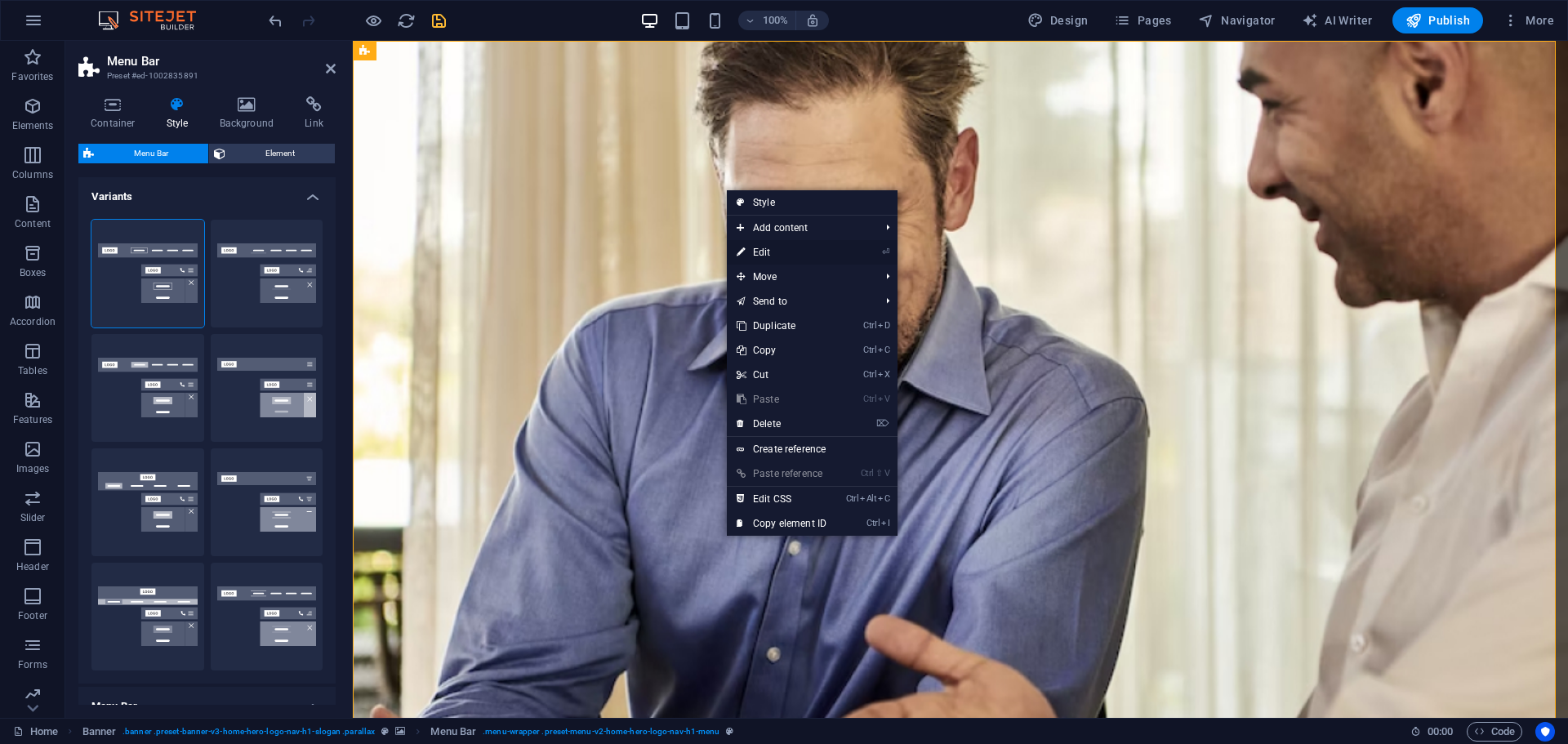
click at [786, 248] on link "⏎ Edit" at bounding box center [781, 251] width 109 height 24
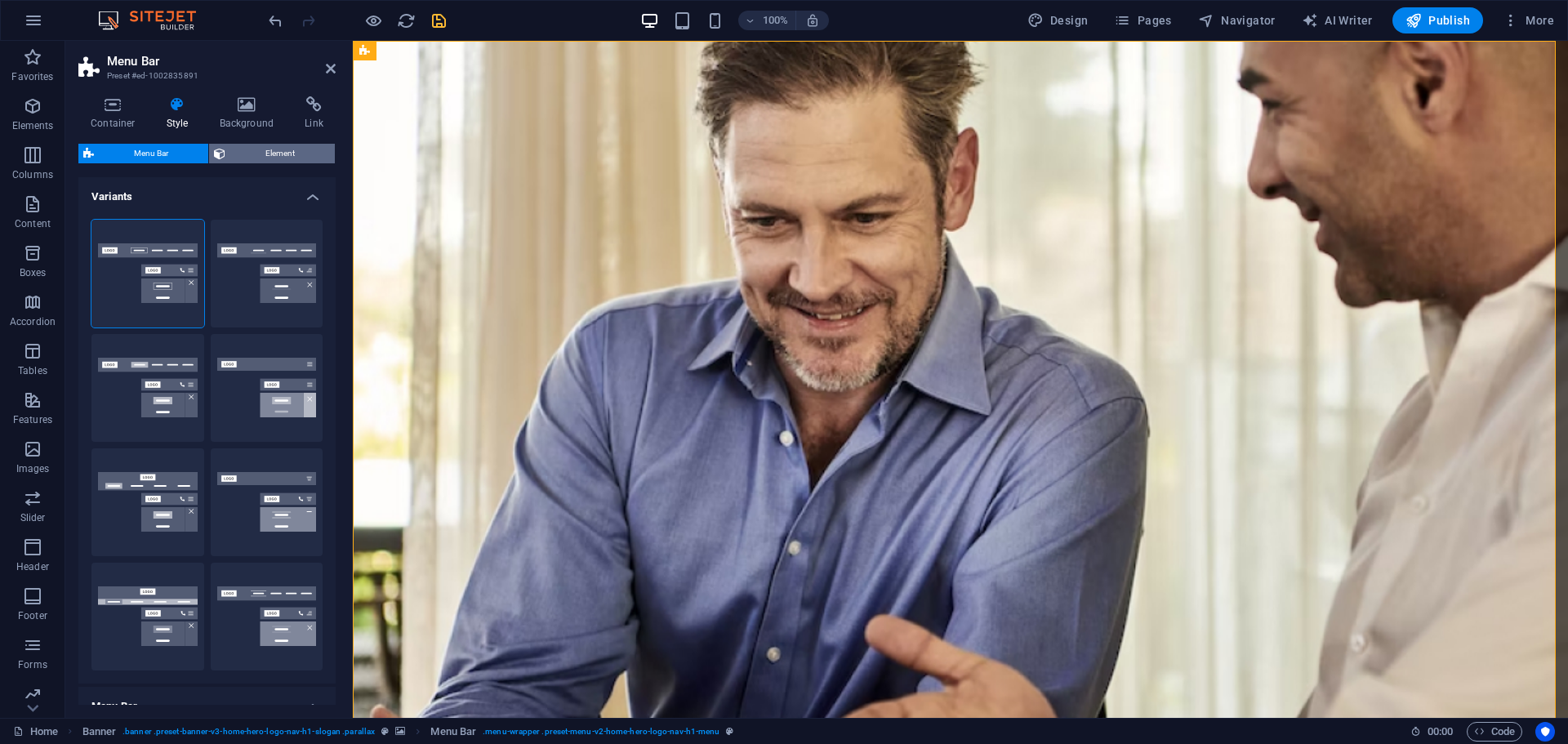
click at [263, 156] on span "Element" at bounding box center [279, 154] width 99 height 20
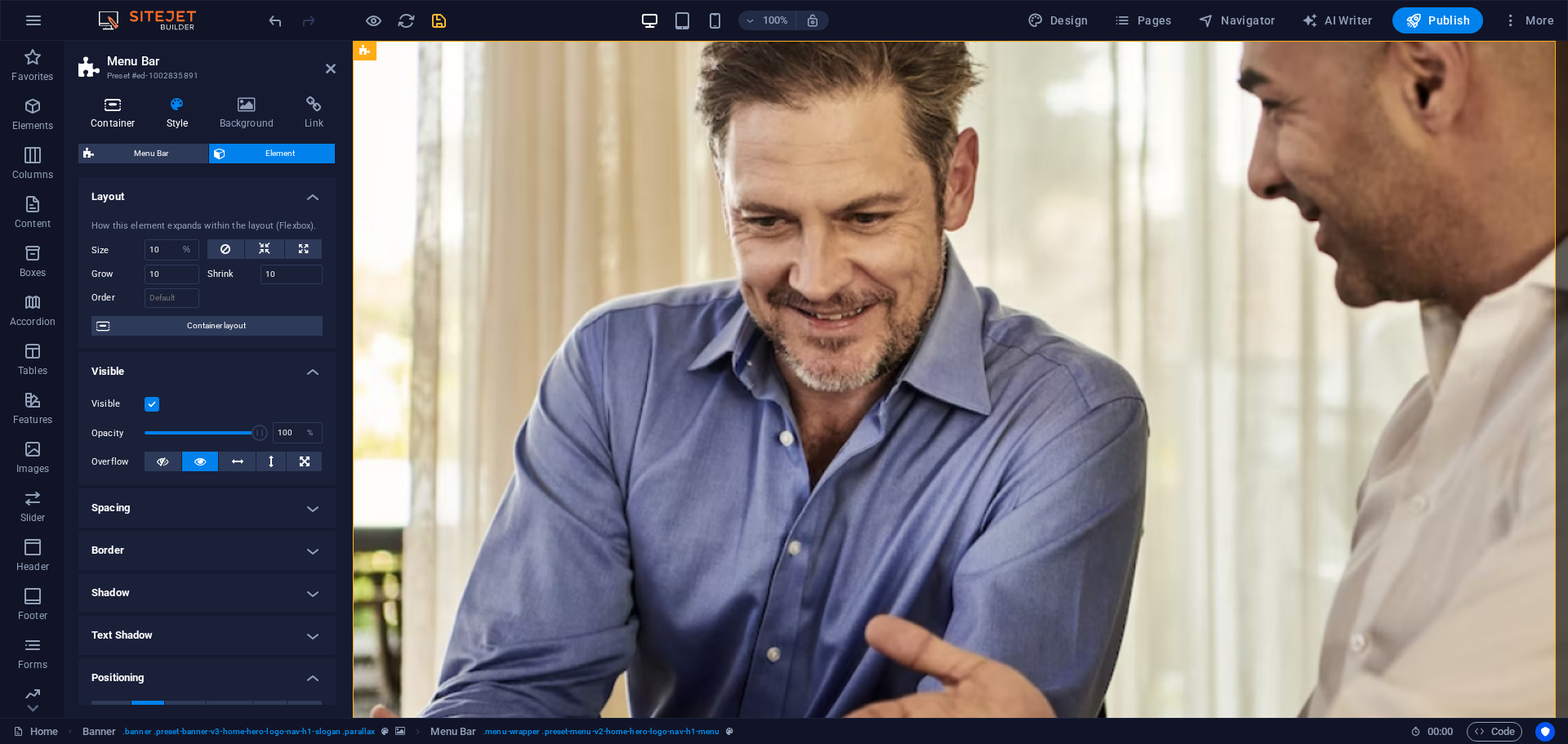
click at [104, 119] on h4 "Container" at bounding box center [116, 114] width 76 height 34
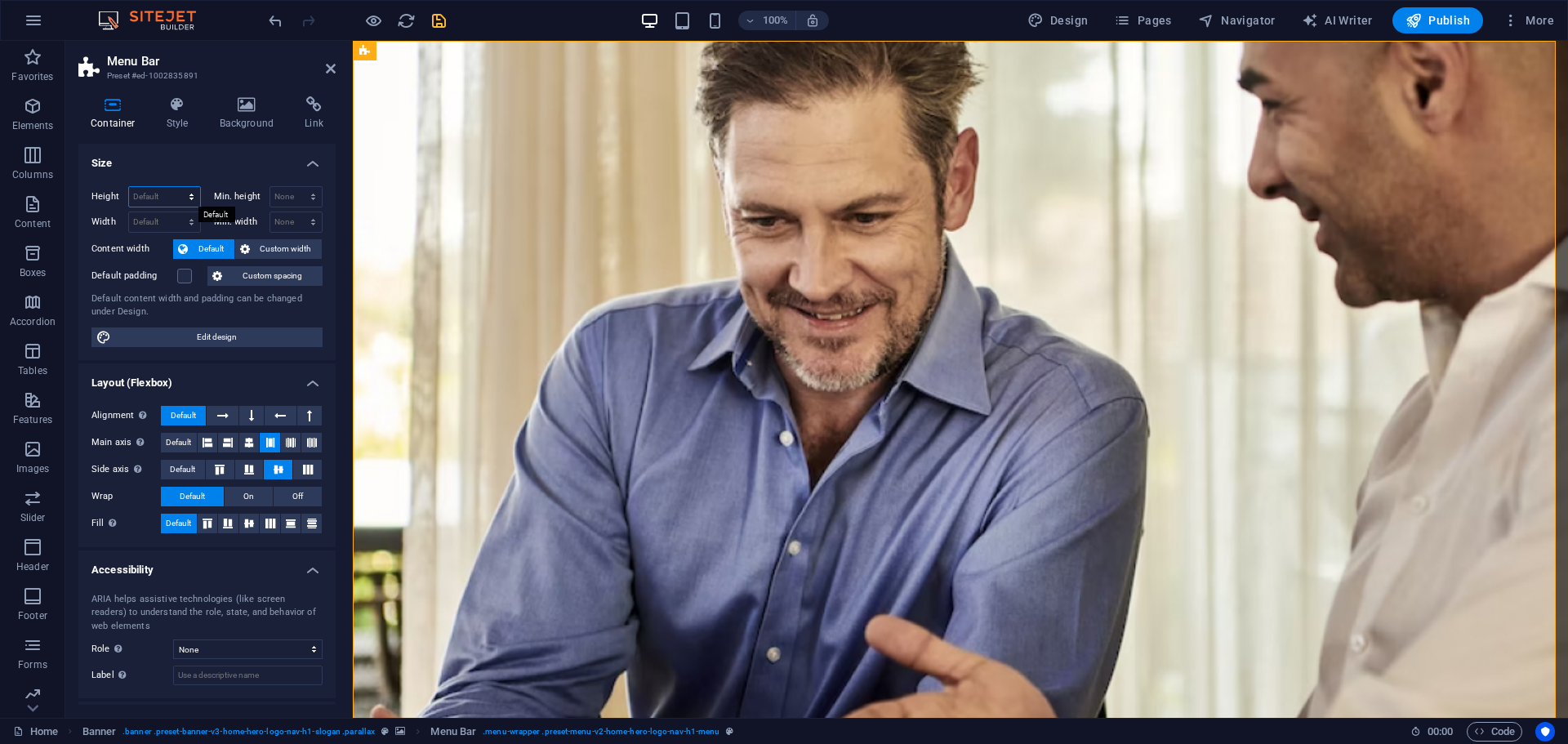
click at [167, 195] on select "Default px rem % vh vw" at bounding box center [164, 197] width 71 height 20
select select "%"
click at [174, 187] on select "Default px rem % vh vw" at bounding box center [164, 197] width 71 height 20
type input "100"
type textarea "100"
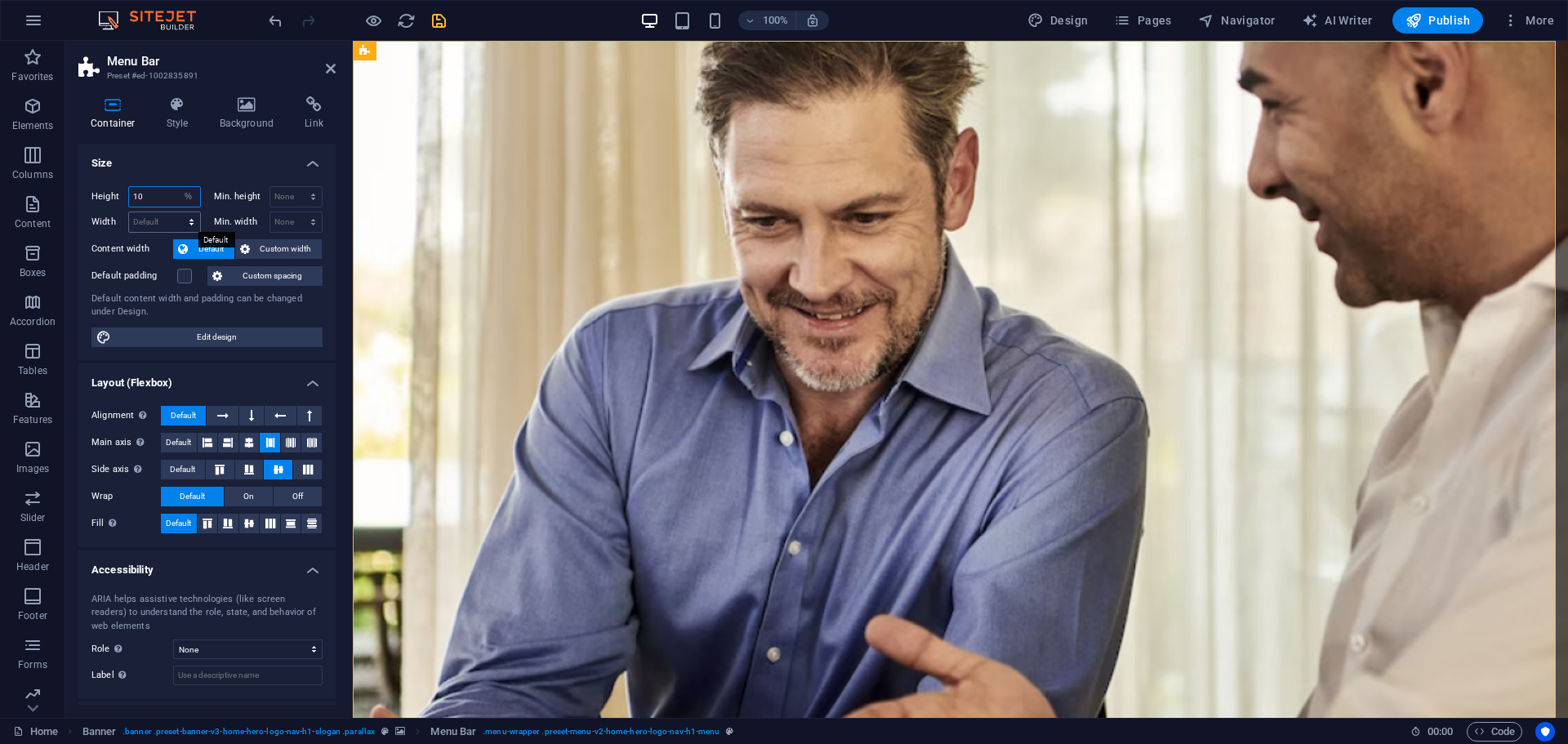
type input "10"
click at [165, 217] on select "Default px rem % em vh vw" at bounding box center [164, 222] width 71 height 20
select select "%"
click at [174, 212] on select "Default px rem % em vh vw" at bounding box center [164, 222] width 71 height 20
type input "10"
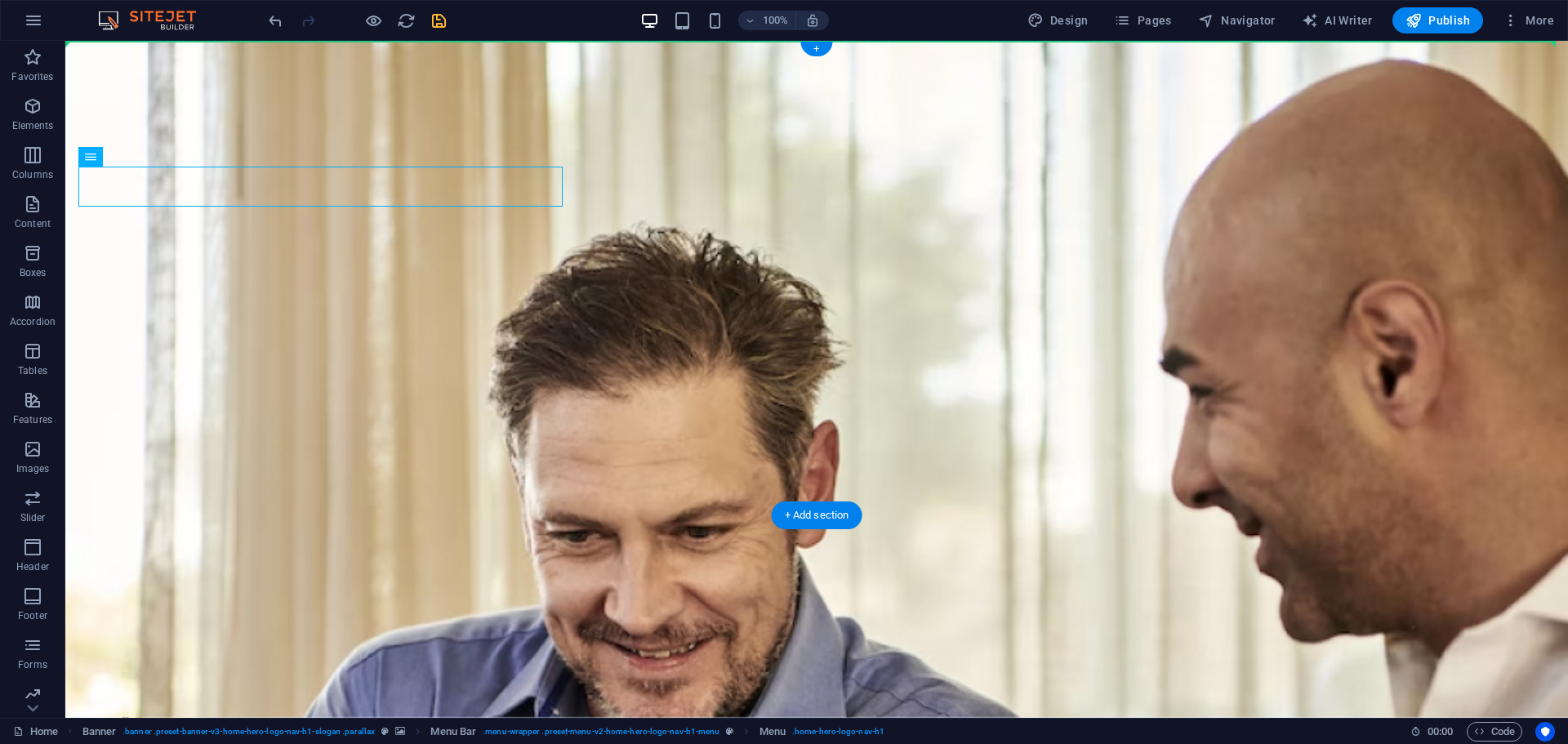
drag, startPoint x: 312, startPoint y: 141, endPoint x: 698, endPoint y: 150, distance: 386.1
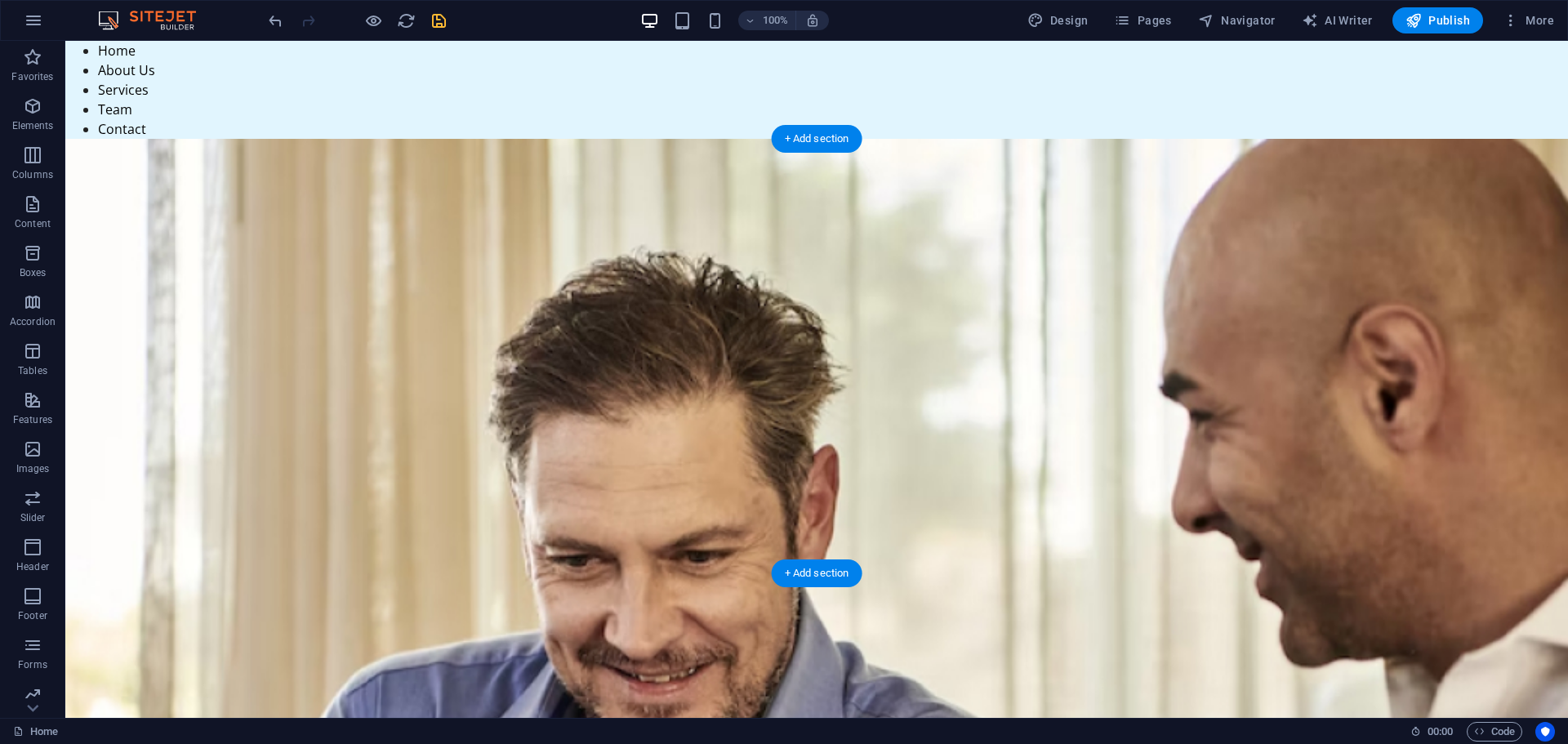
click at [588, 193] on figure at bounding box center [817, 477] width 1503 height 677
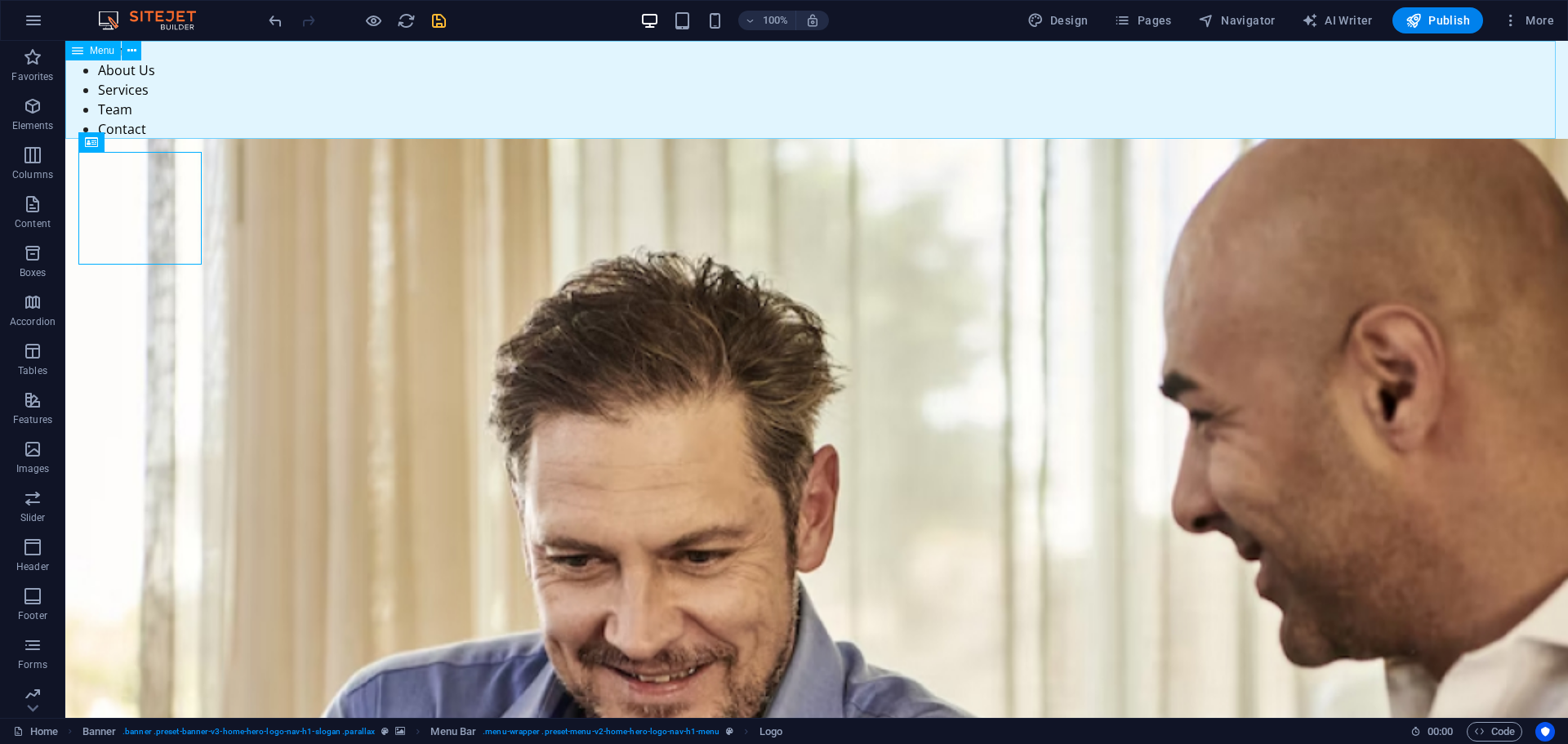
drag, startPoint x: 116, startPoint y: 152, endPoint x: 91, endPoint y: 56, distance: 99.2
click at [91, 56] on div "H2 Banner Container Image with text Placeholder Container Counter Container Tex…" at bounding box center [817, 379] width 1503 height 677
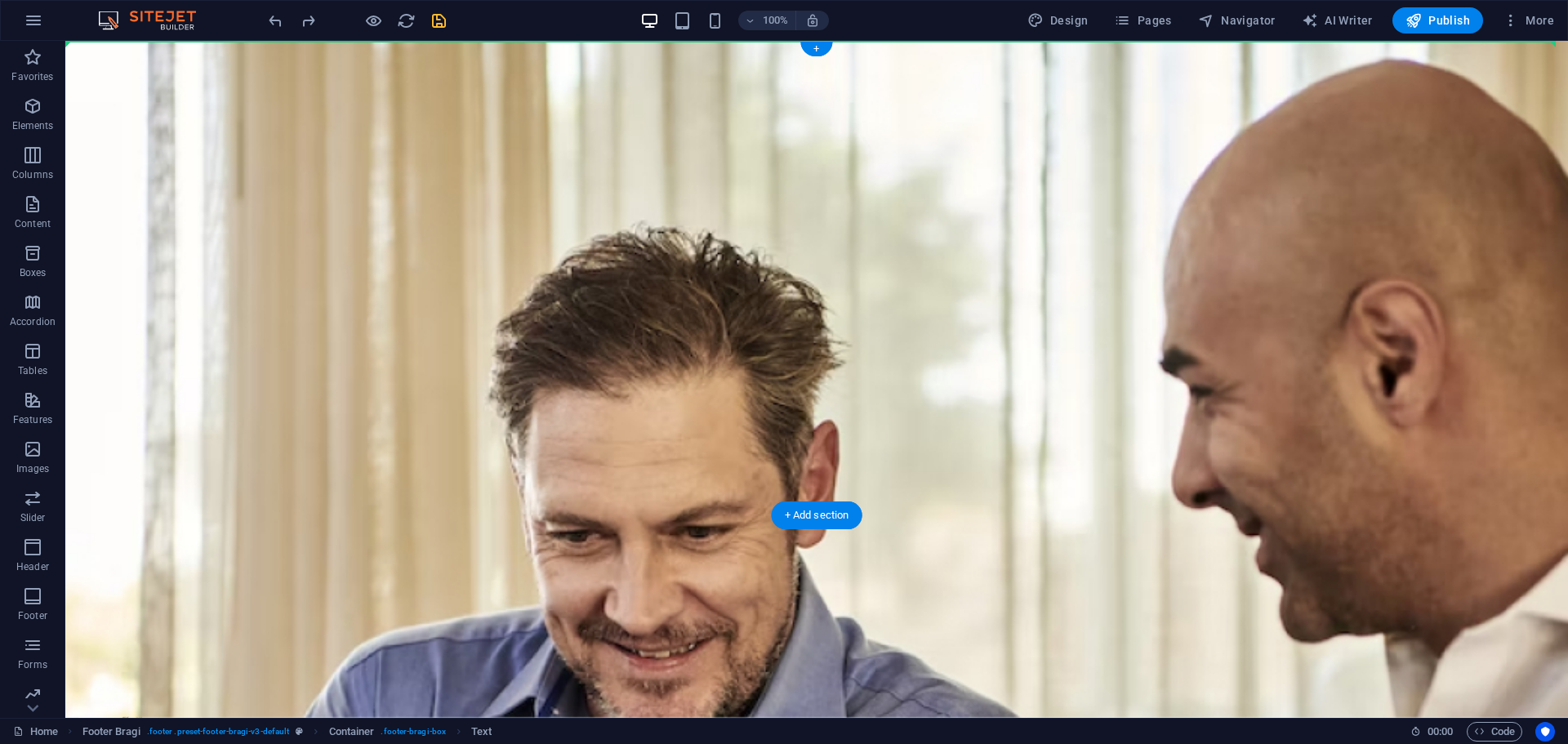
drag, startPoint x: 174, startPoint y: 192, endPoint x: 576, endPoint y: 98, distance: 412.8
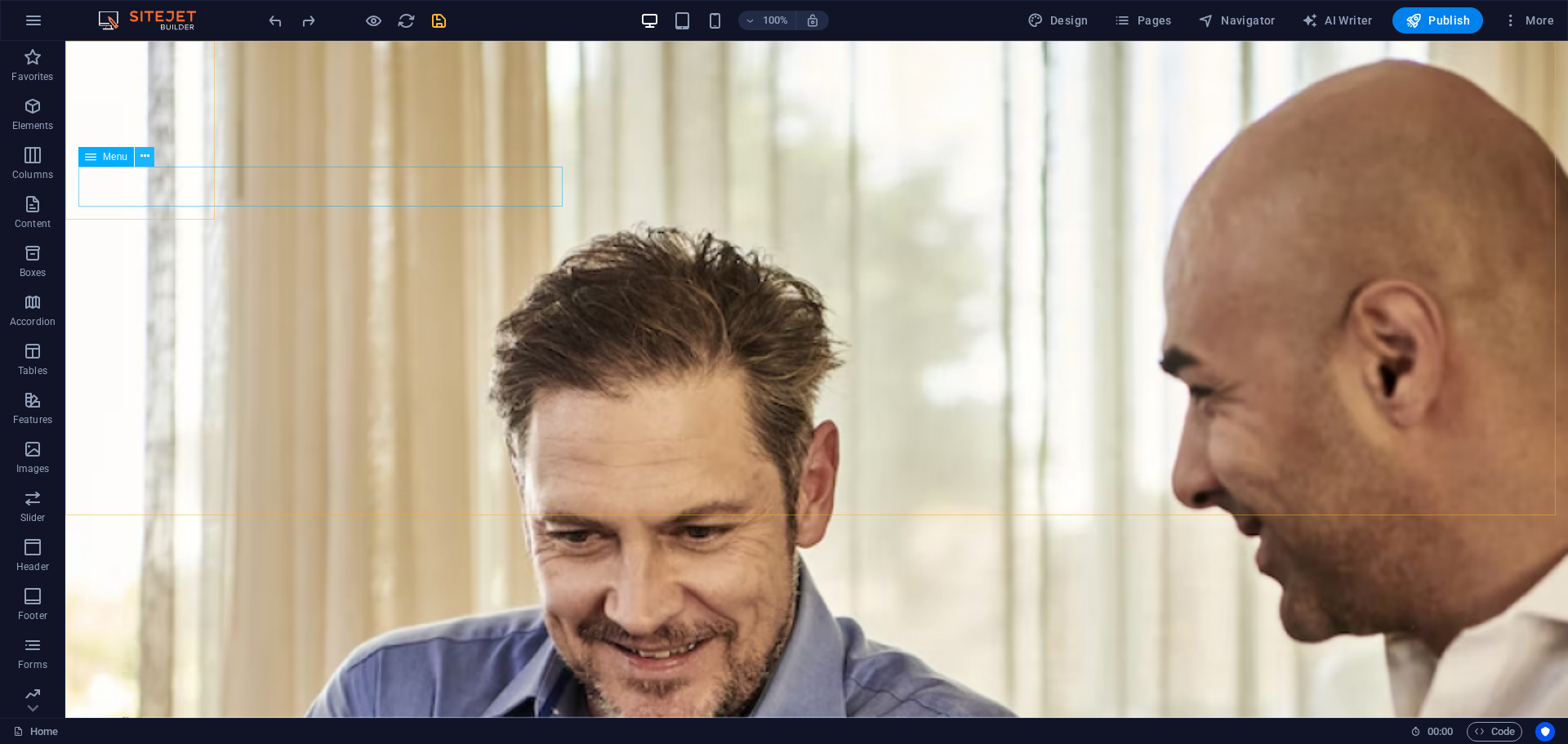
click at [142, 155] on icon at bounding box center [145, 156] width 9 height 17
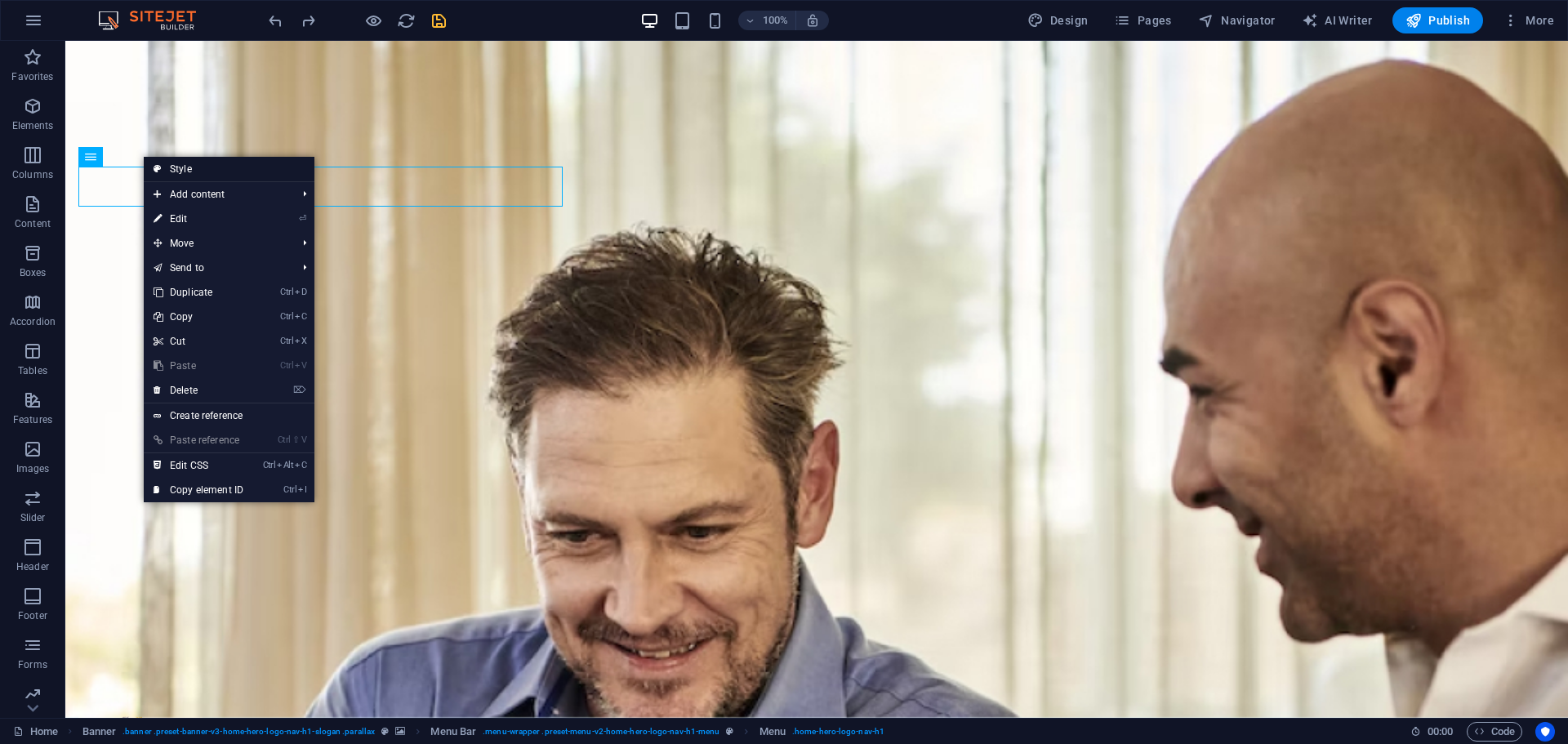
click at [185, 172] on link "Style" at bounding box center [229, 168] width 171 height 24
select select "rem"
select select "preset-menu-v2-home-hero-logo-nav-h1-menu"
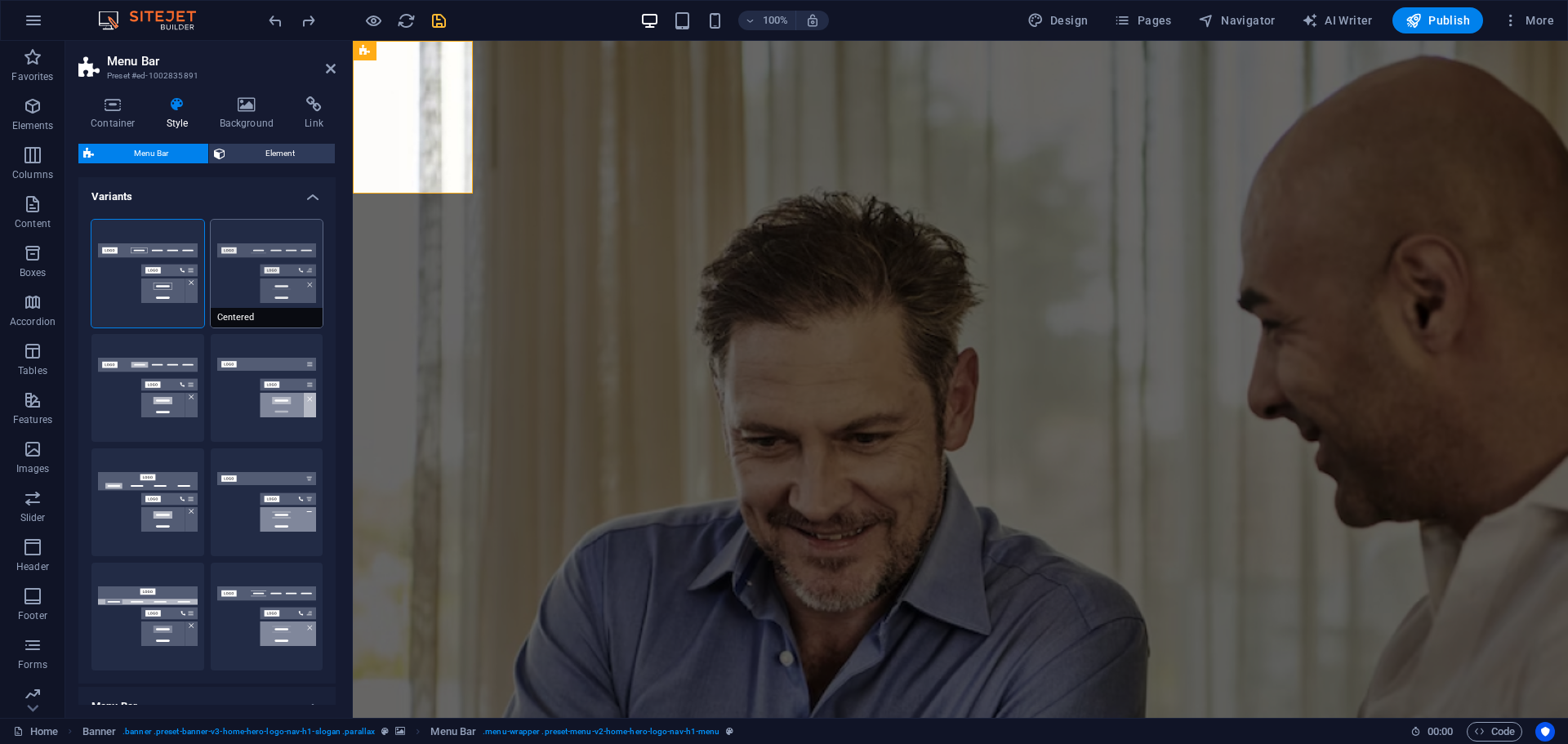
click at [230, 269] on button "Centered" at bounding box center [267, 274] width 113 height 107
click at [256, 602] on button "XXL" at bounding box center [267, 616] width 113 height 107
click at [397, 133] on span "Menu" at bounding box center [402, 131] width 24 height 10
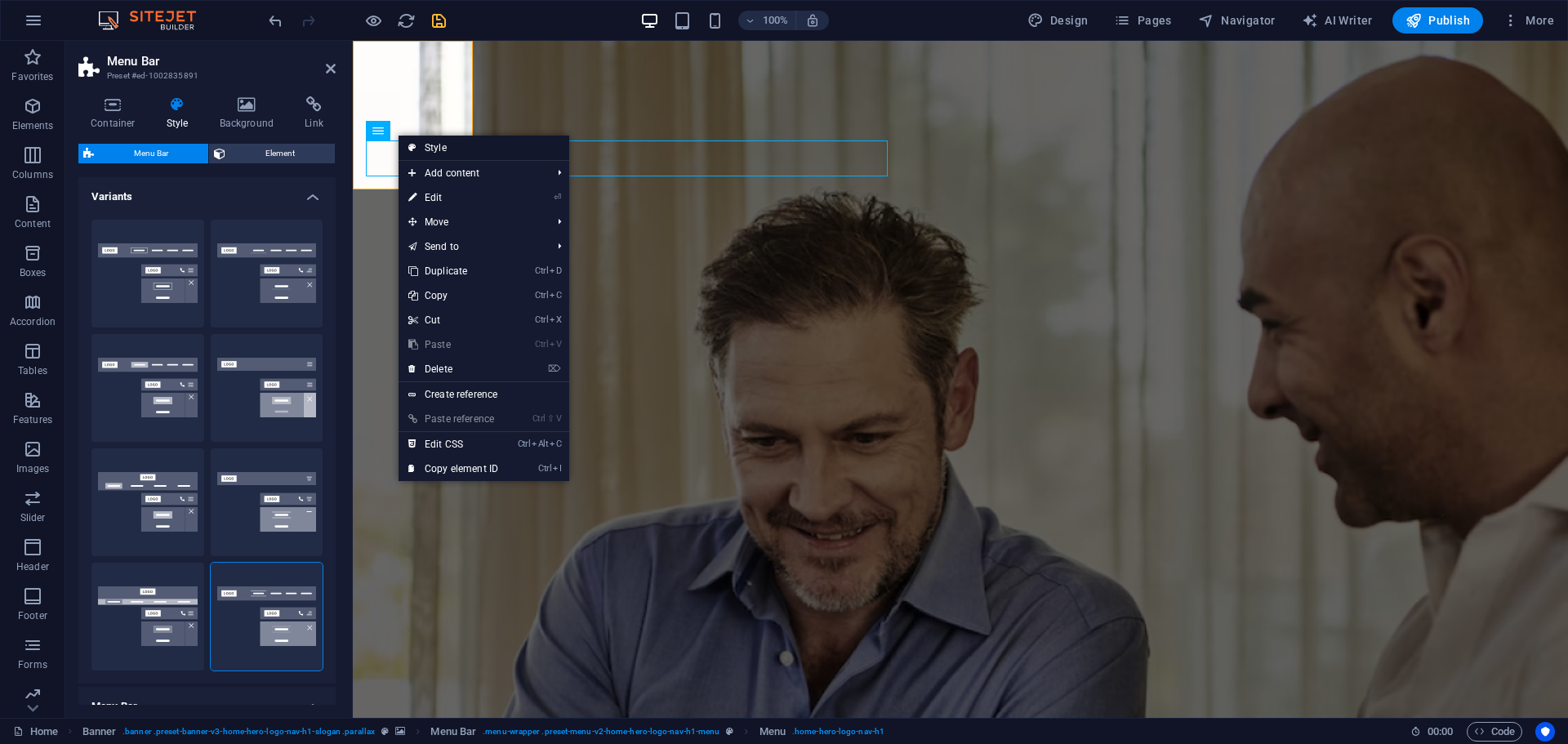
click at [426, 142] on link "Style" at bounding box center [483, 148] width 171 height 24
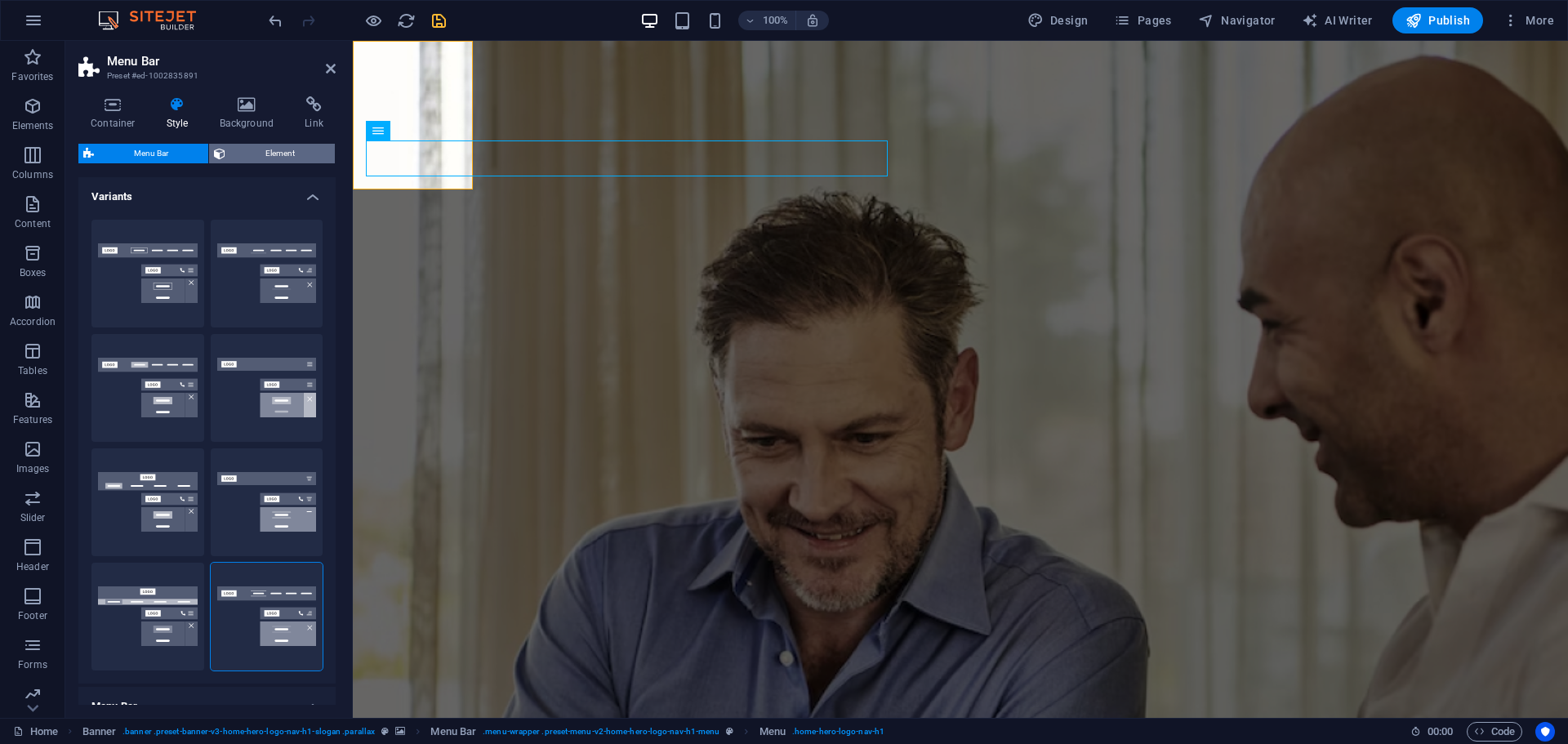
click at [267, 149] on span "Element" at bounding box center [279, 154] width 99 height 20
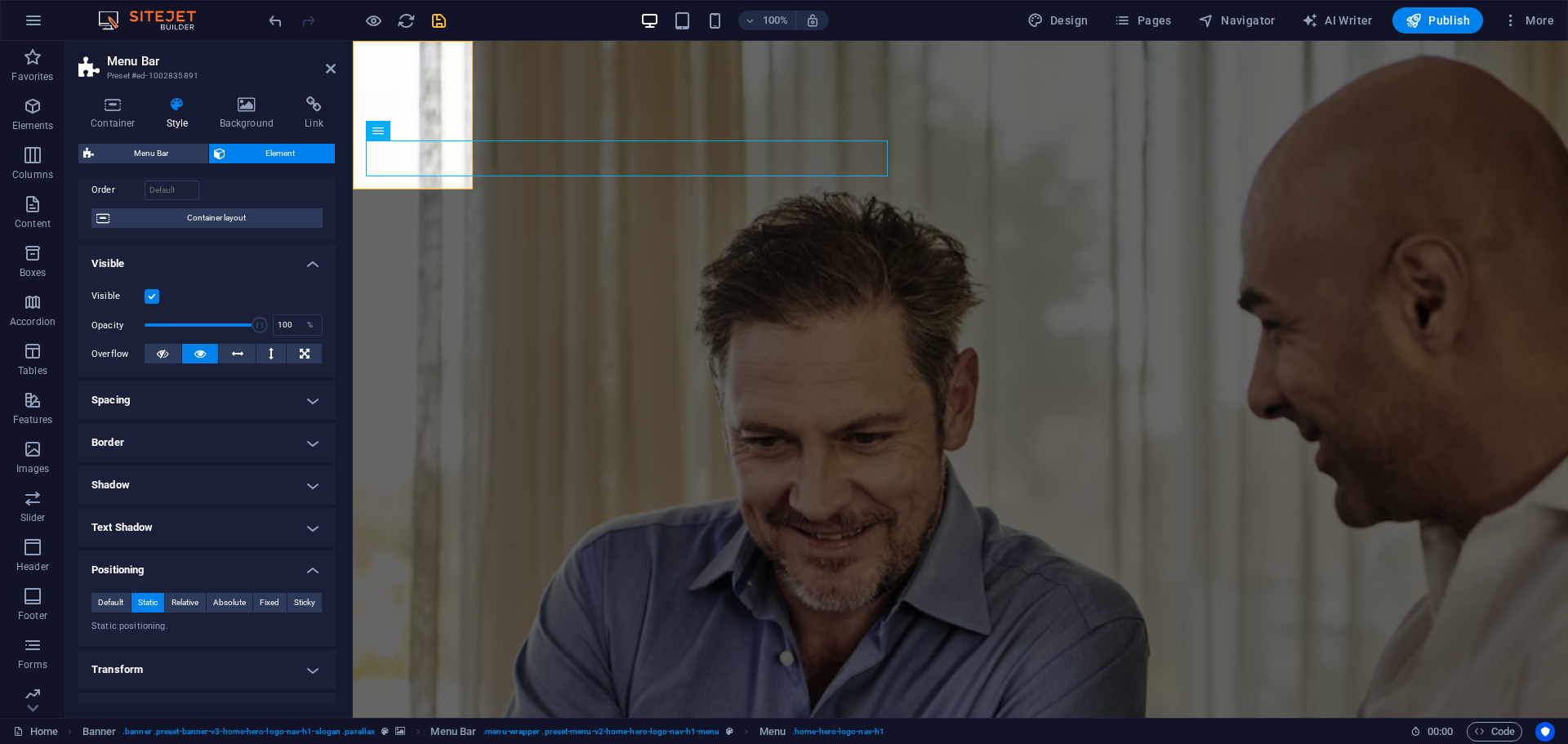
scroll to position [220, 0]
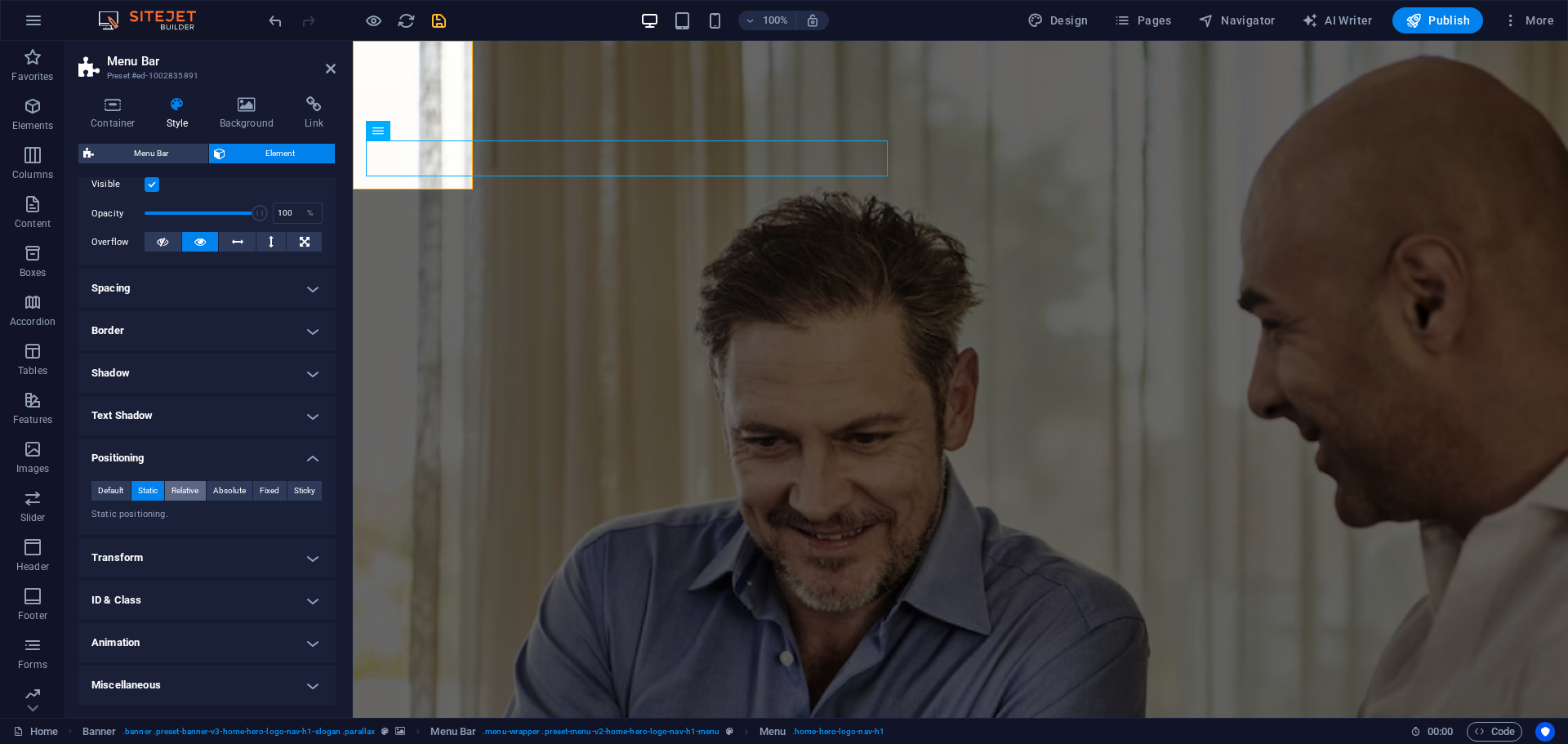
click at [182, 488] on span "Relative" at bounding box center [185, 491] width 27 height 20
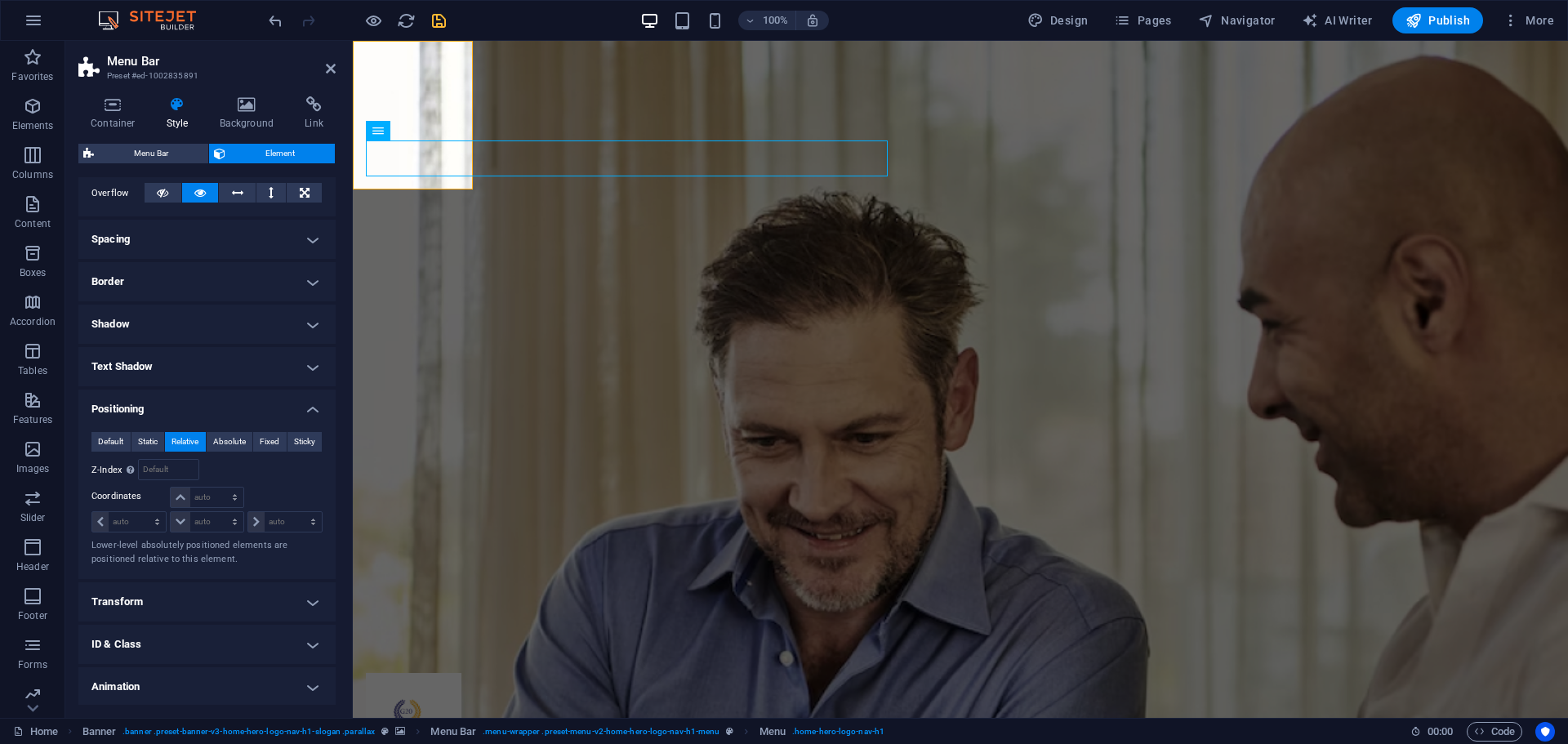
scroll to position [313, 0]
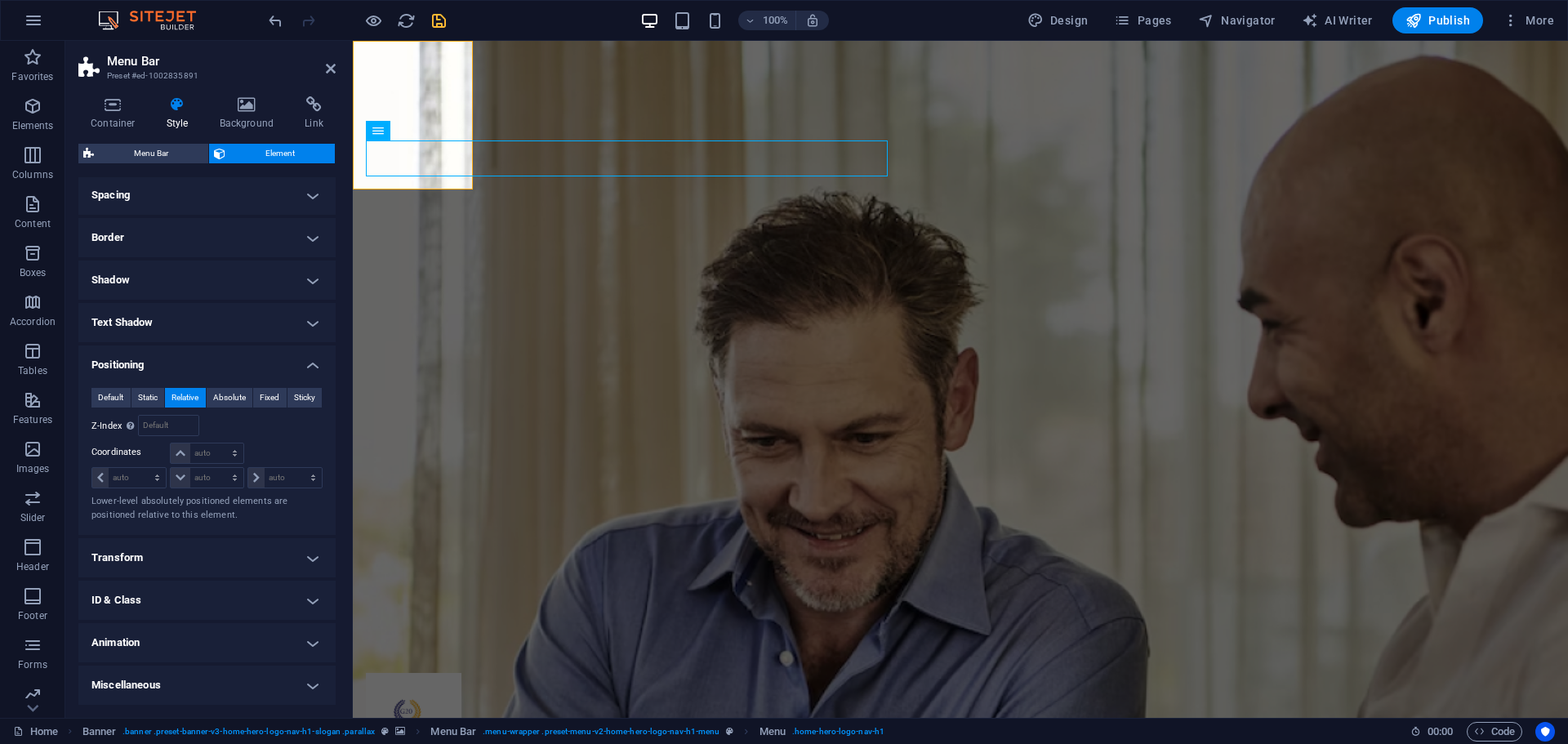
click at [132, 554] on h4 "Transform" at bounding box center [208, 558] width 258 height 39
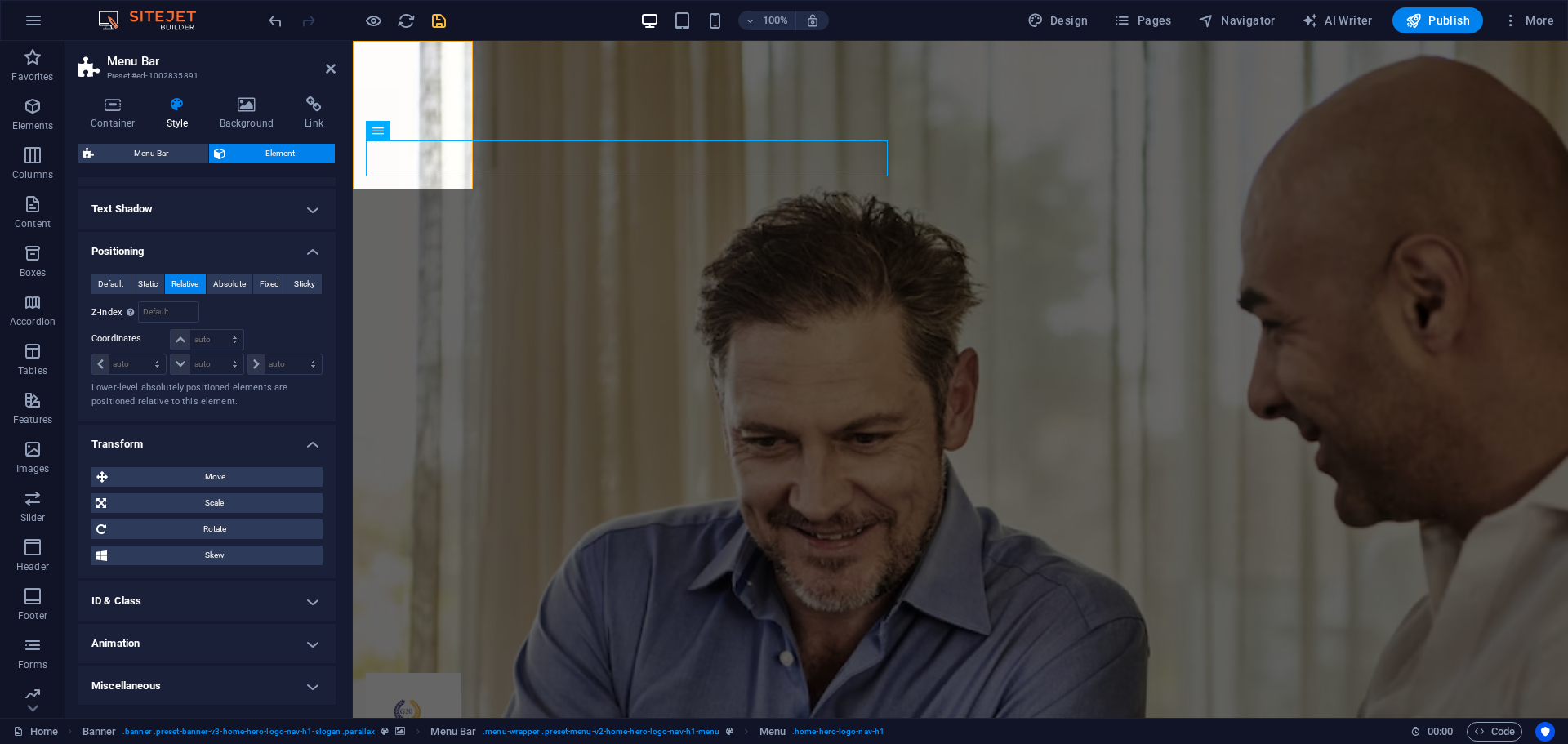
scroll to position [427, 0]
click at [174, 470] on span "Move" at bounding box center [215, 476] width 205 height 20
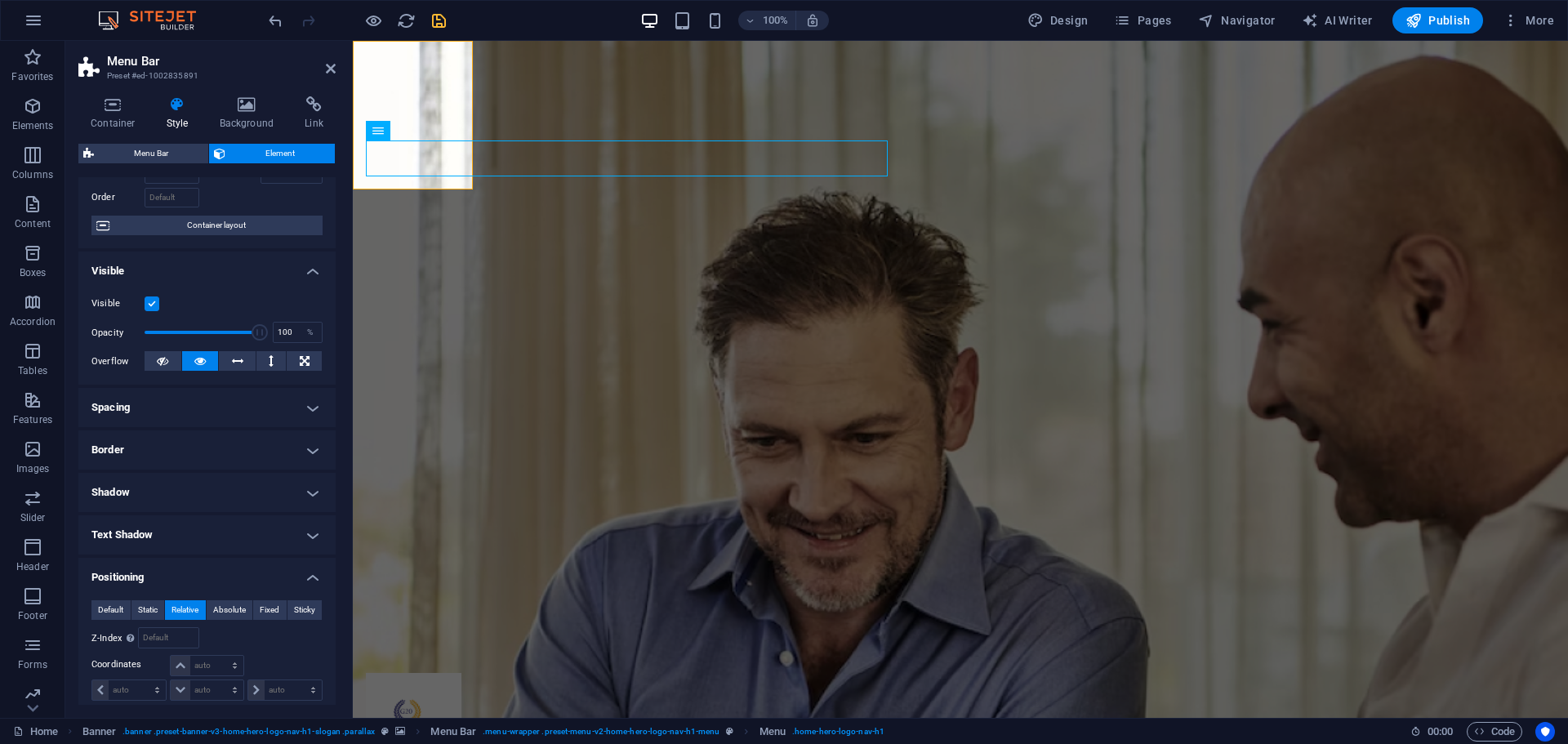
scroll to position [0, 0]
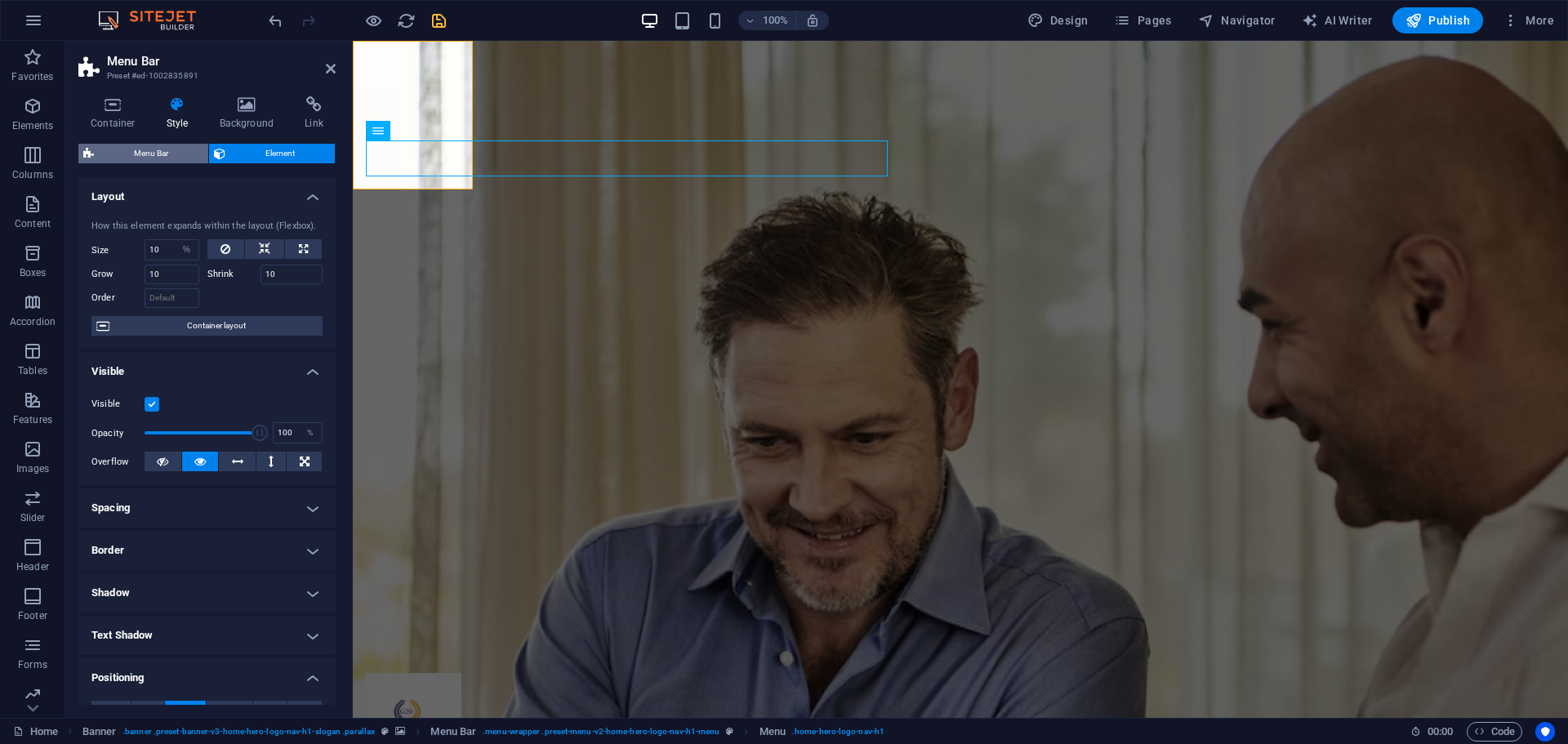
click at [136, 155] on span "Menu Bar" at bounding box center [150, 154] width 105 height 20
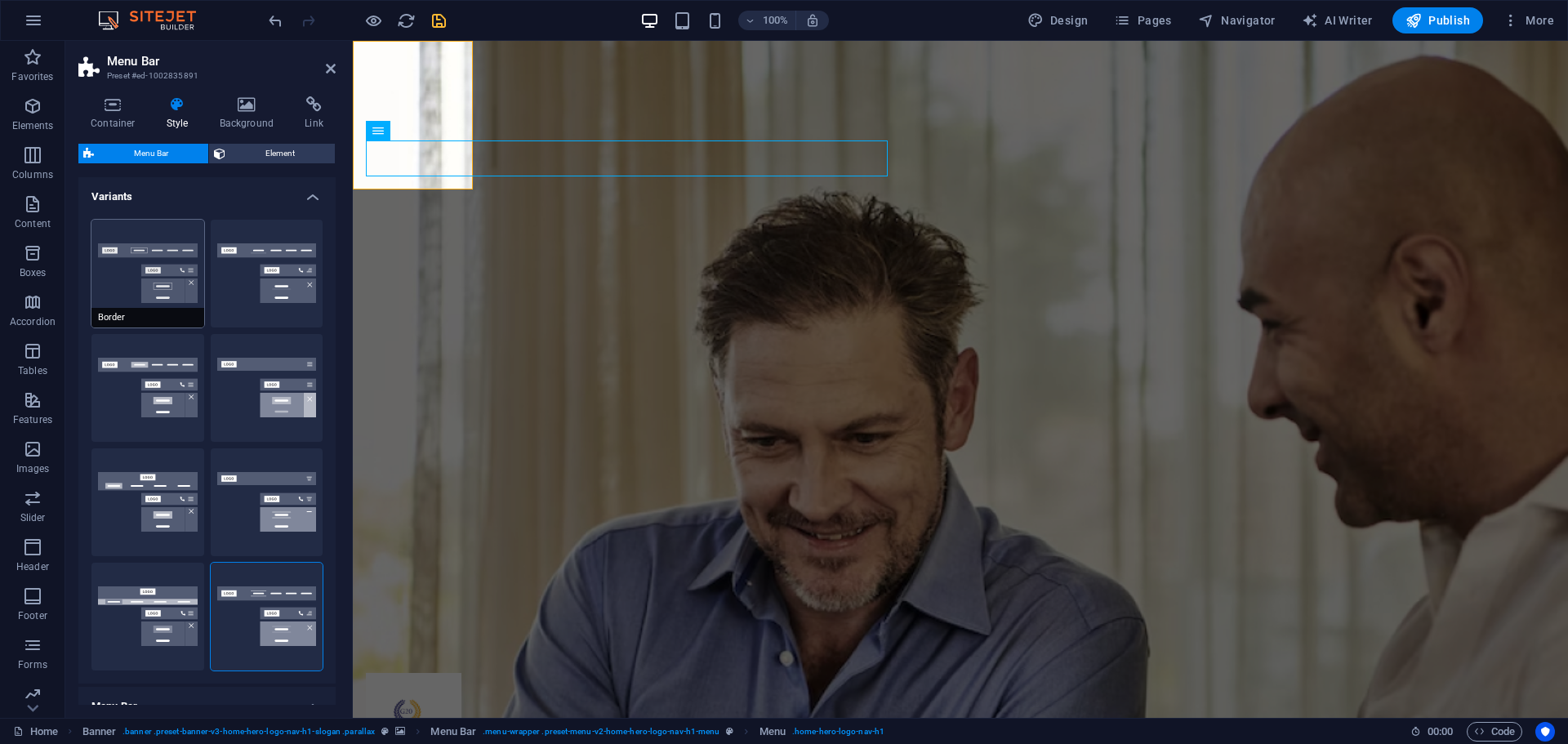
click at [118, 254] on button "Border" at bounding box center [148, 274] width 113 height 107
click at [117, 114] on h4 "Container" at bounding box center [116, 114] width 76 height 34
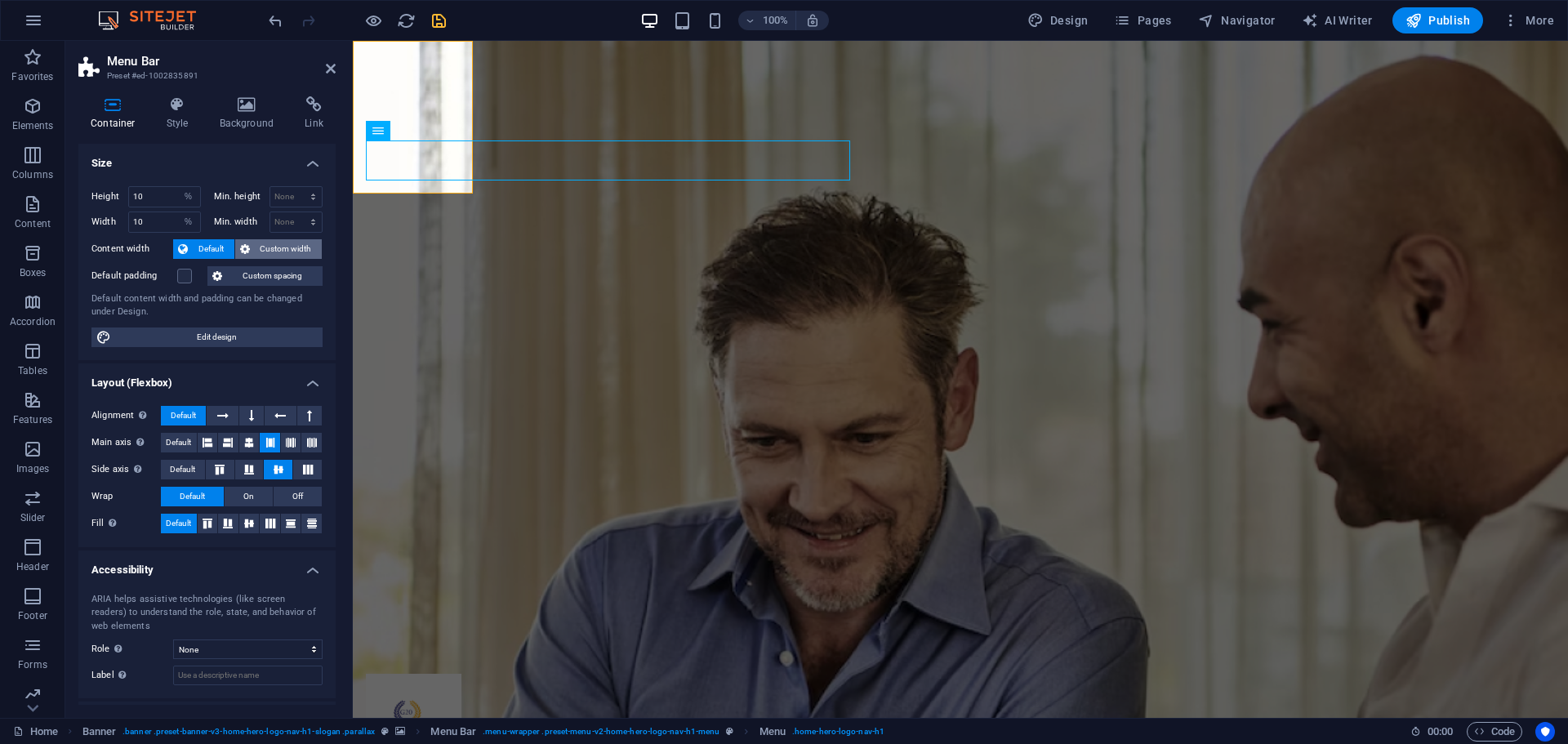
click at [268, 241] on span "Custom width" at bounding box center [286, 249] width 63 height 20
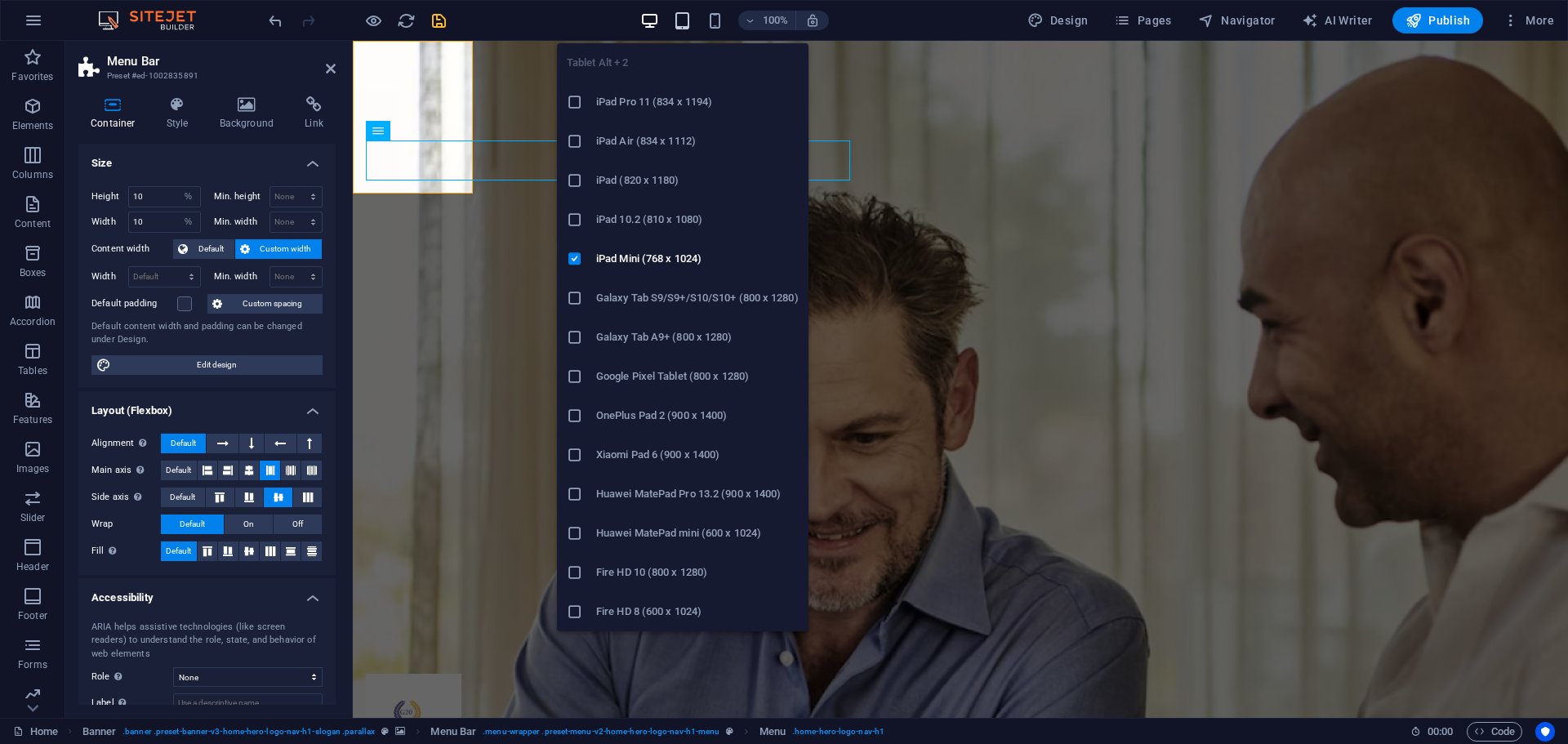
click at [684, 21] on icon "button" at bounding box center [682, 21] width 19 height 19
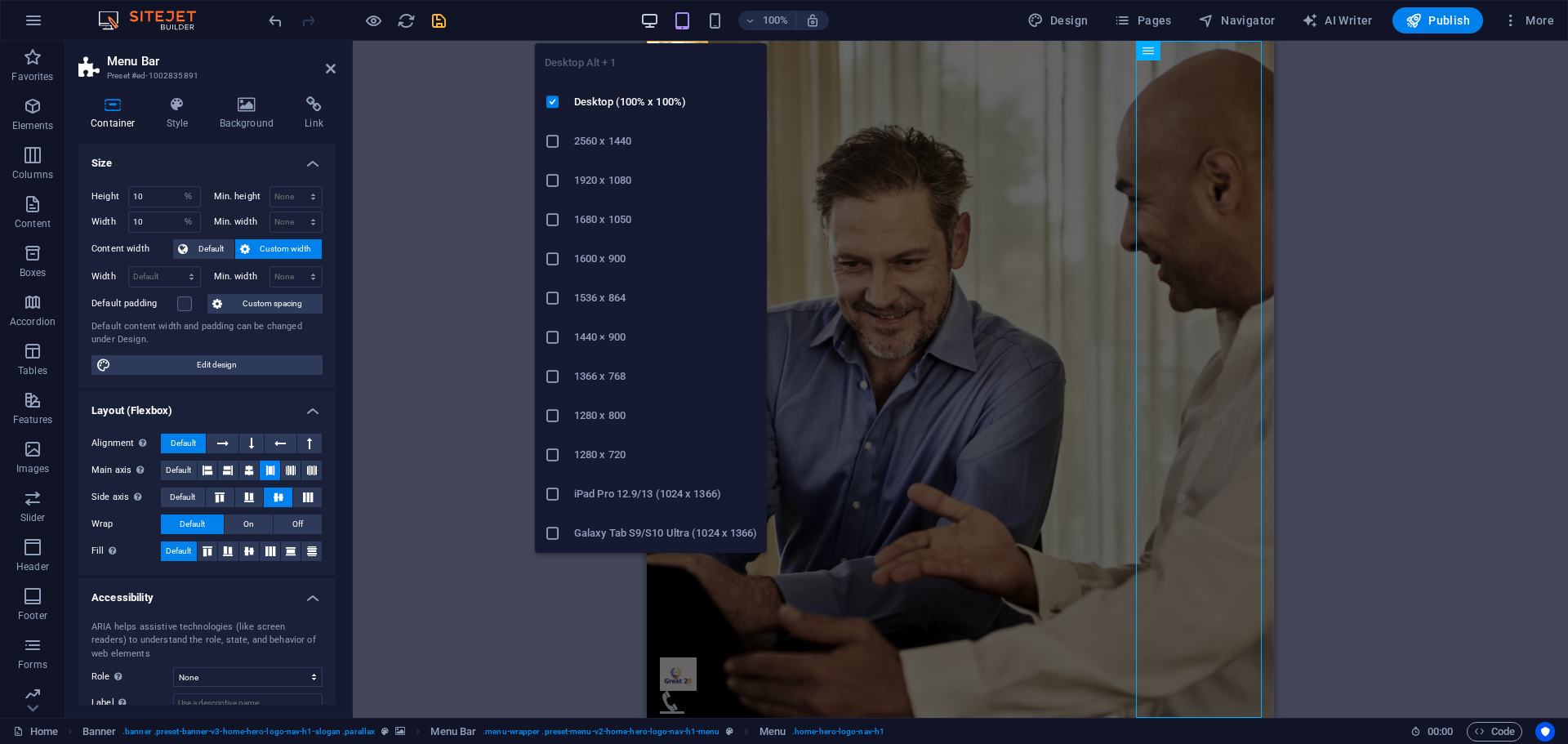
click at [658, 21] on icon "button" at bounding box center [649, 21] width 19 height 19
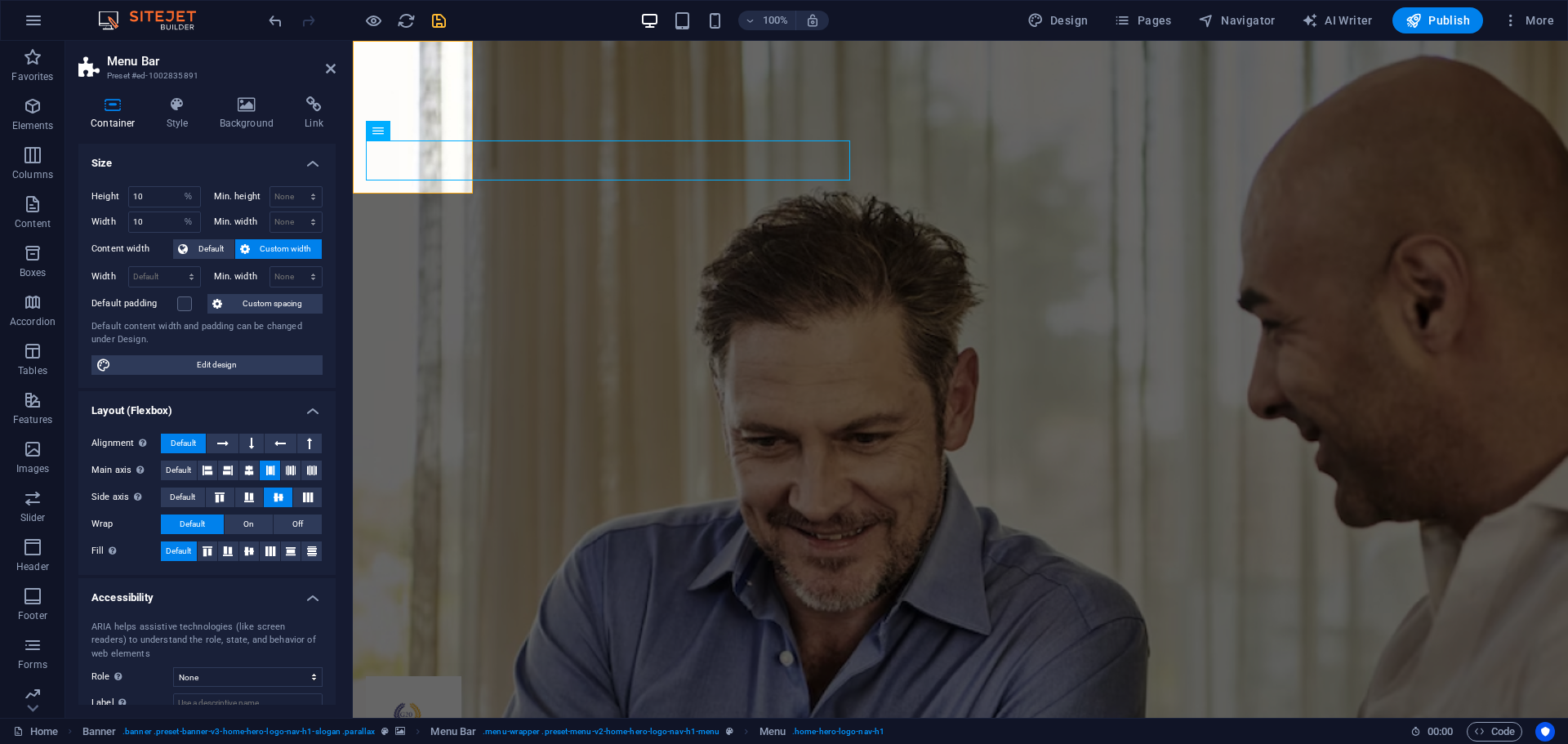
click at [332, 57] on h2 "Menu Bar" at bounding box center [222, 61] width 229 height 14
click at [329, 61] on h2 "Menu Bar" at bounding box center [222, 61] width 229 height 14
click at [329, 63] on icon at bounding box center [330, 68] width 10 height 13
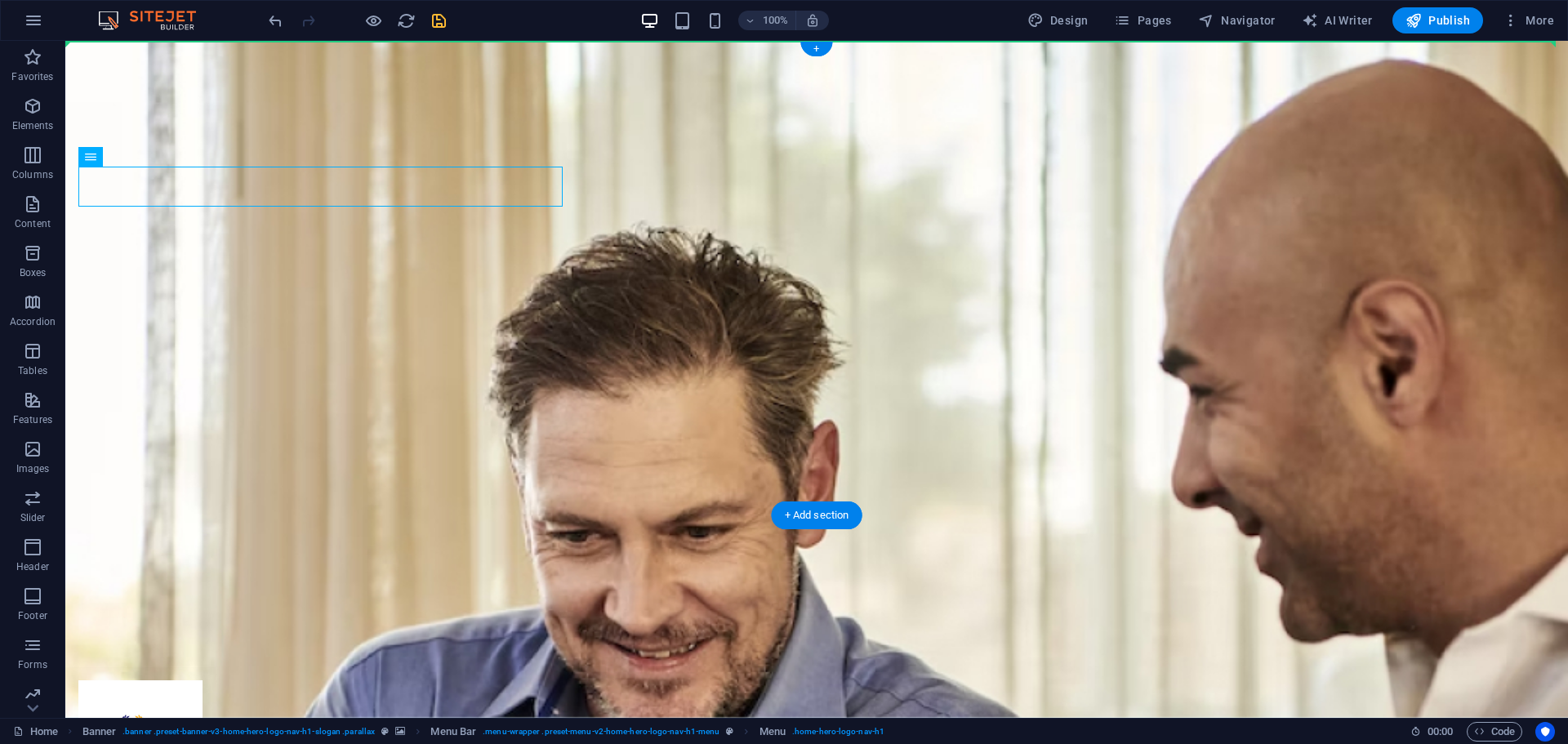
drag, startPoint x: 152, startPoint y: 197, endPoint x: 866, endPoint y: 137, distance: 716.5
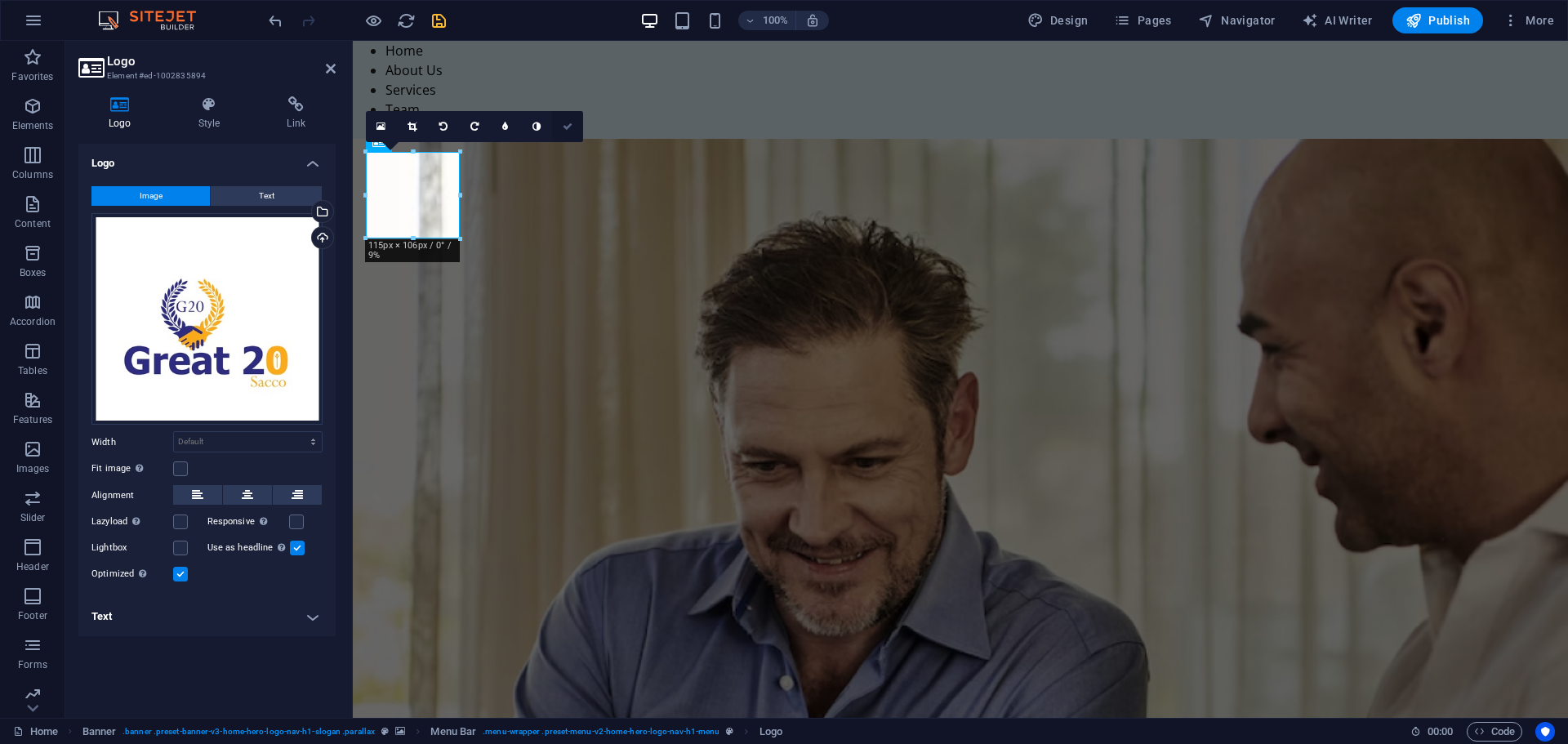
click at [569, 128] on icon at bounding box center [567, 126] width 10 height 10
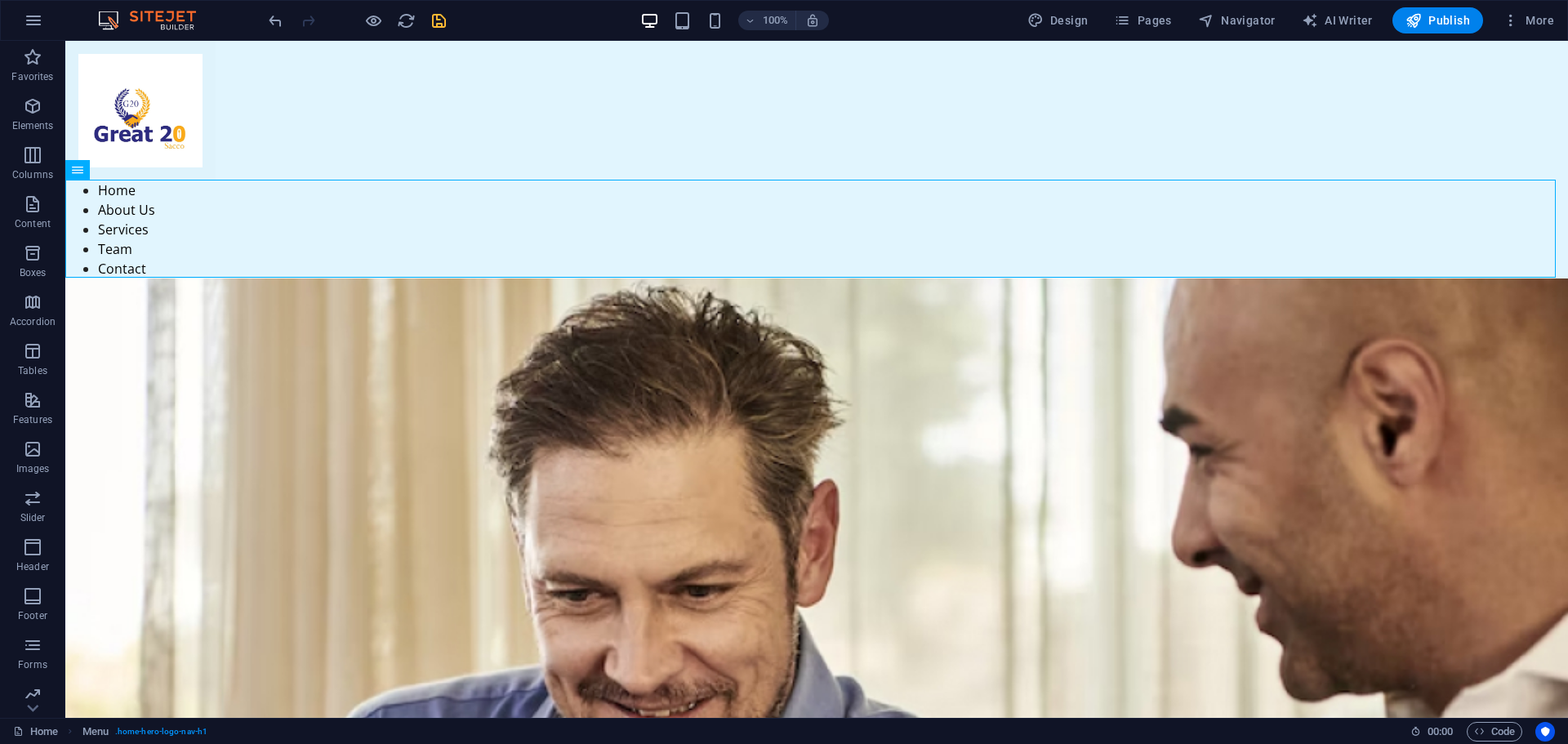
drag, startPoint x: 319, startPoint y: 147, endPoint x: 450, endPoint y: 122, distance: 133.4
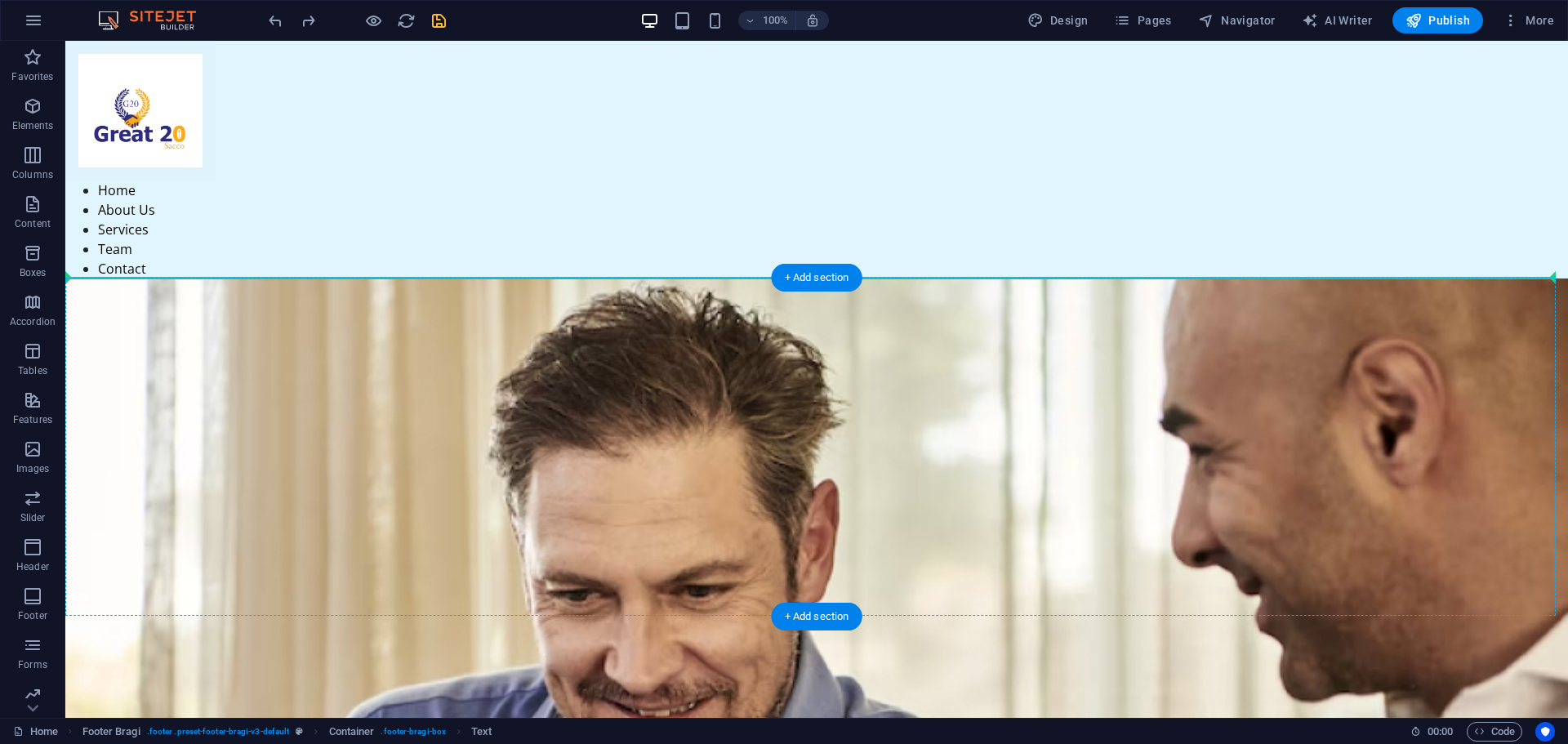
drag, startPoint x: 148, startPoint y: 209, endPoint x: 124, endPoint y: 343, distance: 136.1
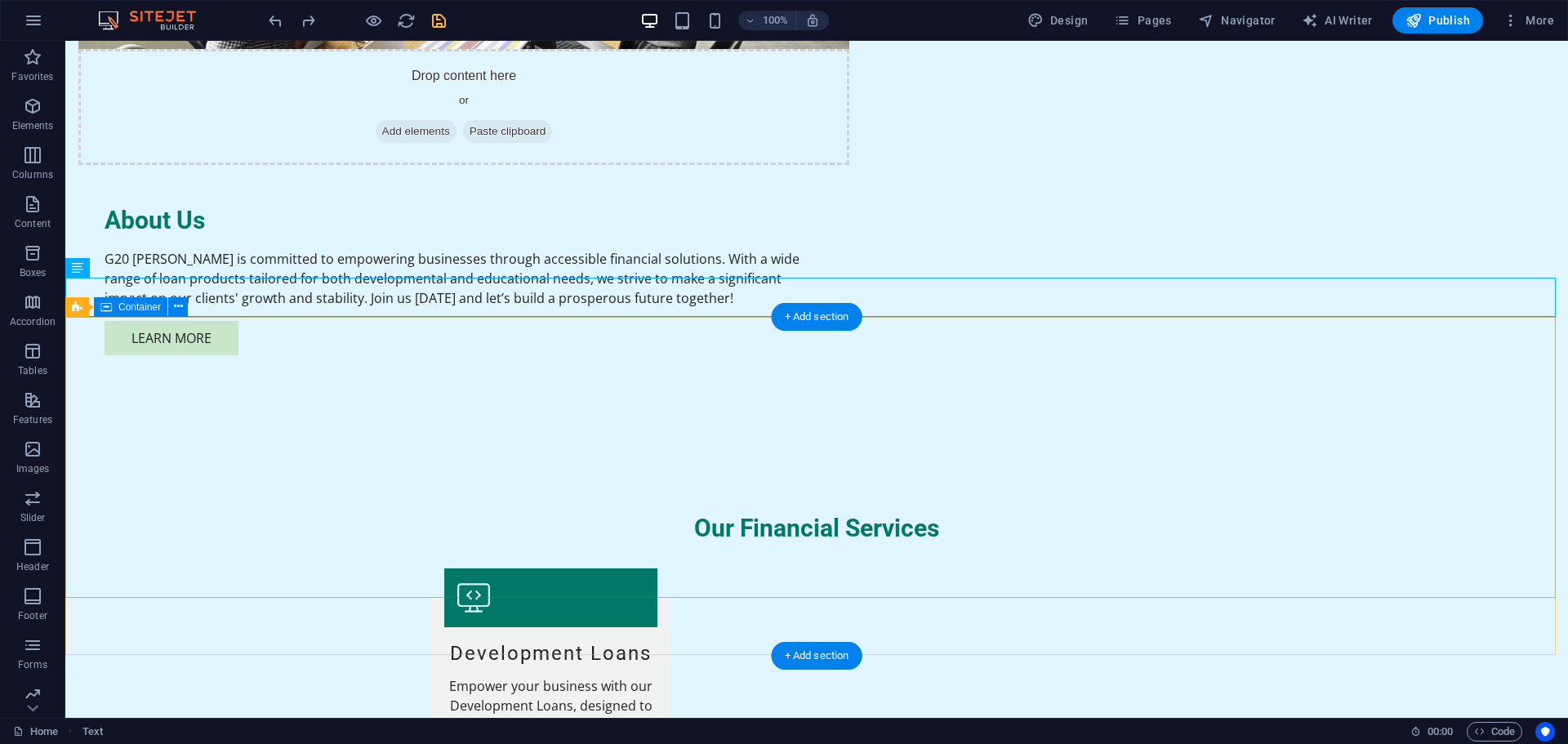
scroll to position [3002, 0]
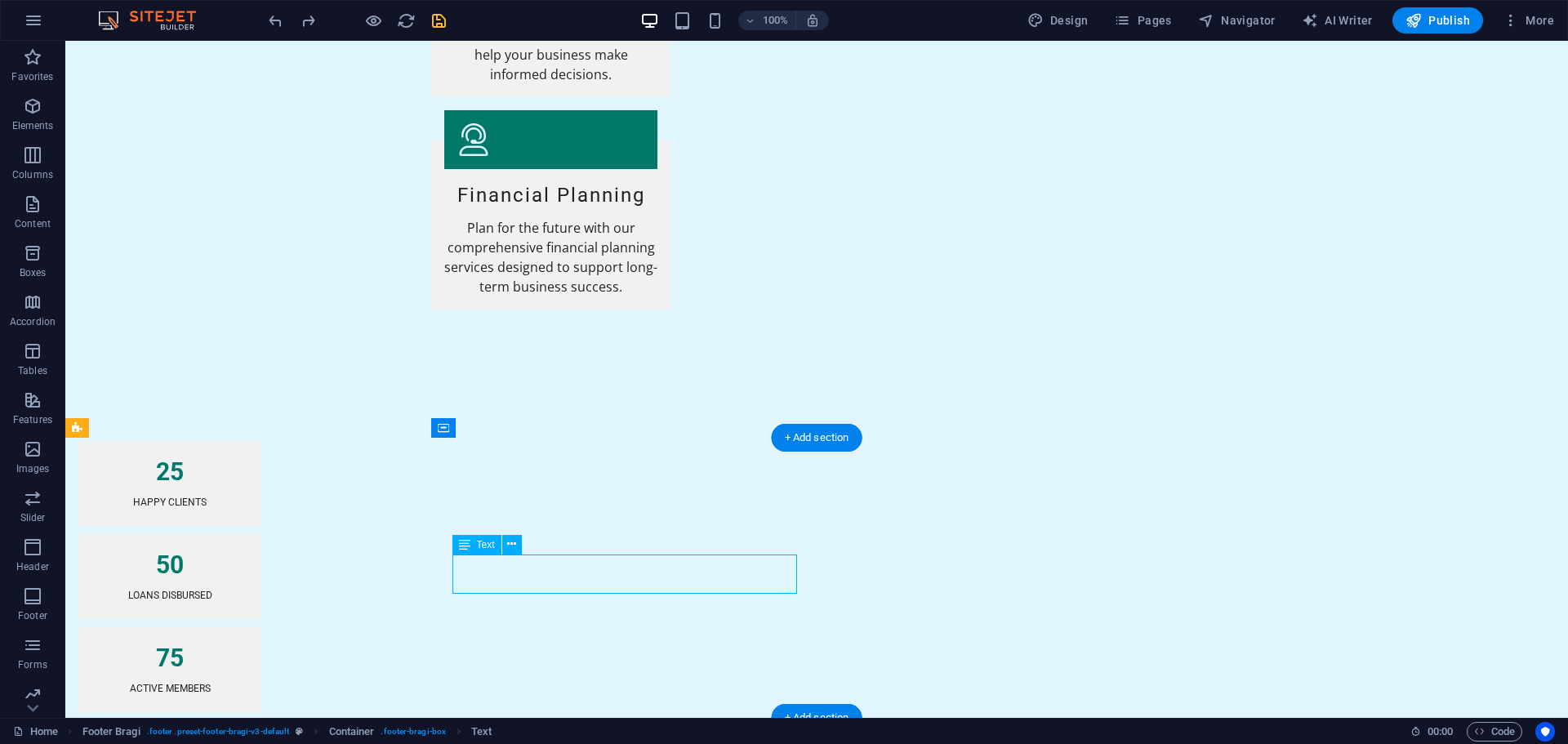
click at [511, 541] on icon at bounding box center [512, 544] width 9 height 17
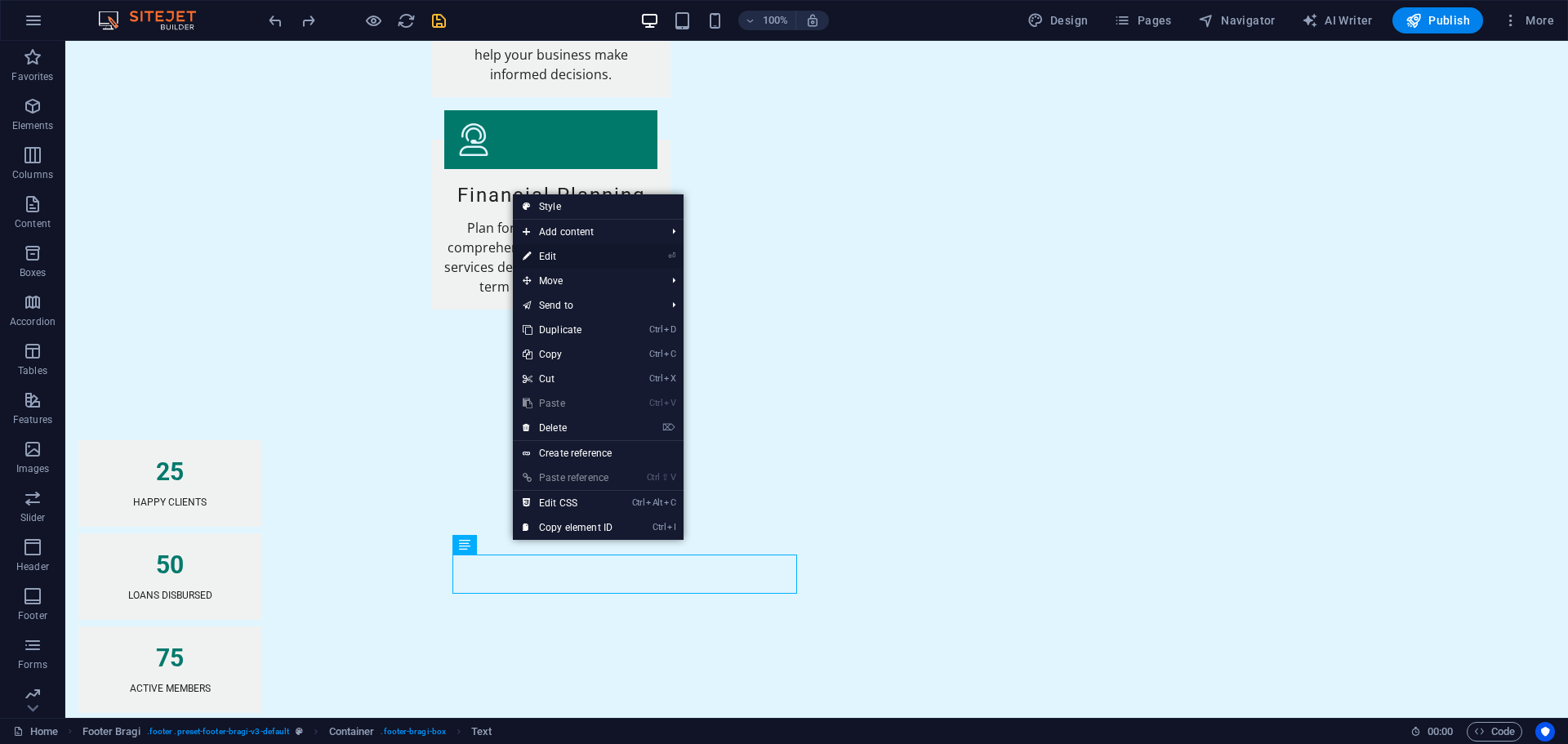
click at [570, 255] on link "⏎ Edit" at bounding box center [567, 256] width 109 height 24
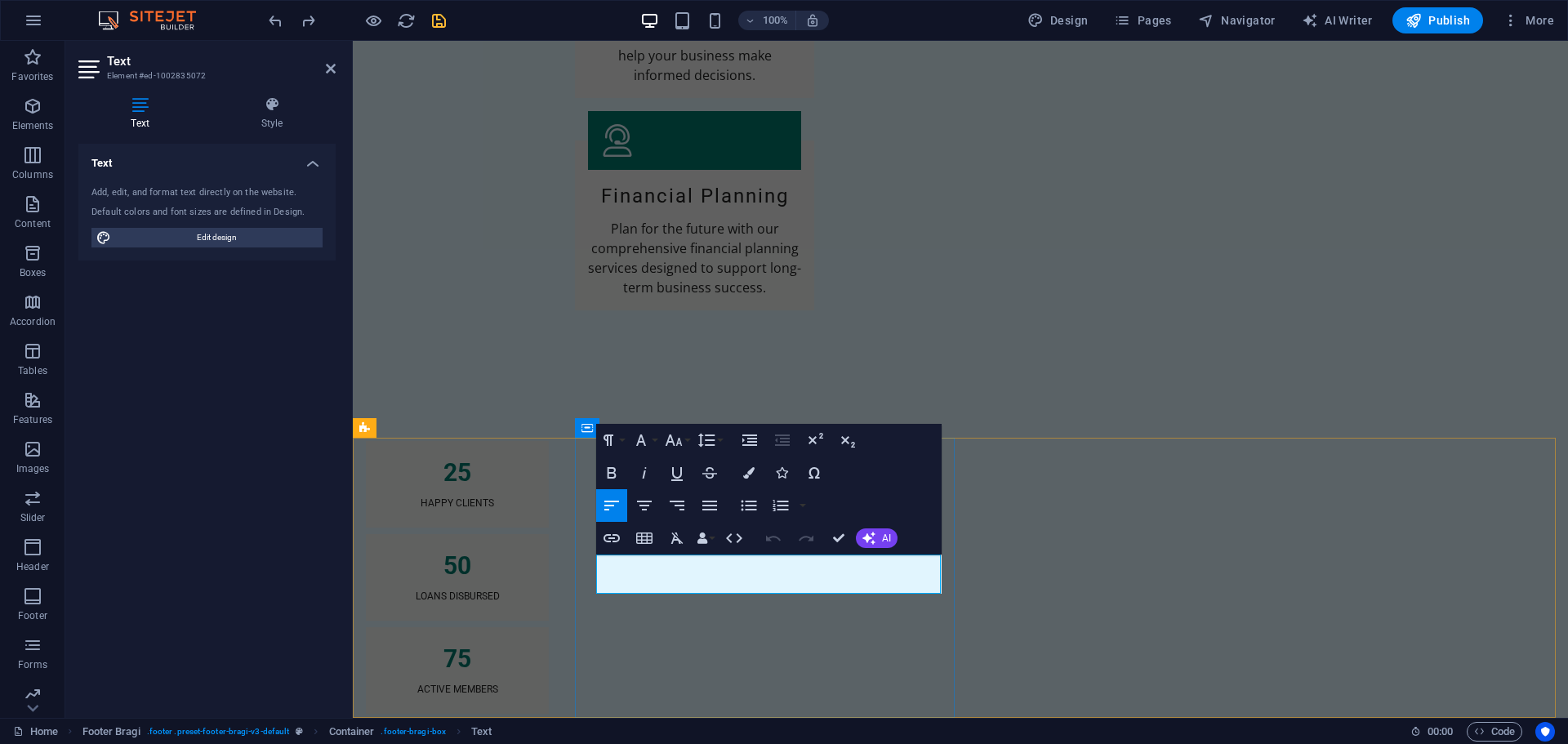
drag, startPoint x: 665, startPoint y: 562, endPoint x: 1016, endPoint y: 604, distance: 353.5
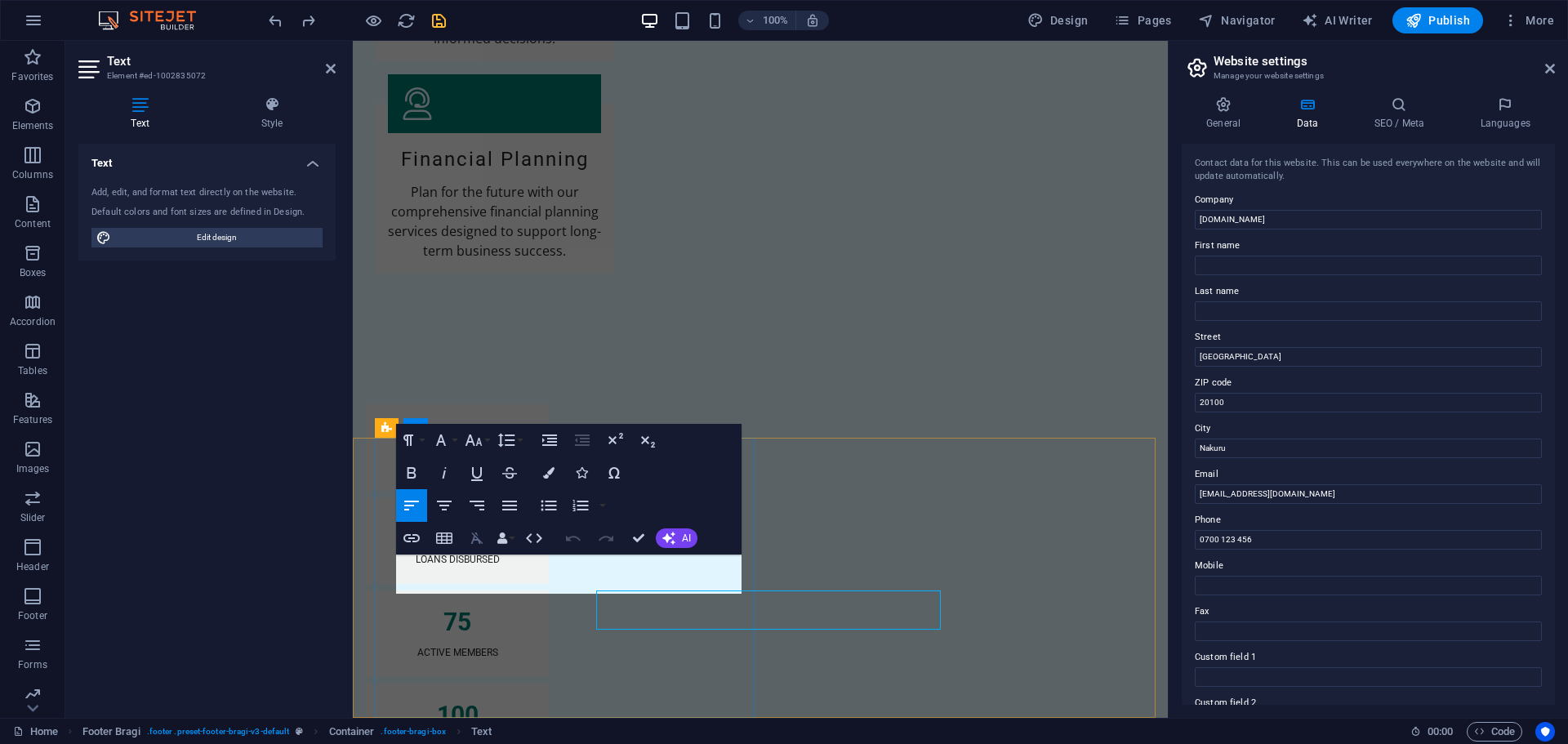
scroll to position [2938, 0]
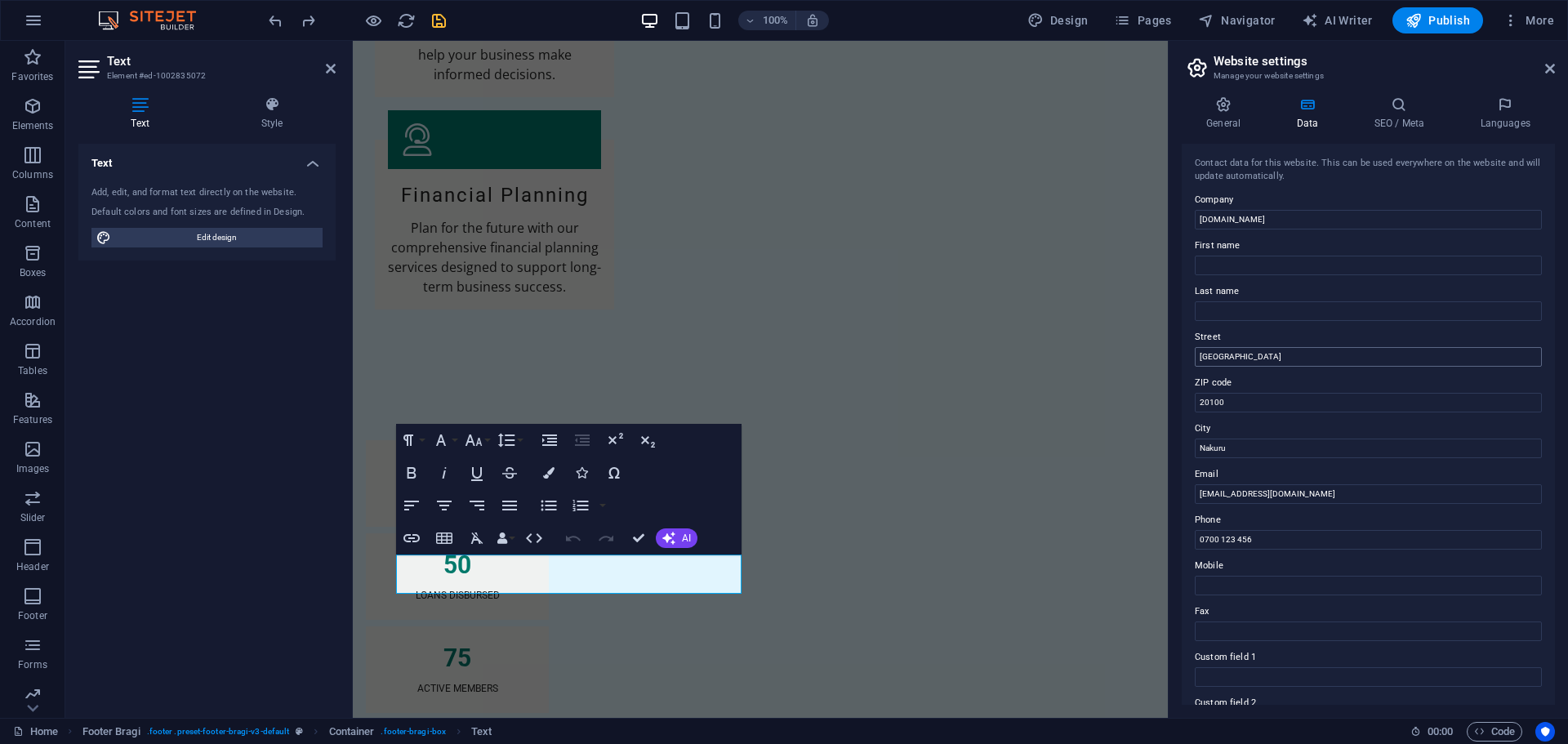
click at [1246, 357] on input "[GEOGRAPHIC_DATA]" at bounding box center [1368, 357] width 347 height 20
drag, startPoint x: 1246, startPoint y: 357, endPoint x: 1196, endPoint y: 359, distance: 50.0
click at [1198, 359] on input "[GEOGRAPHIC_DATA]" at bounding box center [1368, 357] width 347 height 20
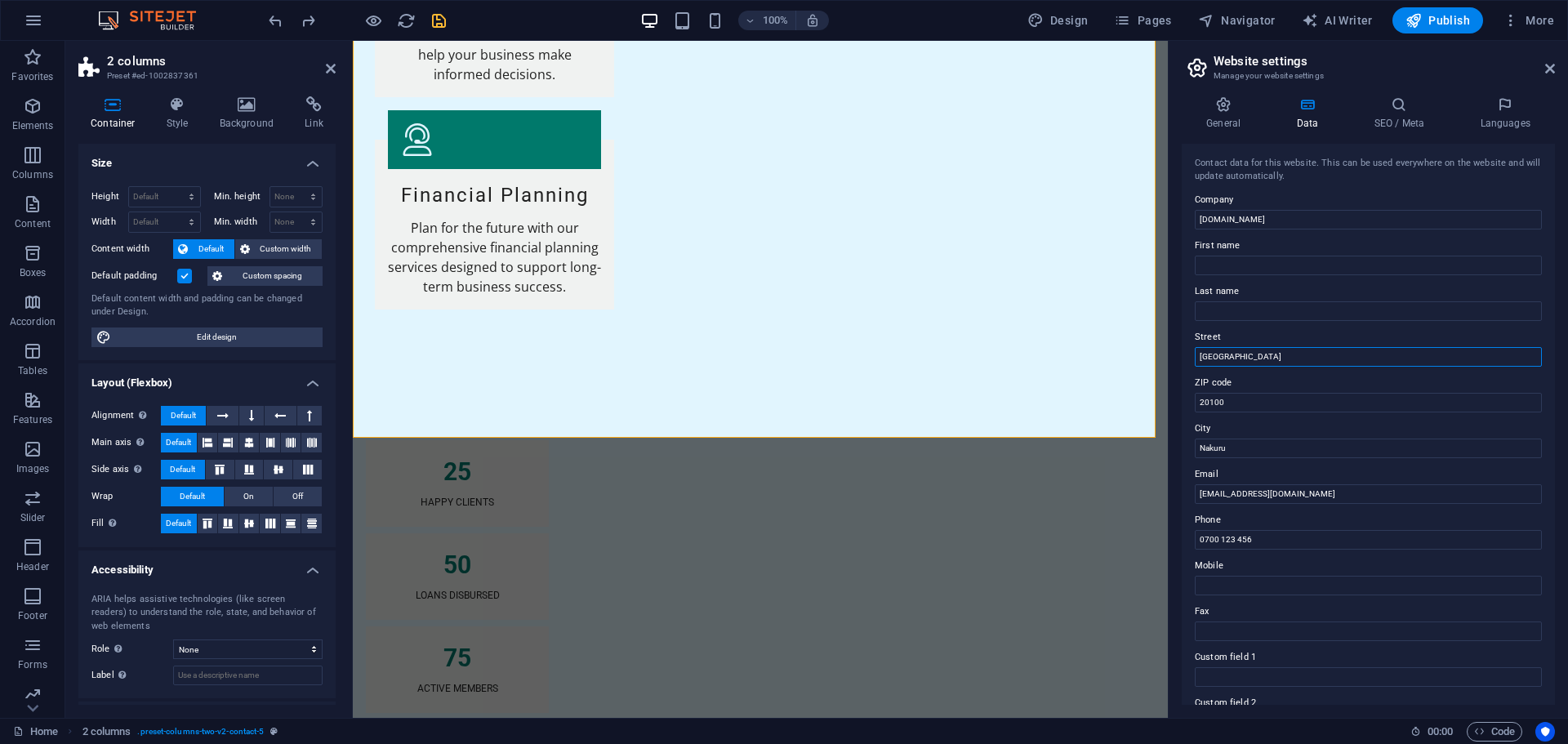
click at [1239, 355] on input "[GEOGRAPHIC_DATA]" at bounding box center [1368, 357] width 347 height 20
drag, startPoint x: 1603, startPoint y: 391, endPoint x: 1521, endPoint y: 385, distance: 82.2
click at [1223, 358] on input "[GEOGRAPHIC_DATA]" at bounding box center [1368, 357] width 347 height 20
click at [1252, 351] on input "[GEOGRAPHIC_DATA]" at bounding box center [1368, 357] width 347 height 20
type input "M"
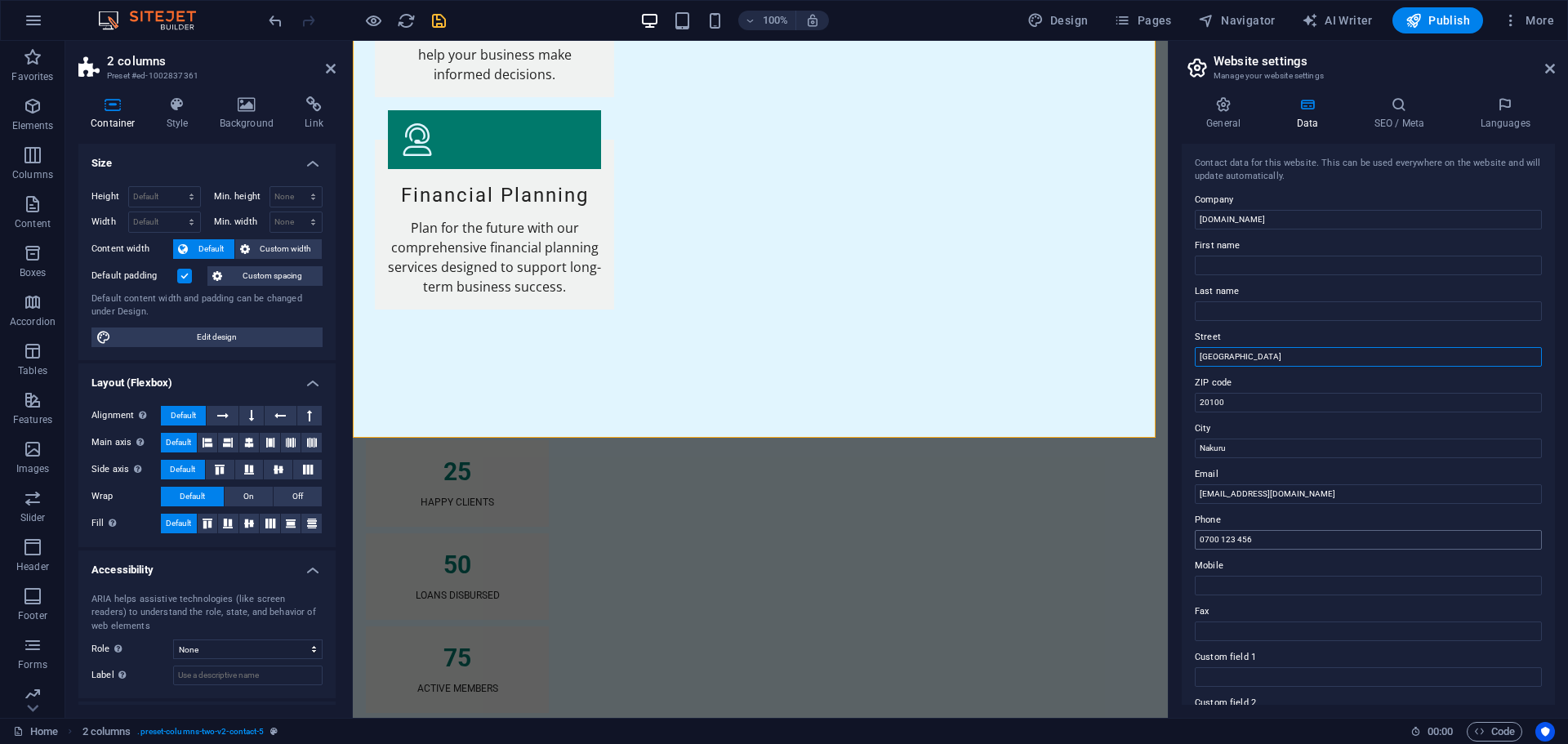
type input "[GEOGRAPHIC_DATA]"
drag, startPoint x: 1257, startPoint y: 546, endPoint x: 1223, endPoint y: 543, distance: 34.1
click at [1221, 539] on input "0700 123 456" at bounding box center [1368, 539] width 347 height 20
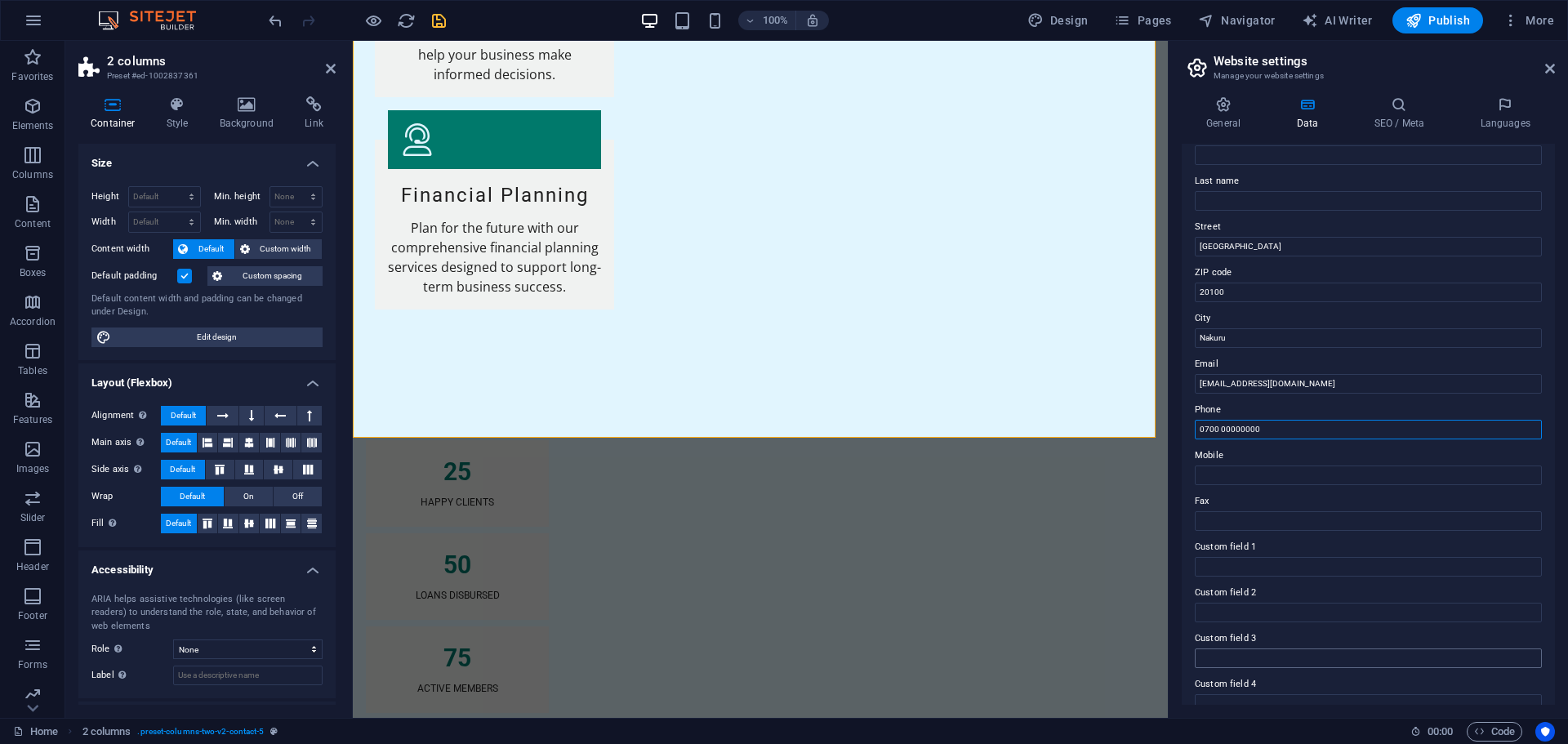
scroll to position [0, 0]
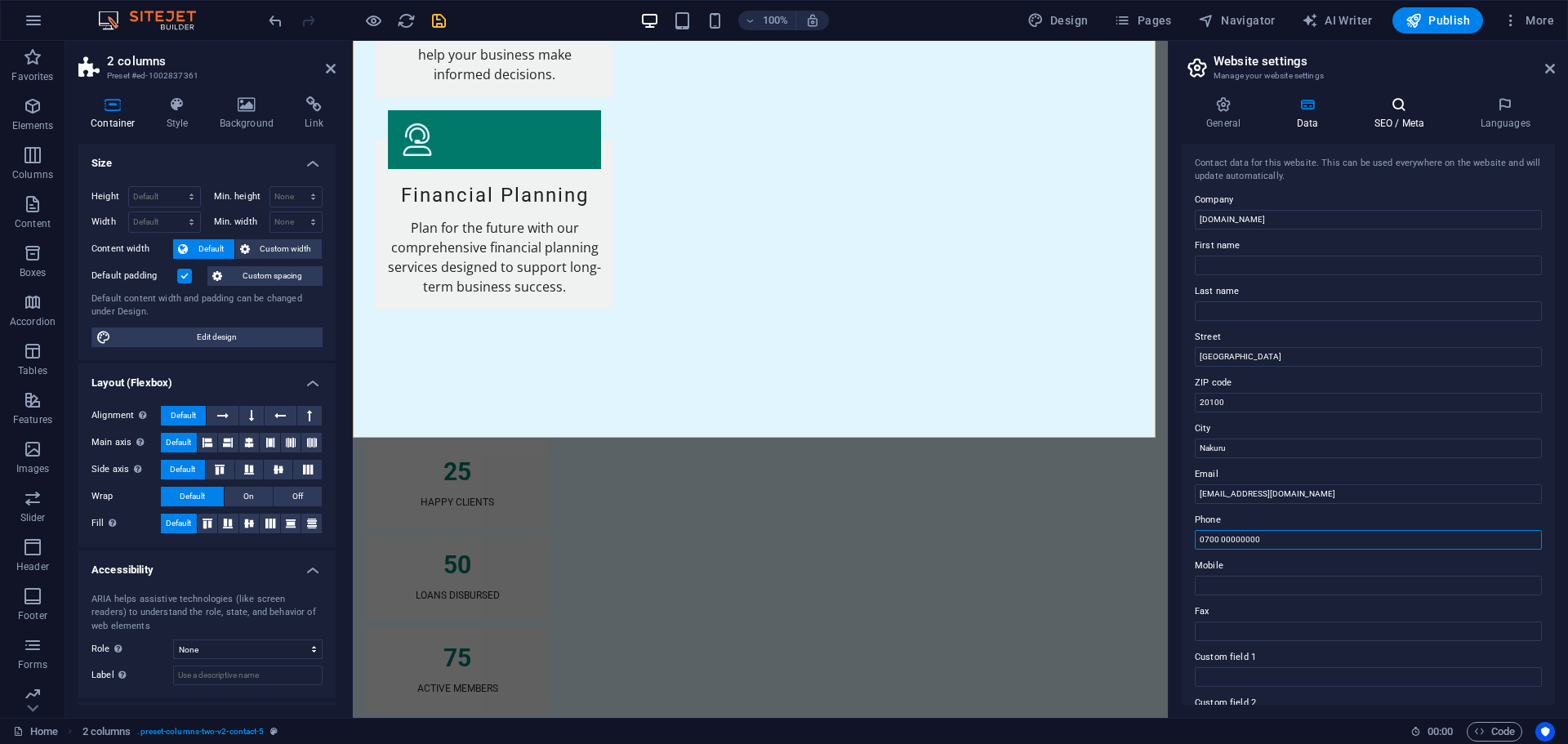
type input "0700 00000000"
click at [1398, 112] on icon at bounding box center [1398, 105] width 99 height 16
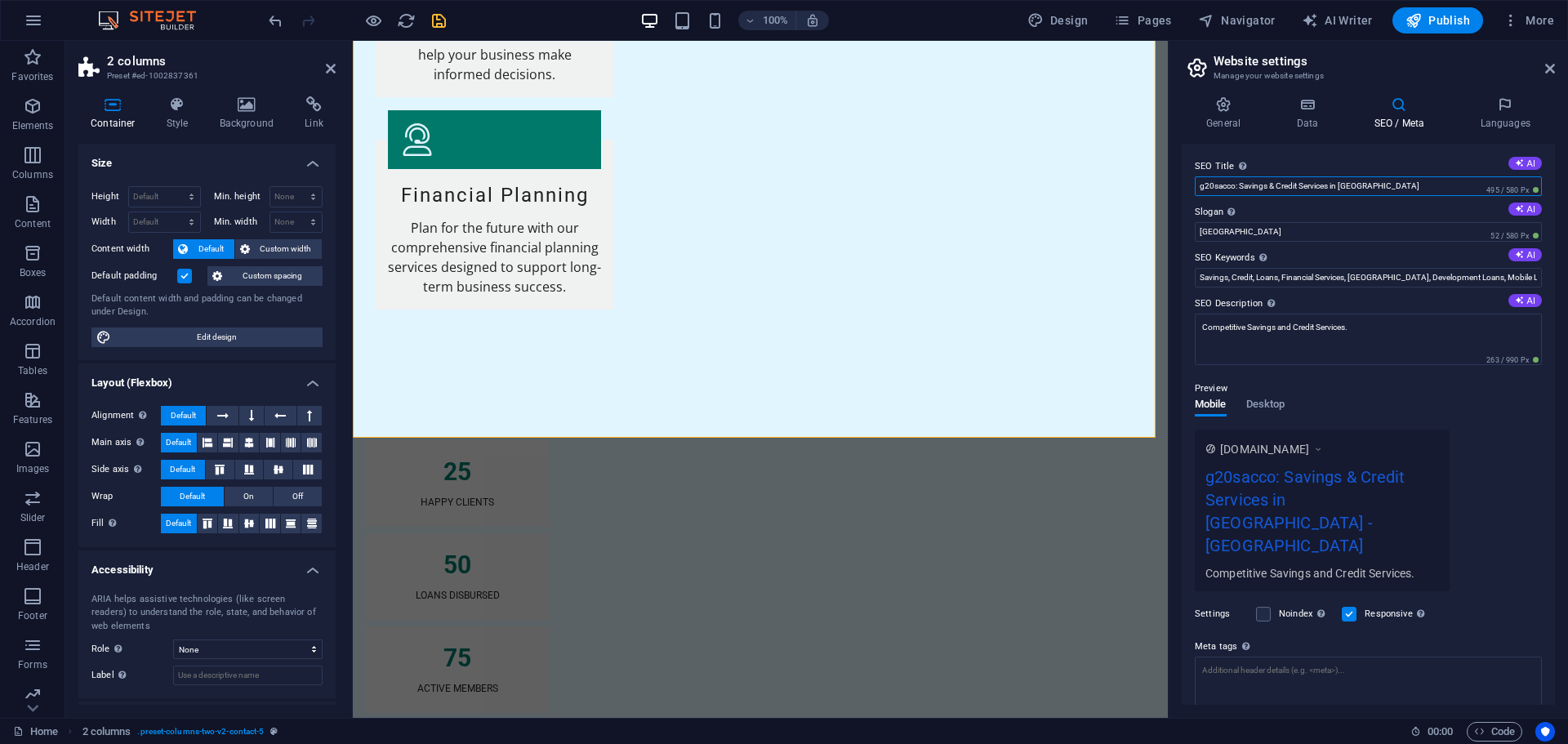
click at [1333, 184] on input "g20sacco: Savings & Credit Services in [GEOGRAPHIC_DATA]" at bounding box center [1368, 186] width 347 height 20
drag, startPoint x: 1228, startPoint y: 230, endPoint x: 1167, endPoint y: 230, distance: 61.0
click at [1167, 230] on aside "Website settings Manage your website settings General Data SEO / Meta Languages…" at bounding box center [1367, 379] width 400 height 677
type input "Great 20 [PERSON_NAME]"
click at [1448, 15] on span "Publish" at bounding box center [1437, 21] width 64 height 16
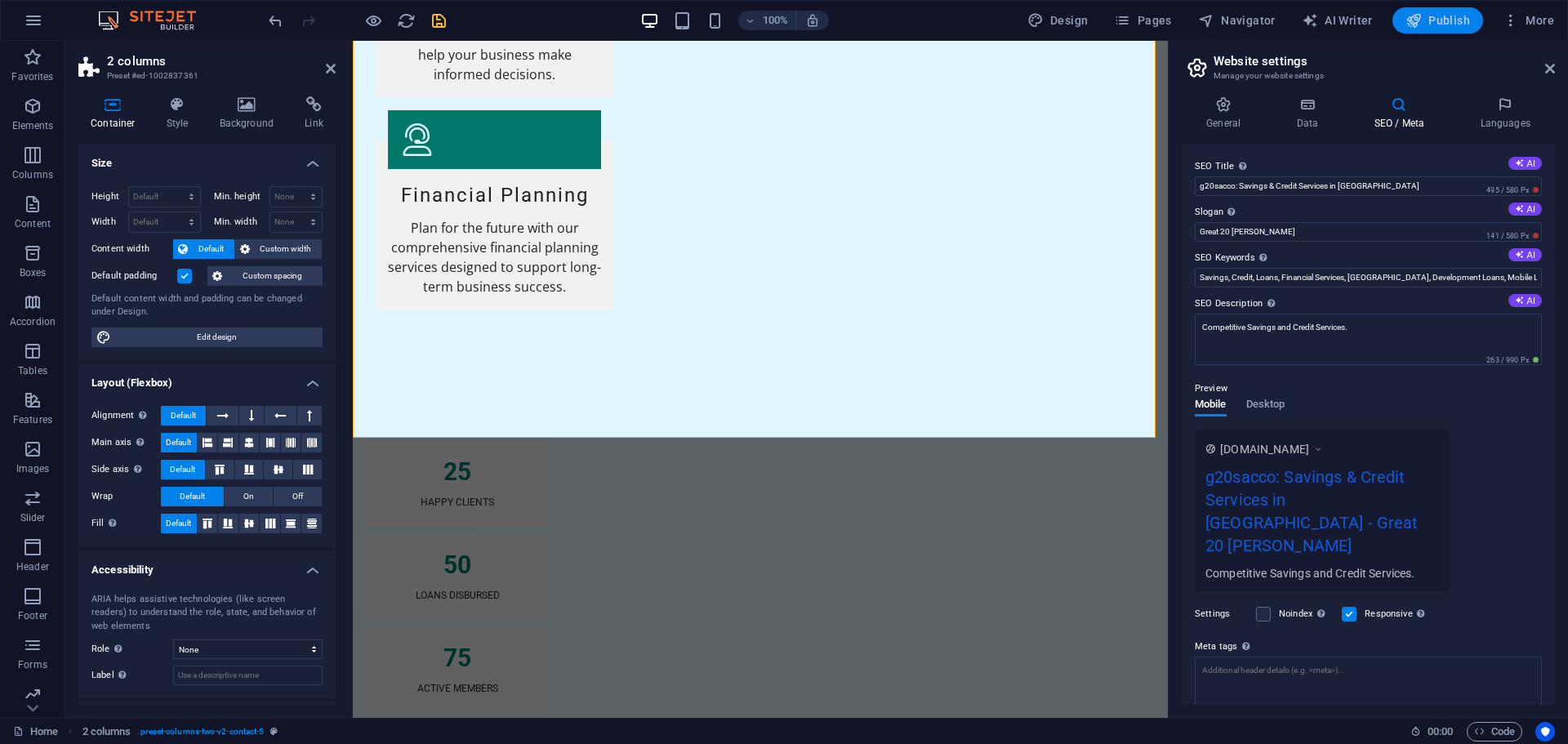
checkbox input "false"
